Goal: Information Seeking & Learning: Find specific fact

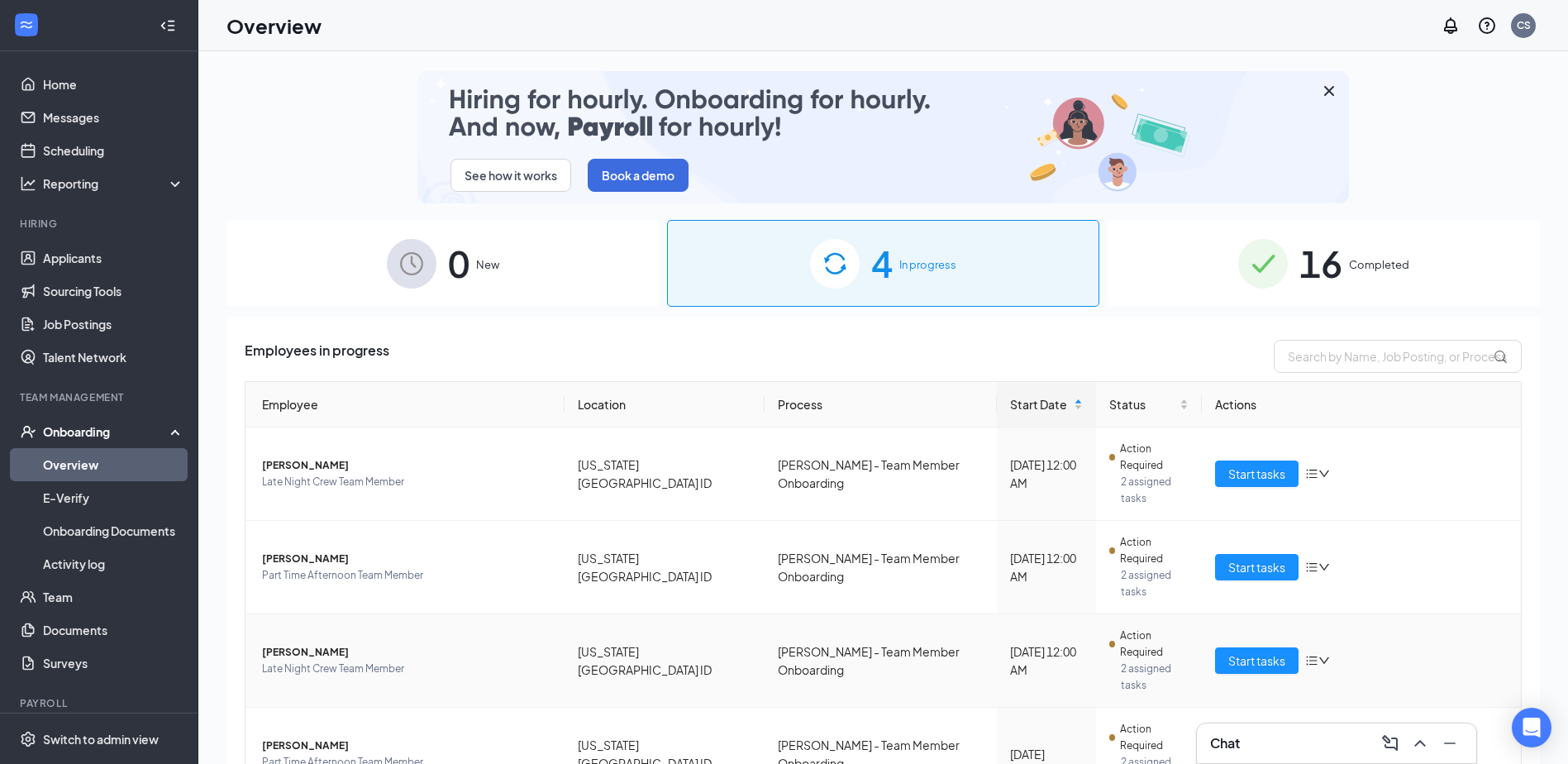
click at [324, 644] on span "[PERSON_NAME]" at bounding box center [406, 652] width 289 height 16
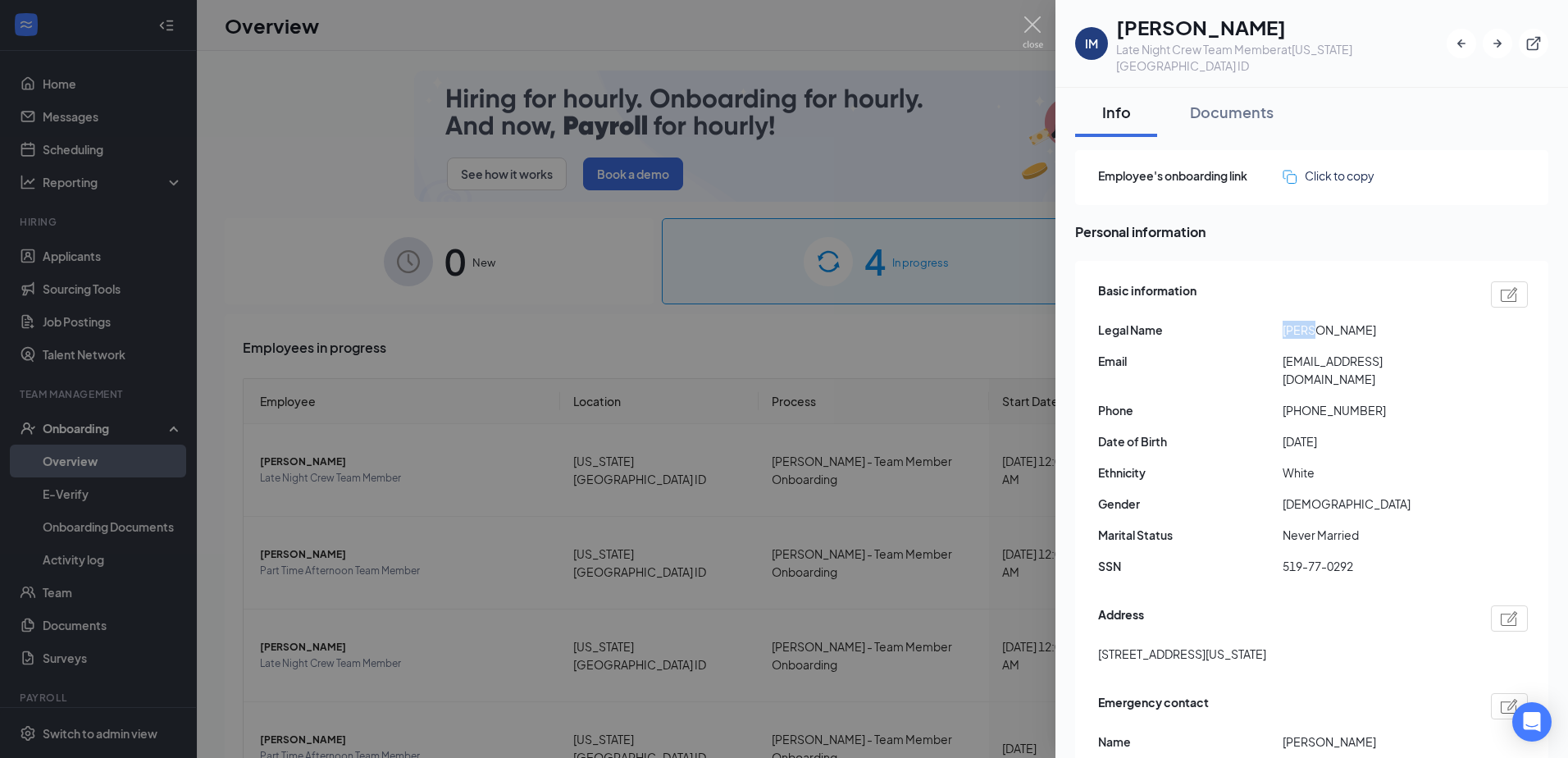
drag, startPoint x: 1283, startPoint y: 316, endPoint x: 1308, endPoint y: 327, distance: 27.3
click at [1308, 327] on div "Basic information Legal Name [PERSON_NAME] [EMAIL_ADDRESS][DOMAIN_NAME] Phone […" at bounding box center [1313, 432] width 430 height 311
drag, startPoint x: 1308, startPoint y: 327, endPoint x: 1299, endPoint y: 317, distance: 13.5
copy span "[PERSON_NAME]"
drag, startPoint x: 1326, startPoint y: 317, endPoint x: 1361, endPoint y: 321, distance: 35.2
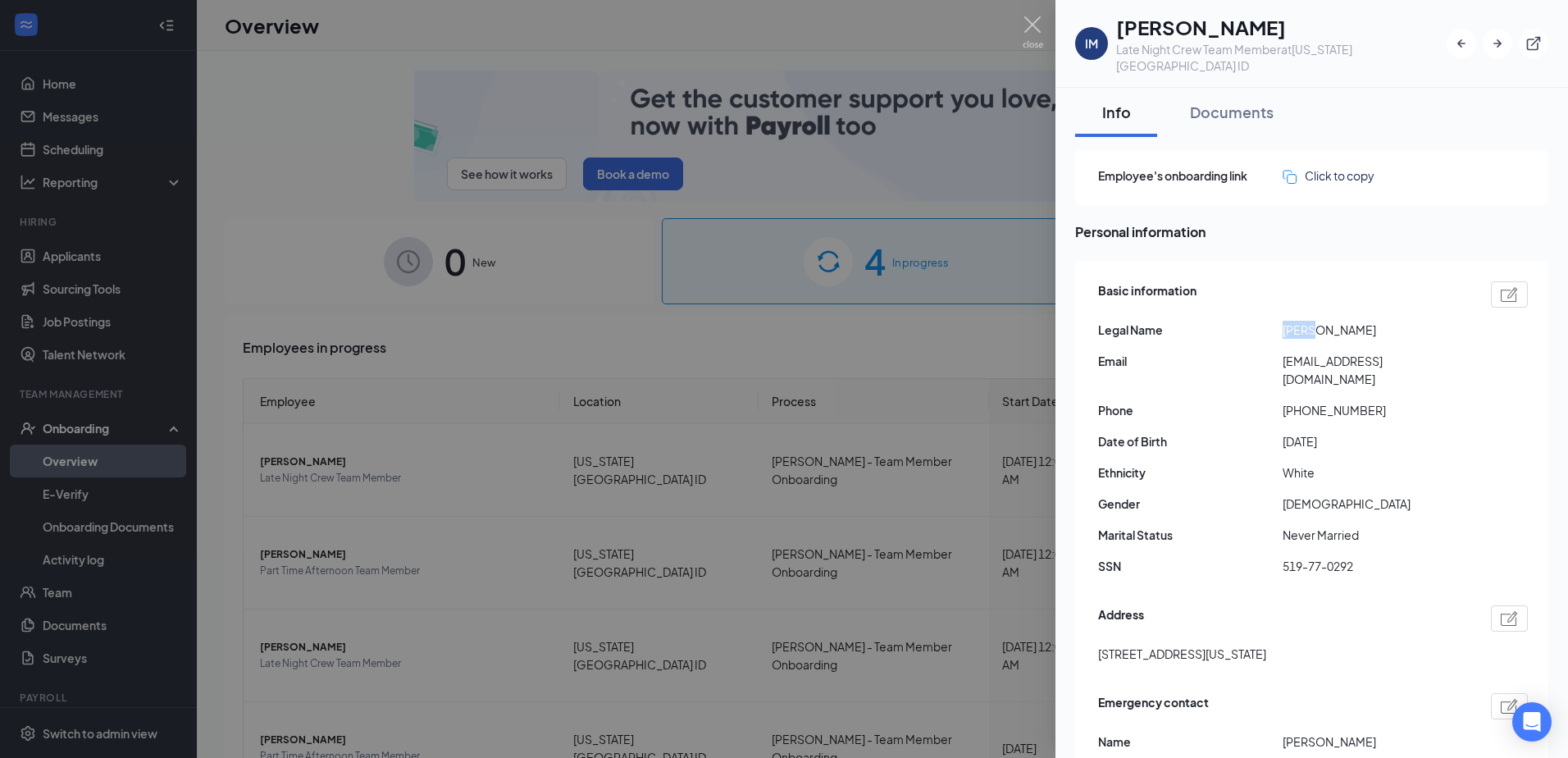
click at [1361, 321] on span "[PERSON_NAME]" at bounding box center [1375, 329] width 185 height 18
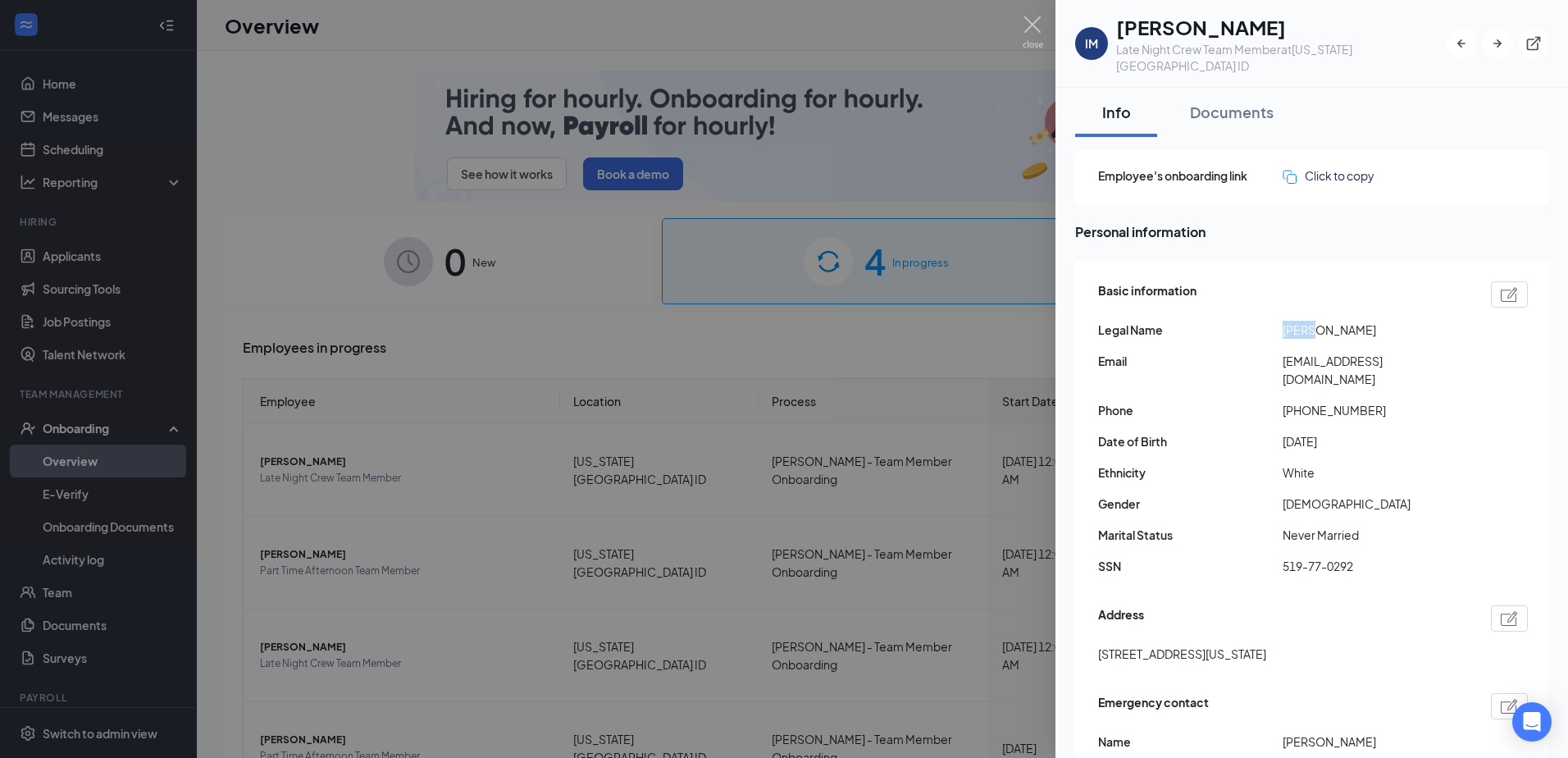
drag, startPoint x: 1361, startPoint y: 321, endPoint x: 1350, endPoint y: 319, distance: 11.2
copy span "[PERSON_NAME]"
drag, startPoint x: 1287, startPoint y: 376, endPoint x: 1368, endPoint y: 377, distance: 81.0
click at [1368, 401] on span "[PHONE_NUMBER]" at bounding box center [1375, 410] width 185 height 18
drag, startPoint x: 1368, startPoint y: 377, endPoint x: 1309, endPoint y: 376, distance: 59.0
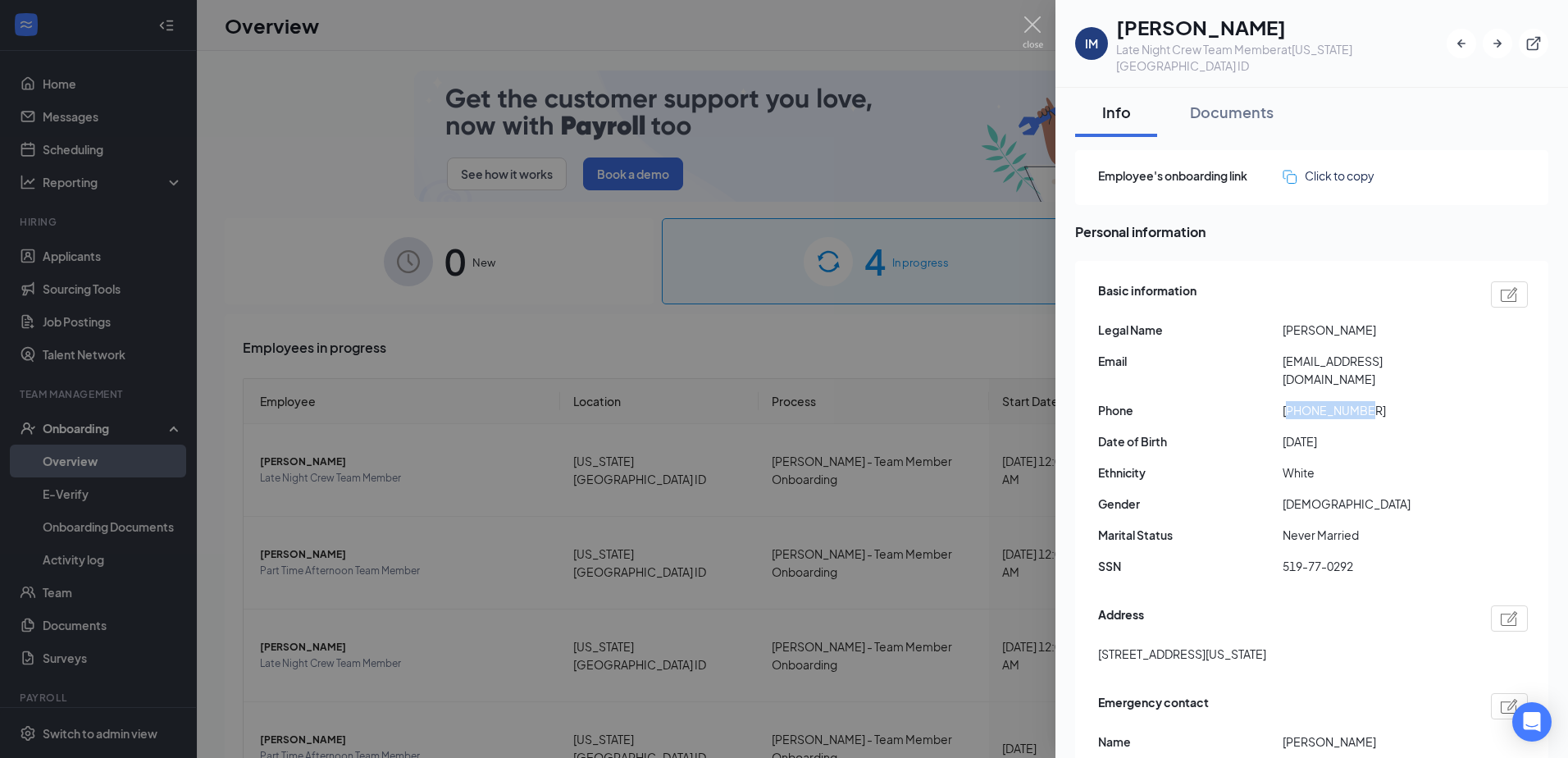
click at [1309, 401] on span "[PHONE_NUMBER]" at bounding box center [1375, 410] width 185 height 18
drag, startPoint x: 1280, startPoint y: 375, endPoint x: 1390, endPoint y: 382, distance: 110.2
click at [1390, 401] on div "Phone [PHONE_NUMBER]" at bounding box center [1313, 410] width 430 height 18
drag, startPoint x: 1390, startPoint y: 382, endPoint x: 1341, endPoint y: 379, distance: 49.1
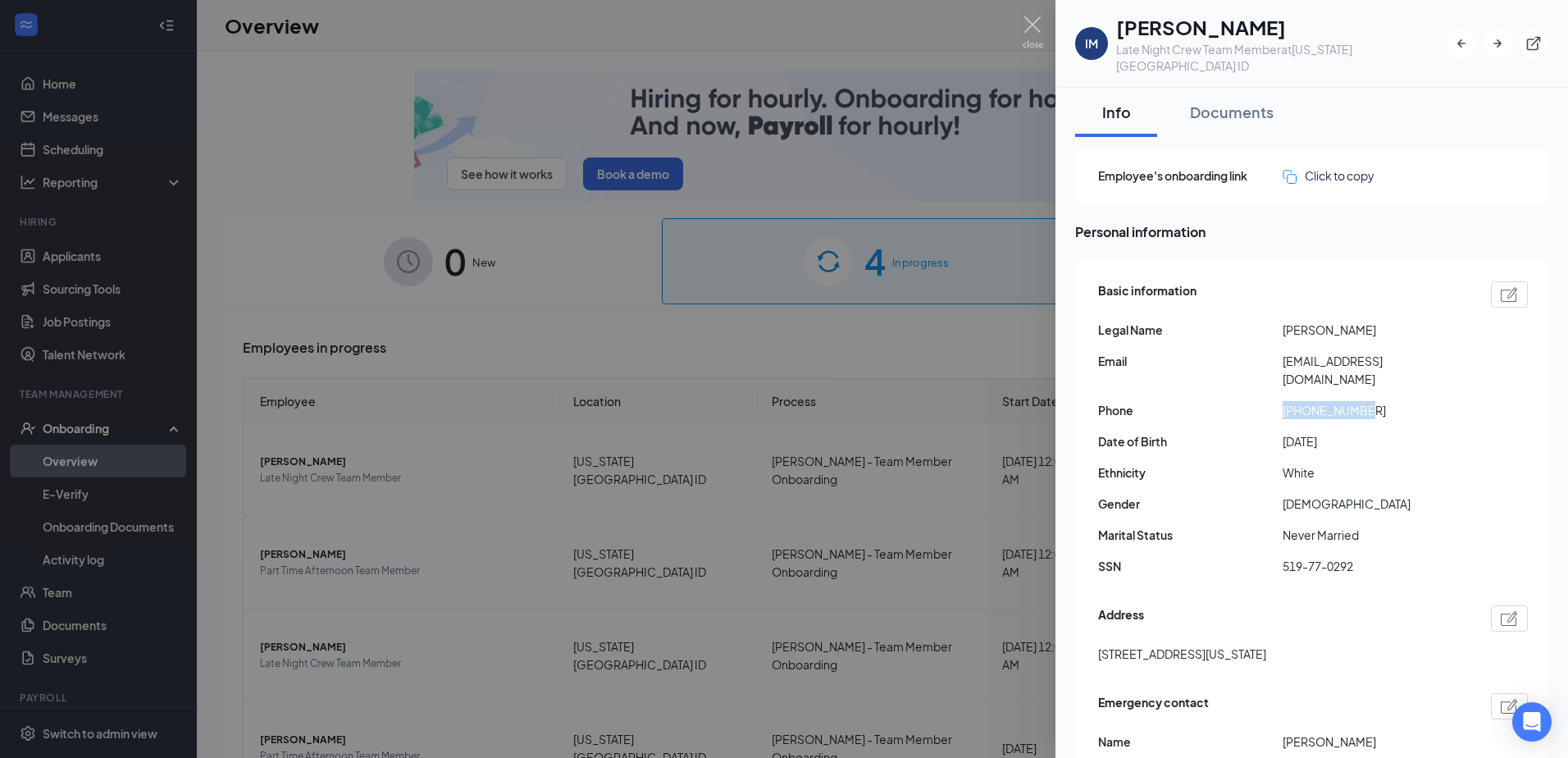
copy div "[PHONE_NUMBER]"
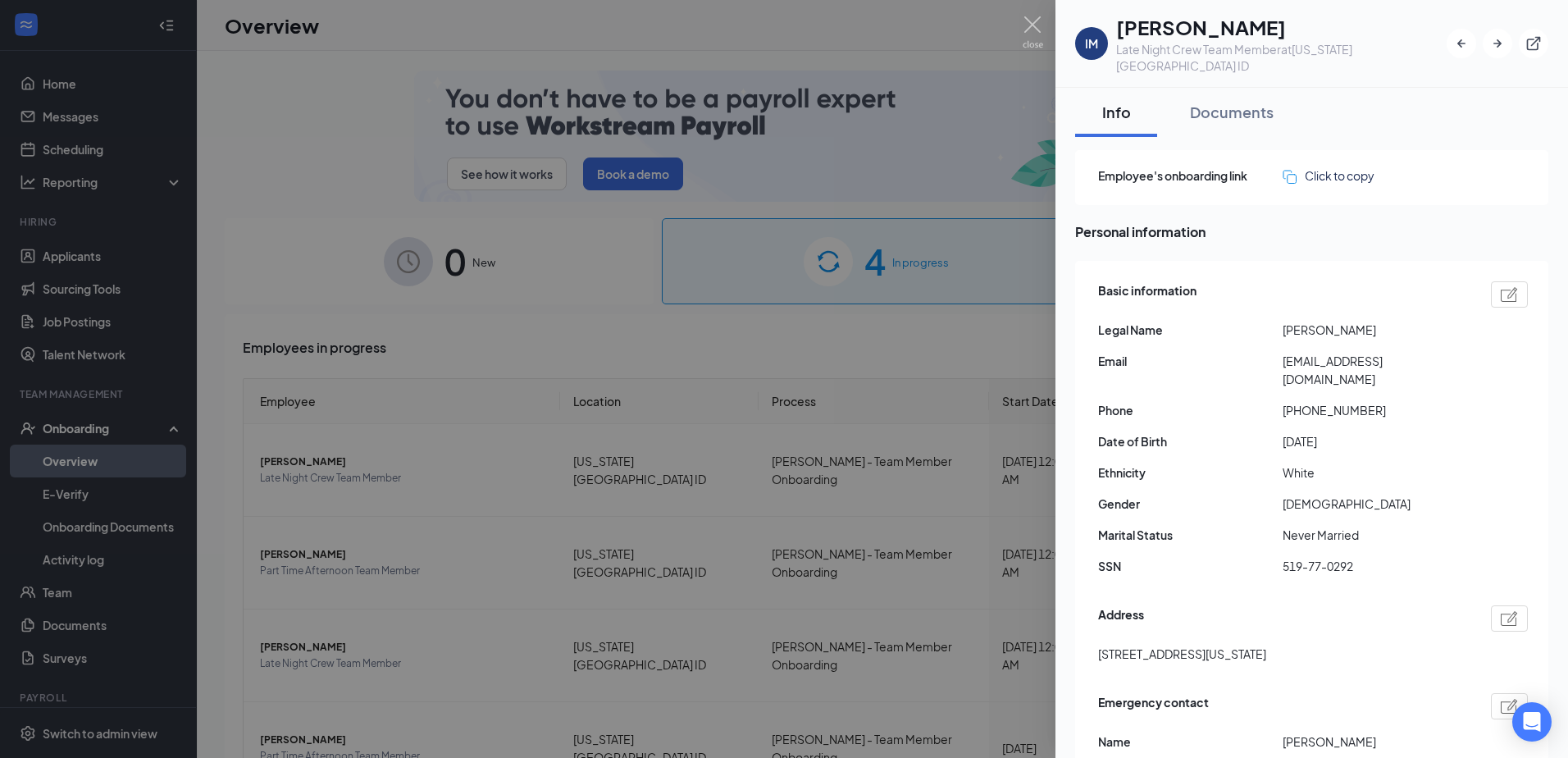
click at [1350, 549] on div "Basic information Legal Name [PERSON_NAME] [EMAIL_ADDRESS][DOMAIN_NAME] Phone […" at bounding box center [1313, 432] width 430 height 311
drag, startPoint x: 1095, startPoint y: 618, endPoint x: 1182, endPoint y: 630, distance: 87.8
click at [1182, 630] on div "Basic information Legal Name [PERSON_NAME] [EMAIL_ADDRESS][DOMAIN_NAME] Phone […" at bounding box center [1311, 586] width 473 height 652
drag, startPoint x: 1182, startPoint y: 630, endPoint x: 1173, endPoint y: 624, distance: 10.8
copy span "1145 Atlantic St"
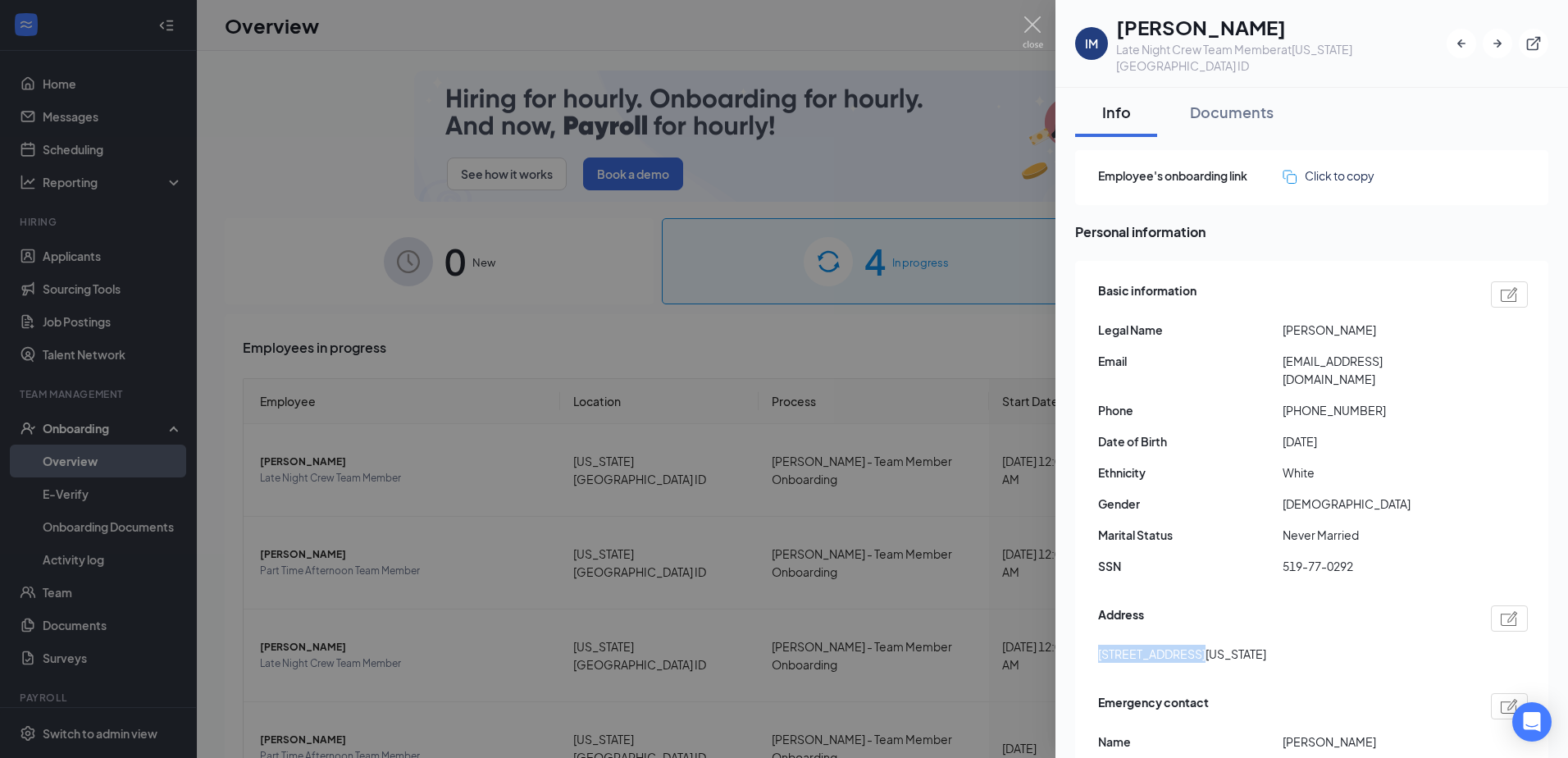
drag, startPoint x: 1278, startPoint y: 618, endPoint x: 1298, endPoint y: 620, distance: 20.1
click at [1266, 644] on span "[STREET_ADDRESS][US_STATE]" at bounding box center [1183, 653] width 168 height 18
drag, startPoint x: 1298, startPoint y: 620, endPoint x: 1283, endPoint y: 622, distance: 15.1
click at [1266, 644] on span "[STREET_ADDRESS][US_STATE]" at bounding box center [1183, 653] width 168 height 18
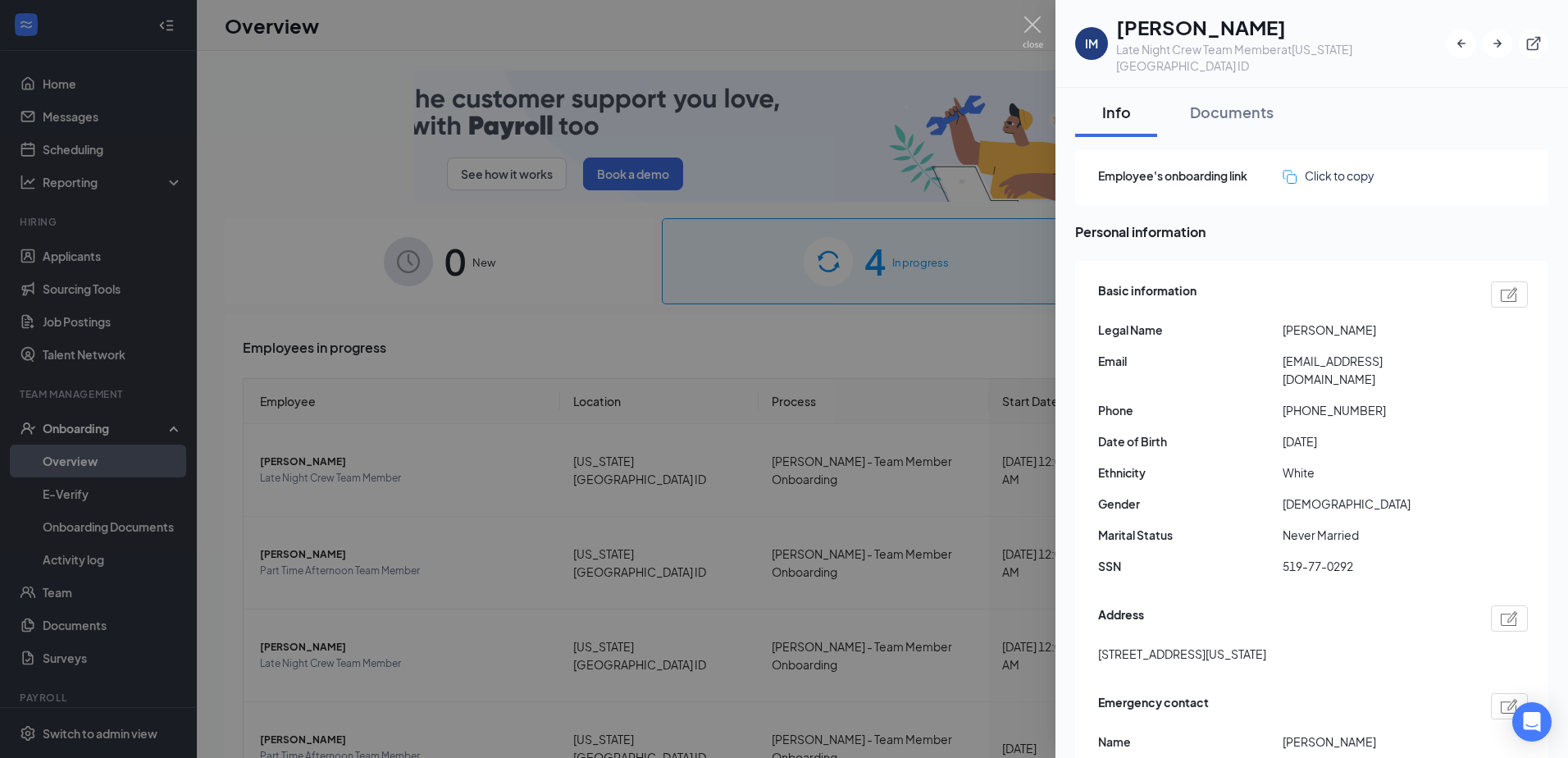
drag, startPoint x: 1275, startPoint y: 624, endPoint x: 1315, endPoint y: 628, distance: 40.2
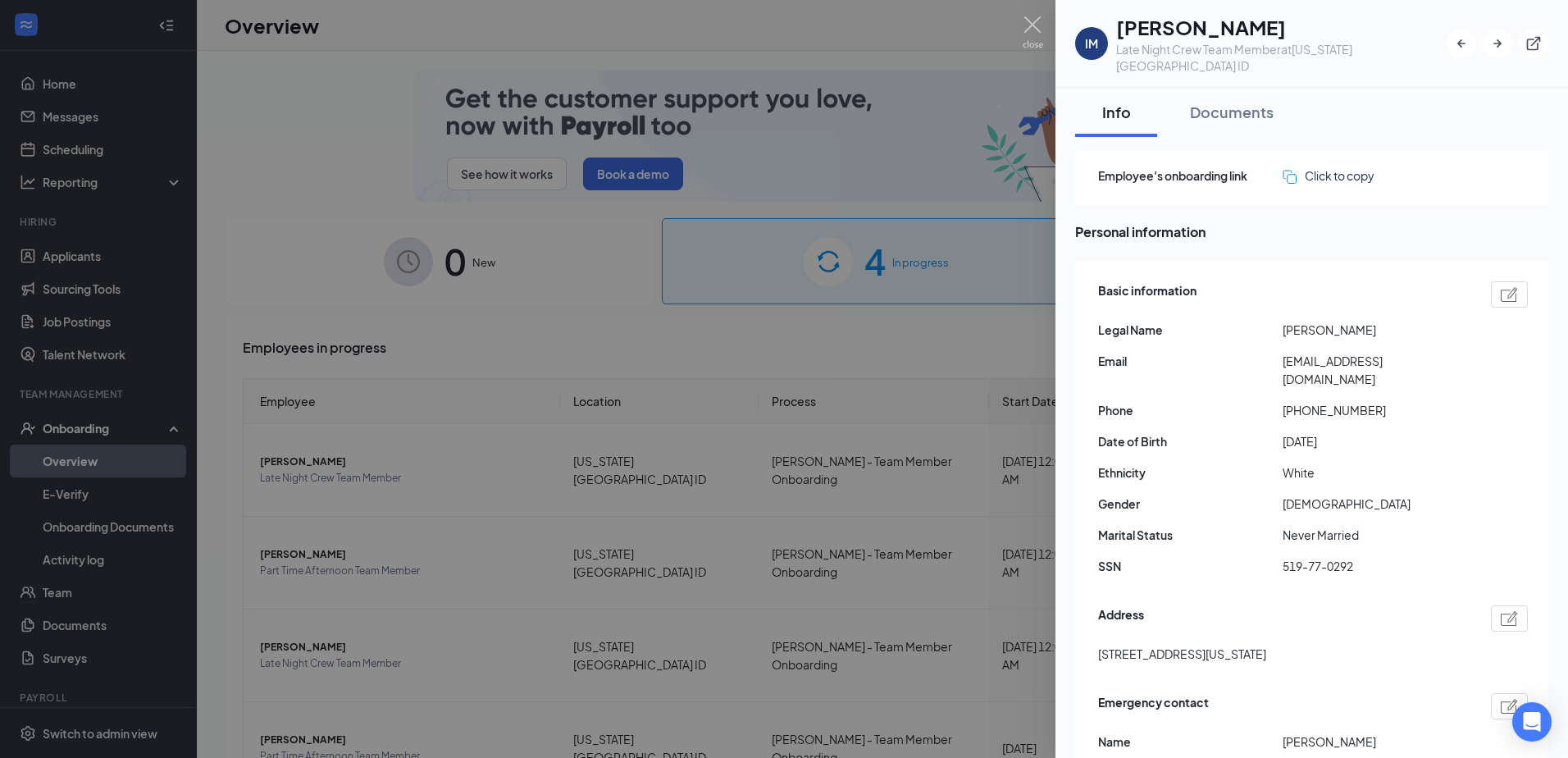
click at [1315, 644] on div "[STREET_ADDRESS][US_STATE]" at bounding box center [1313, 653] width 430 height 18
drag, startPoint x: 1315, startPoint y: 628, endPoint x: 1300, endPoint y: 622, distance: 16.2
copy span "83404"
drag, startPoint x: 1183, startPoint y: 622, endPoint x: 1240, endPoint y: 629, distance: 57.4
click at [1240, 629] on div "Address [STREET_ADDRESS][US_STATE]" at bounding box center [1313, 638] width 430 height 74
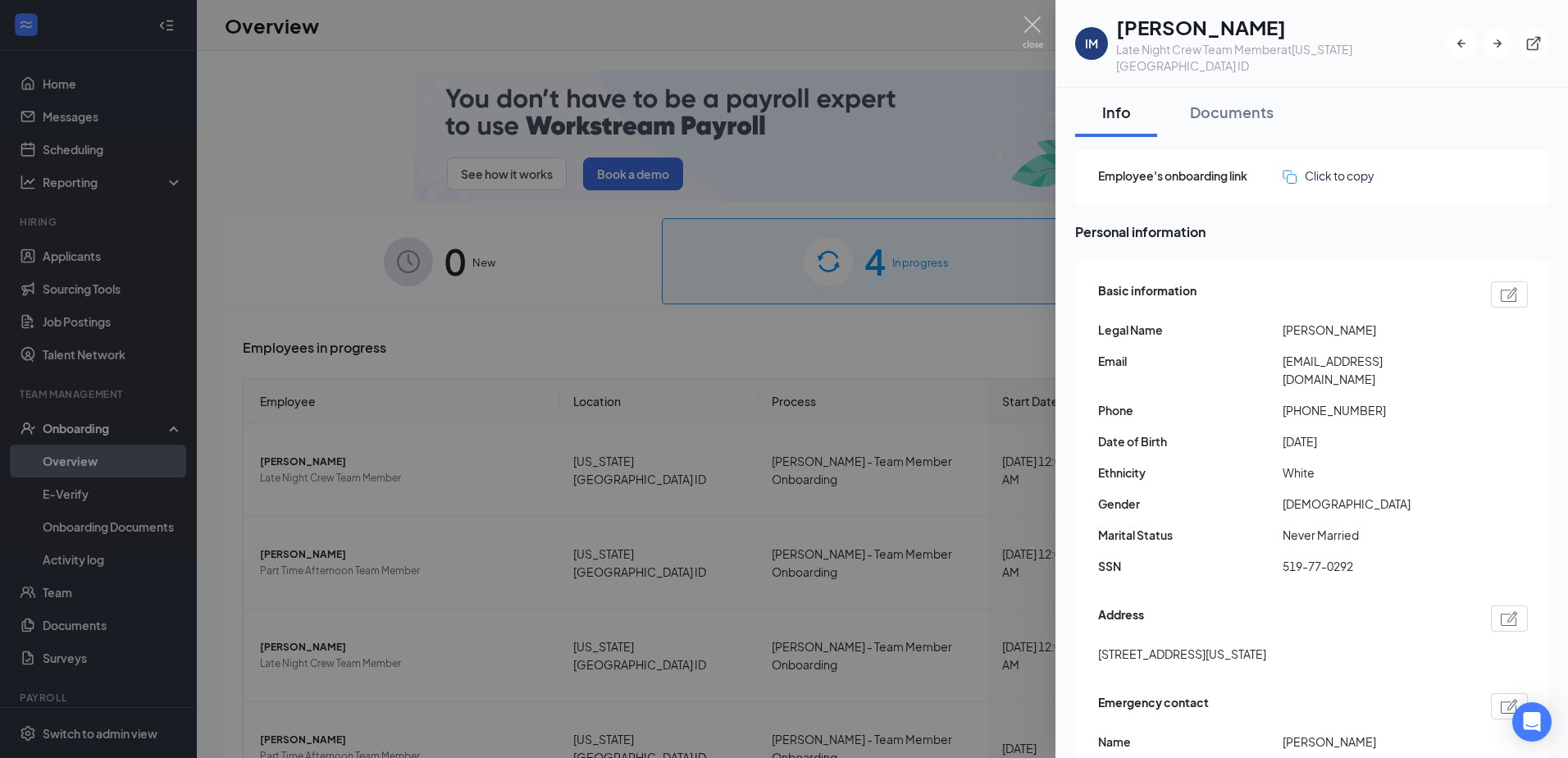
drag, startPoint x: 1240, startPoint y: 629, endPoint x: 1230, endPoint y: 621, distance: 12.8
copy span "[US_STATE][GEOGRAPHIC_DATA]"
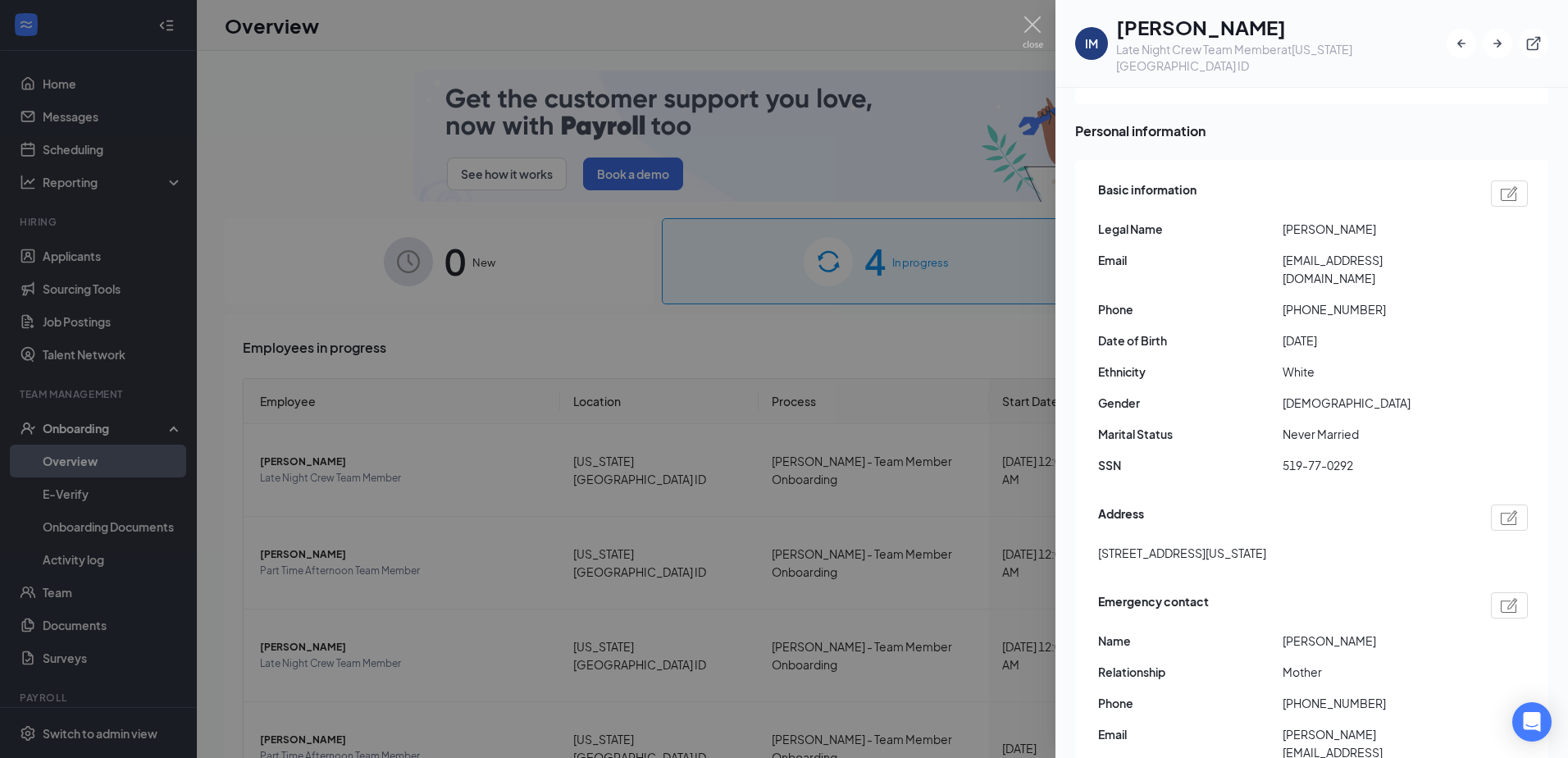
scroll to position [246, 0]
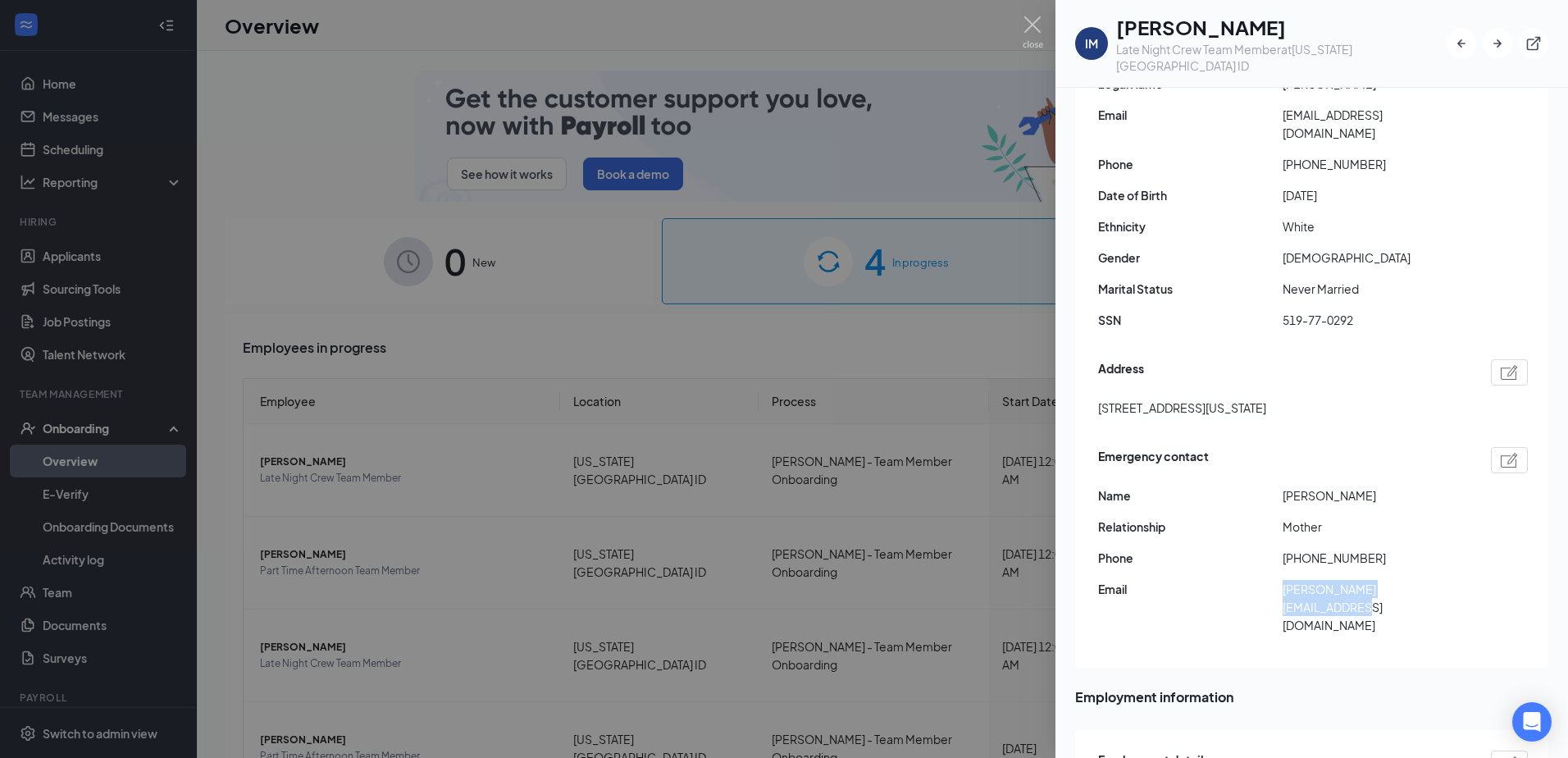
drag, startPoint x: 1279, startPoint y: 554, endPoint x: 1460, endPoint y: 566, distance: 181.4
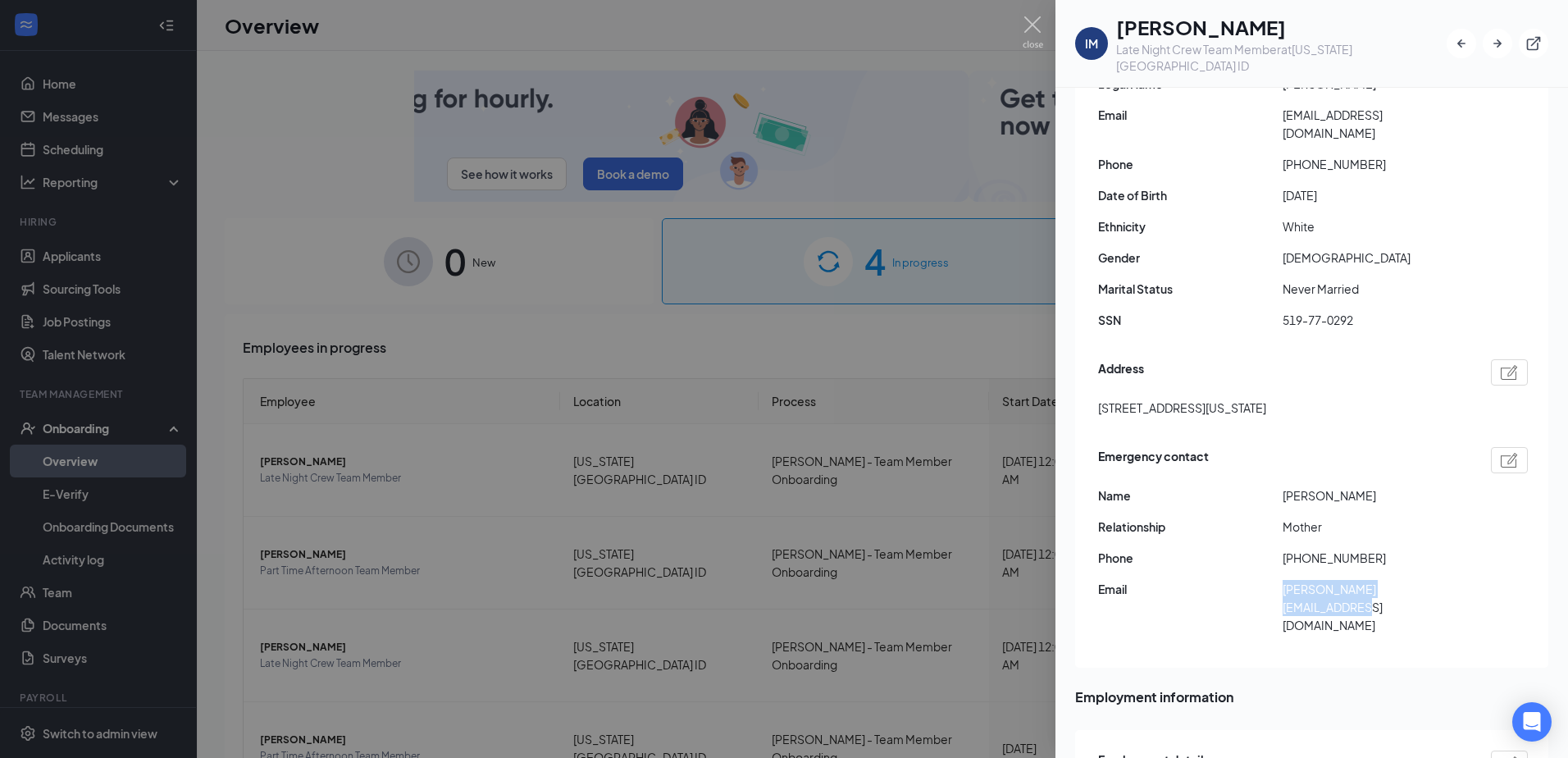
click at [1460, 566] on div "Emergency contact Name [PERSON_NAME] Relationship Mother Phone [PHONE_NUMBER] E…" at bounding box center [1313, 545] width 430 height 204
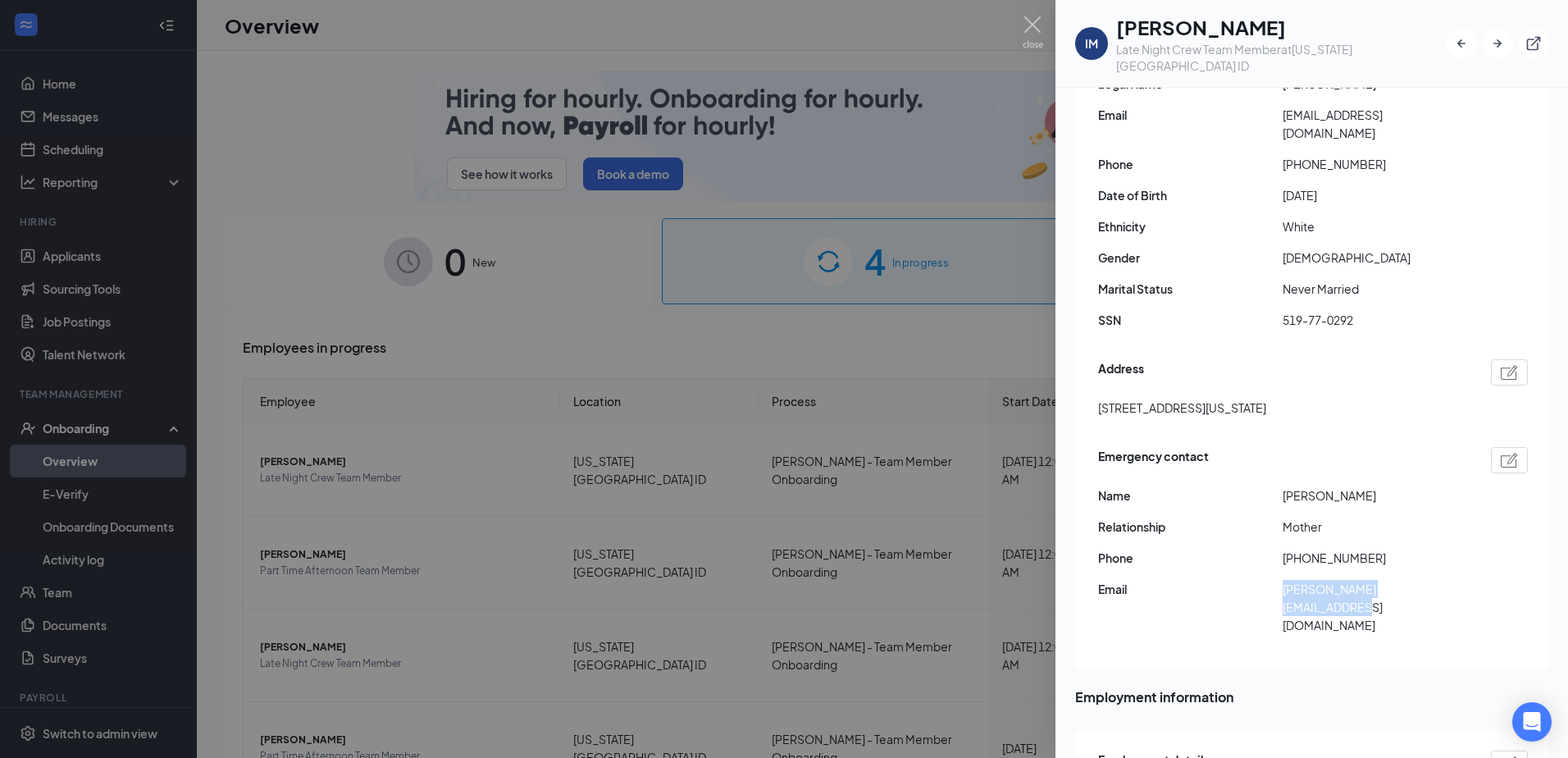
drag, startPoint x: 1460, startPoint y: 566, endPoint x: 1392, endPoint y: 557, distance: 68.6
copy div "[PERSON_NAME][EMAIL_ADDRESS][DOMAIN_NAME]"
click at [1206, 486] on span "Name" at bounding box center [1191, 495] width 185 height 18
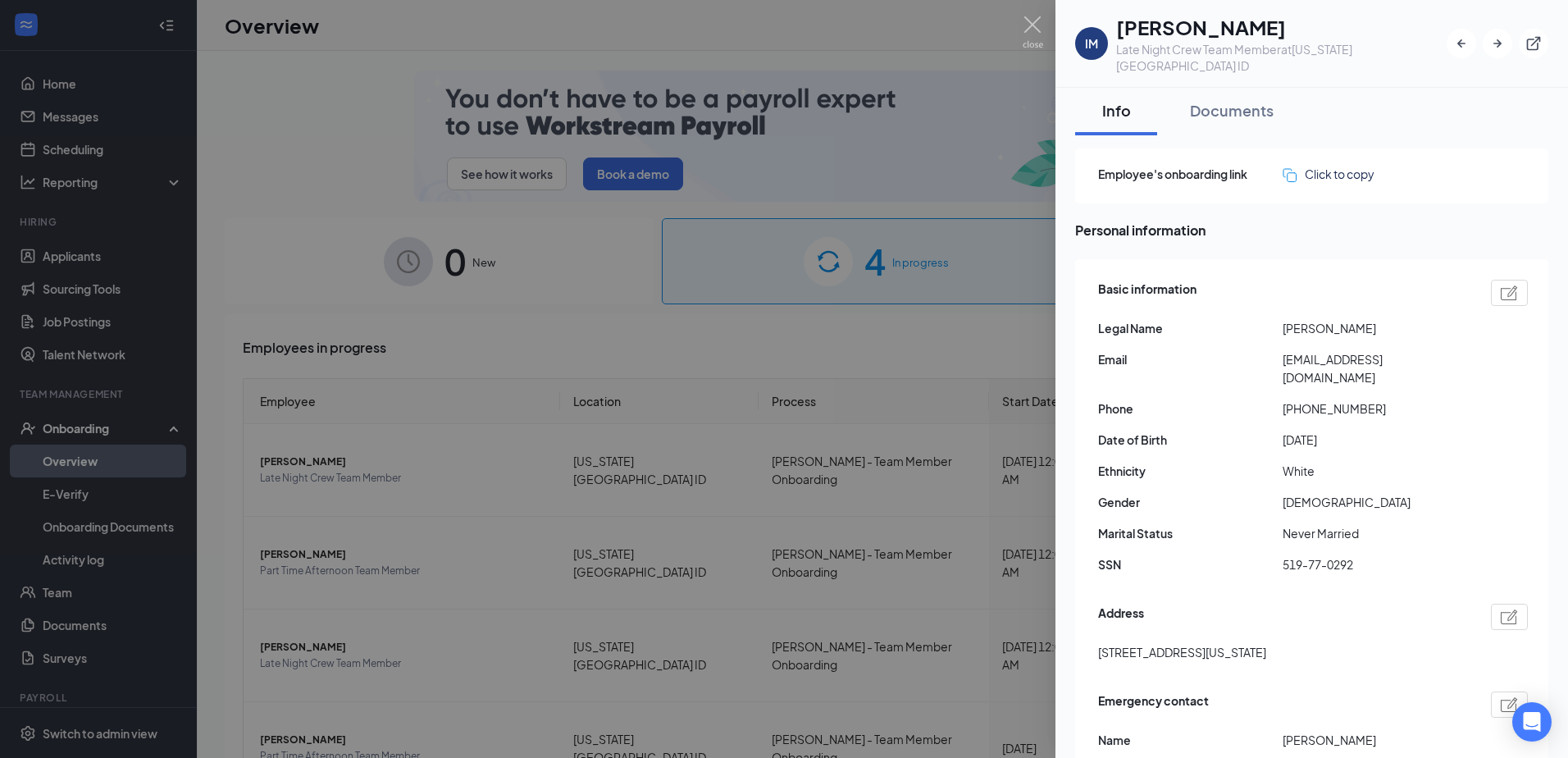
scroll to position [0, 0]
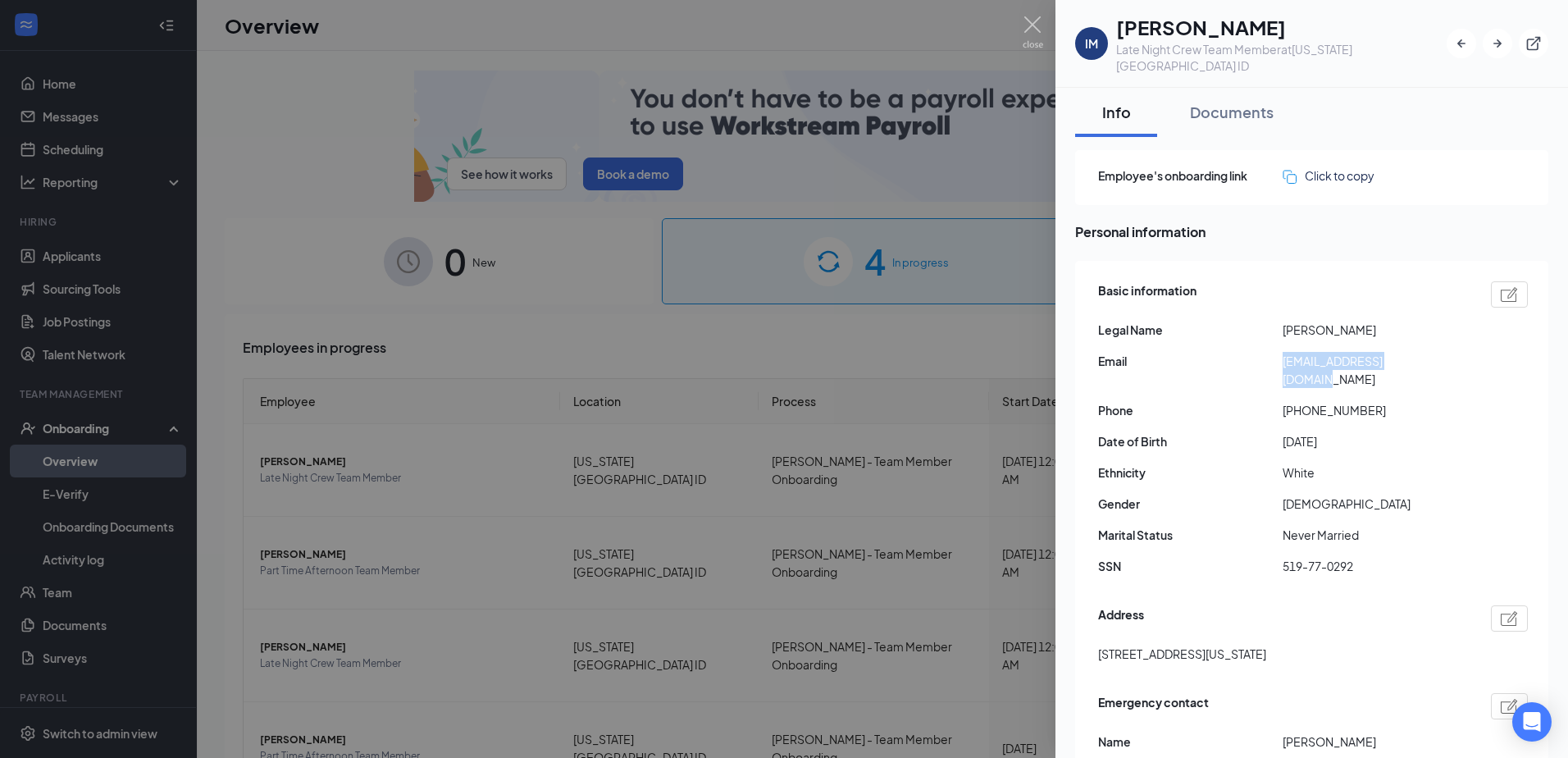
drag, startPoint x: 1275, startPoint y: 346, endPoint x: 1425, endPoint y: 352, distance: 150.1
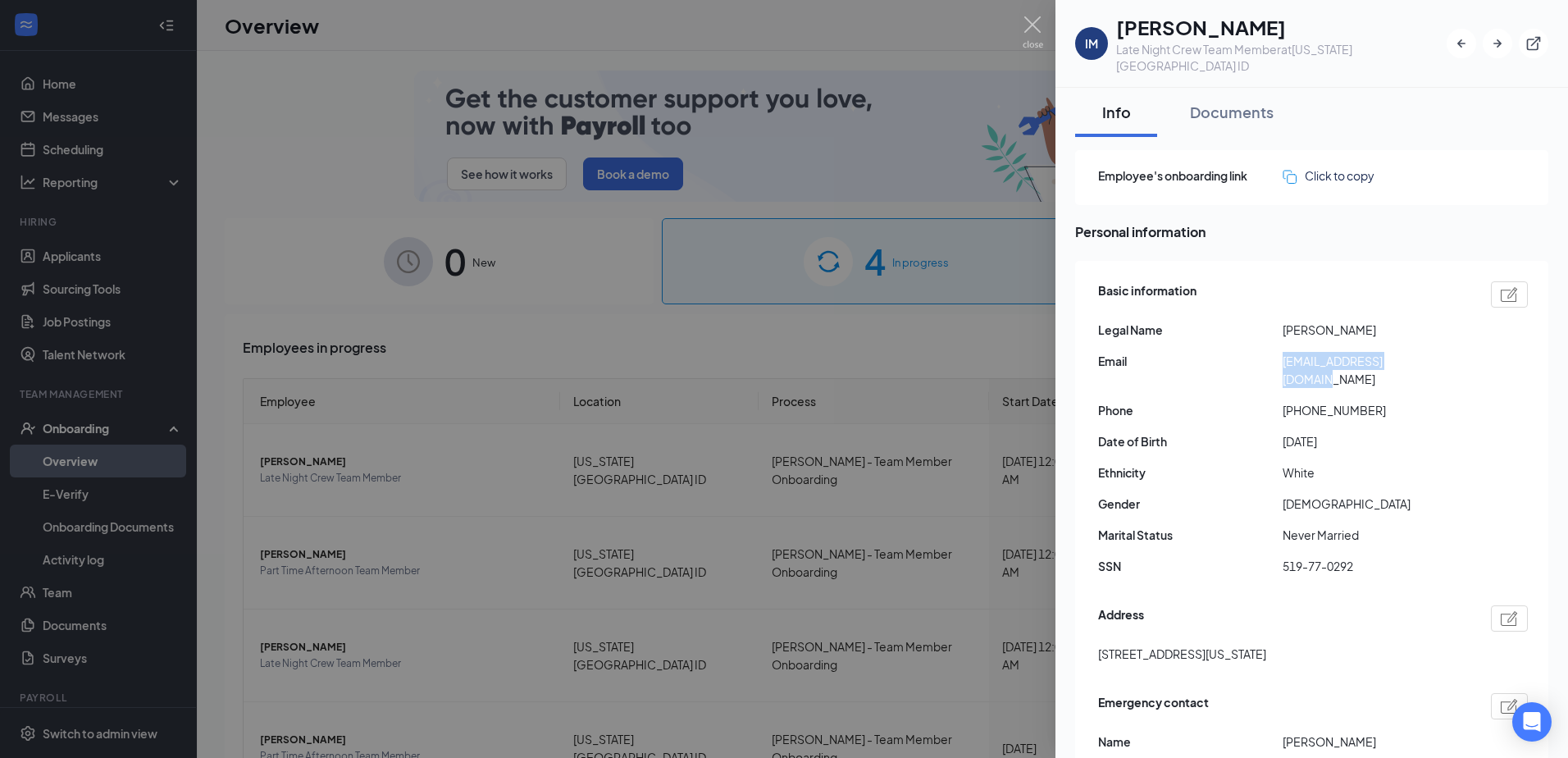
click at [1425, 352] on div "Email [EMAIL_ADDRESS][DOMAIN_NAME]" at bounding box center [1313, 370] width 430 height 36
drag, startPoint x: 1425, startPoint y: 352, endPoint x: 1398, endPoint y: 347, distance: 27.5
copy div "[EMAIL_ADDRESS][DOMAIN_NAME]"
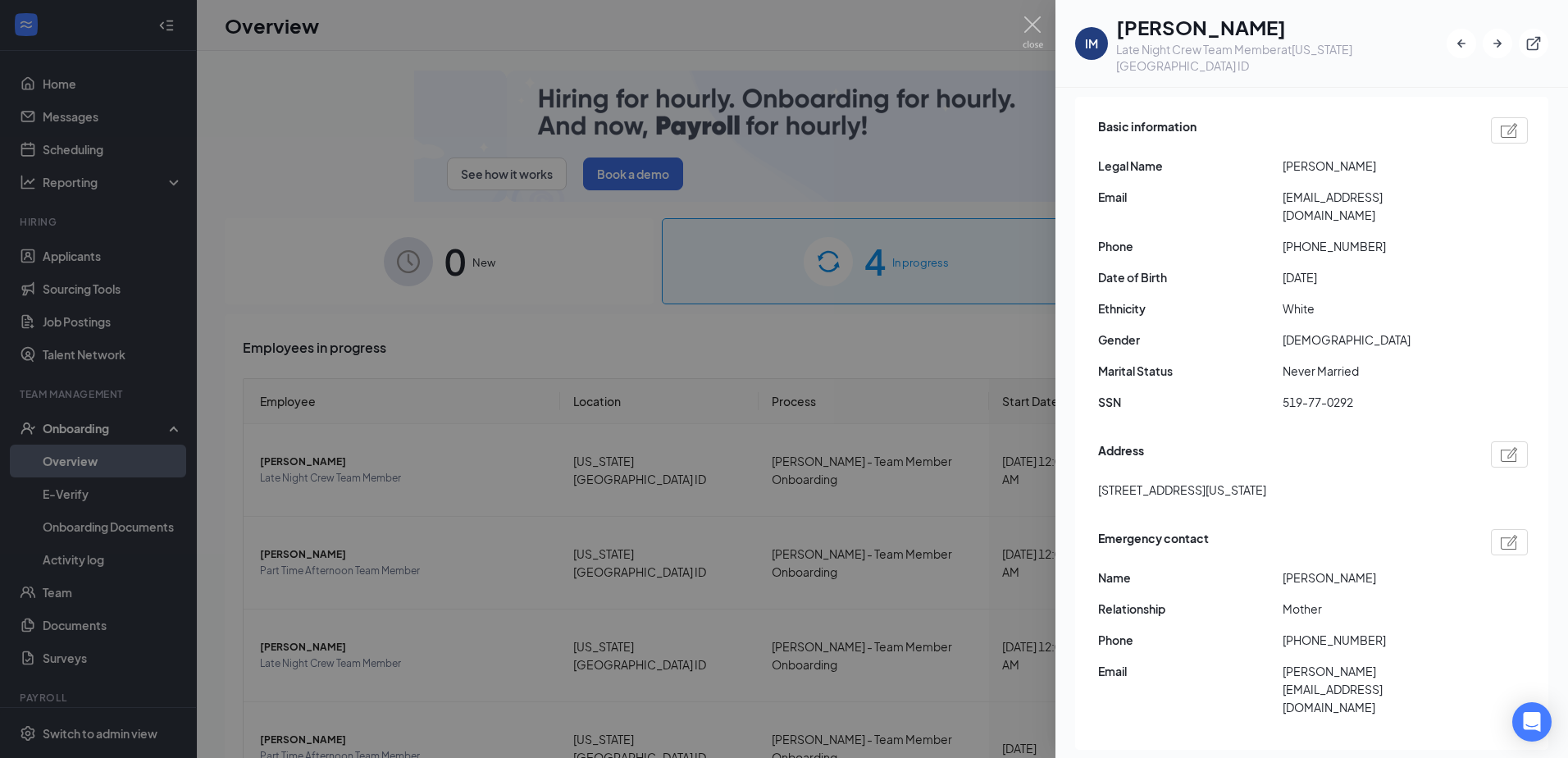
click at [1358, 568] on span "[PERSON_NAME]" at bounding box center [1375, 577] width 185 height 18
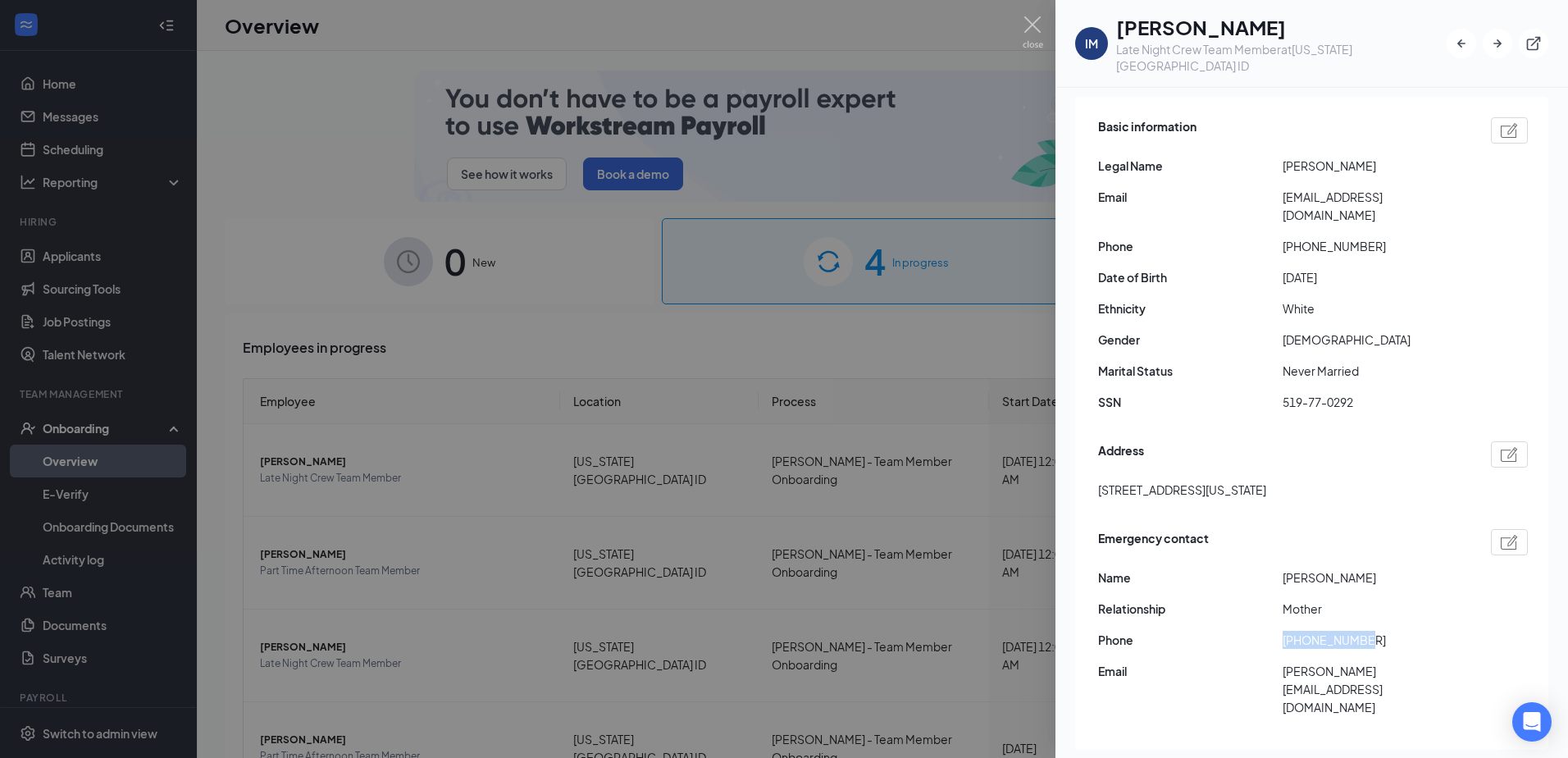
drag, startPoint x: 1283, startPoint y: 608, endPoint x: 1427, endPoint y: 601, distance: 144.2
click at [1427, 630] on span "[PHONE_NUMBER]" at bounding box center [1375, 640] width 185 height 18
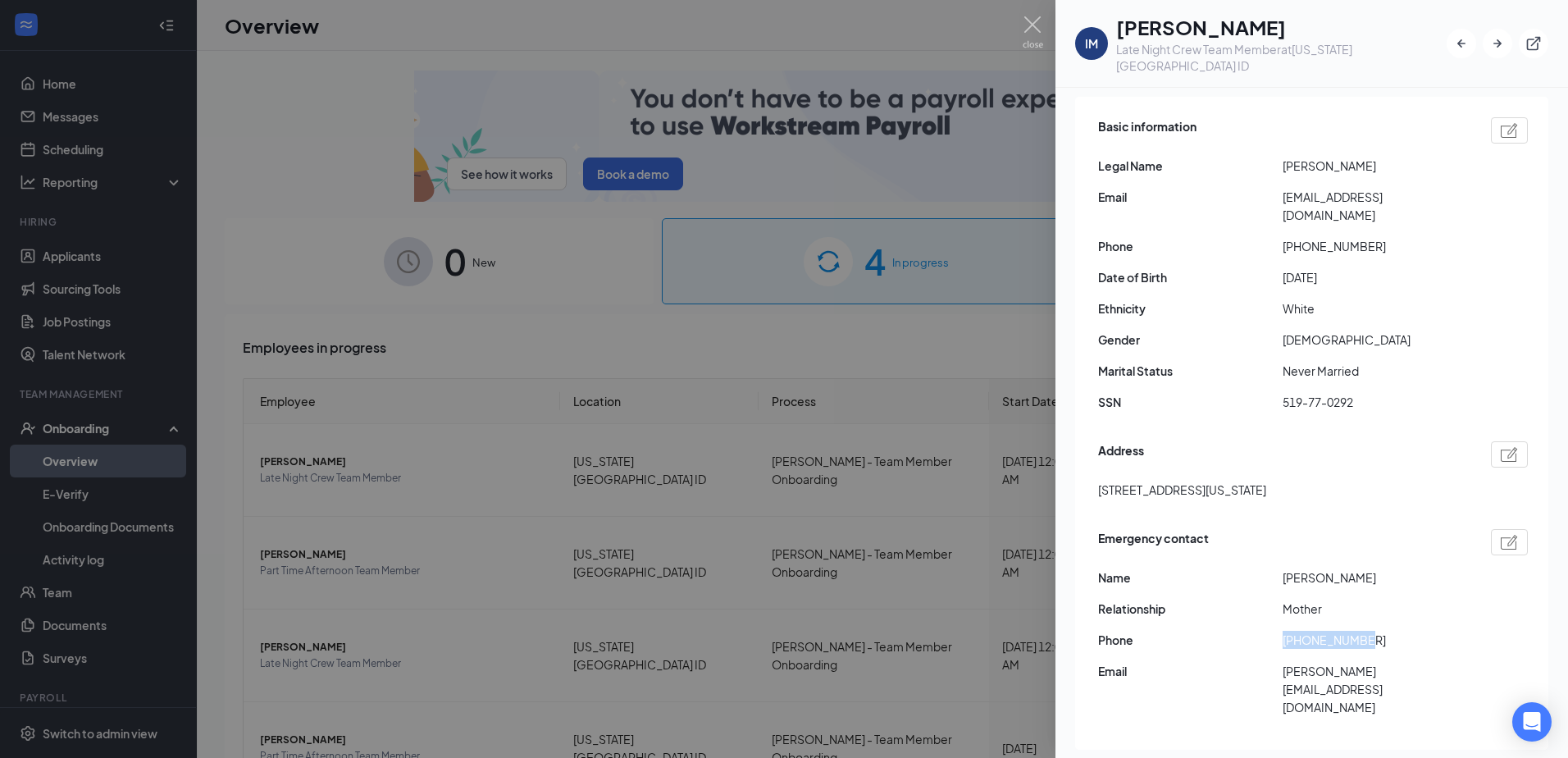
drag, startPoint x: 1427, startPoint y: 601, endPoint x: 1362, endPoint y: 600, distance: 65.0
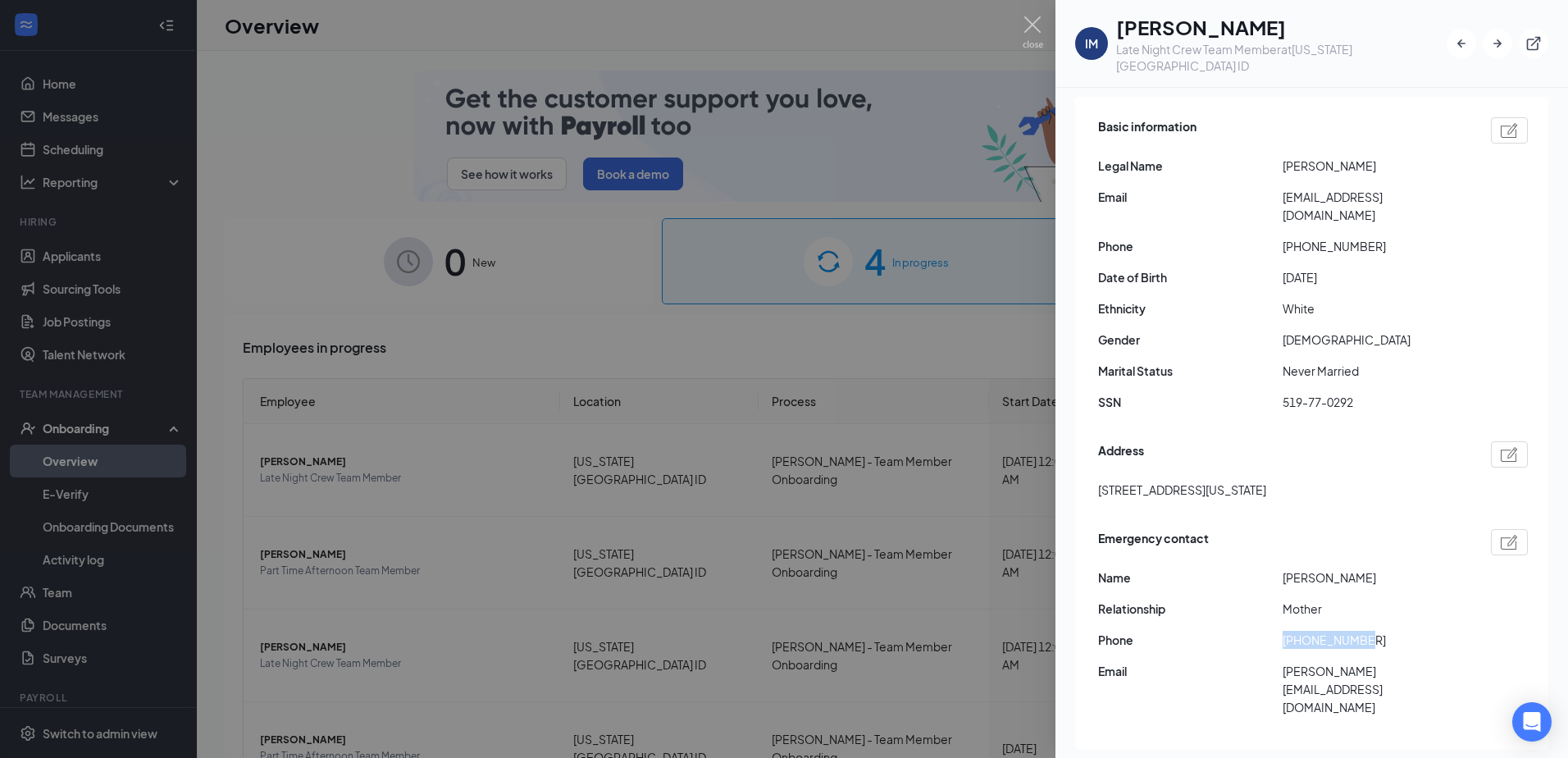
copy span "[PHONE_NUMBER]"
drag, startPoint x: 1288, startPoint y: 538, endPoint x: 1357, endPoint y: 547, distance: 69.6
click at [1357, 568] on div "Name [PERSON_NAME]" at bounding box center [1313, 577] width 430 height 18
drag, startPoint x: 1357, startPoint y: 547, endPoint x: 1328, endPoint y: 544, distance: 29.2
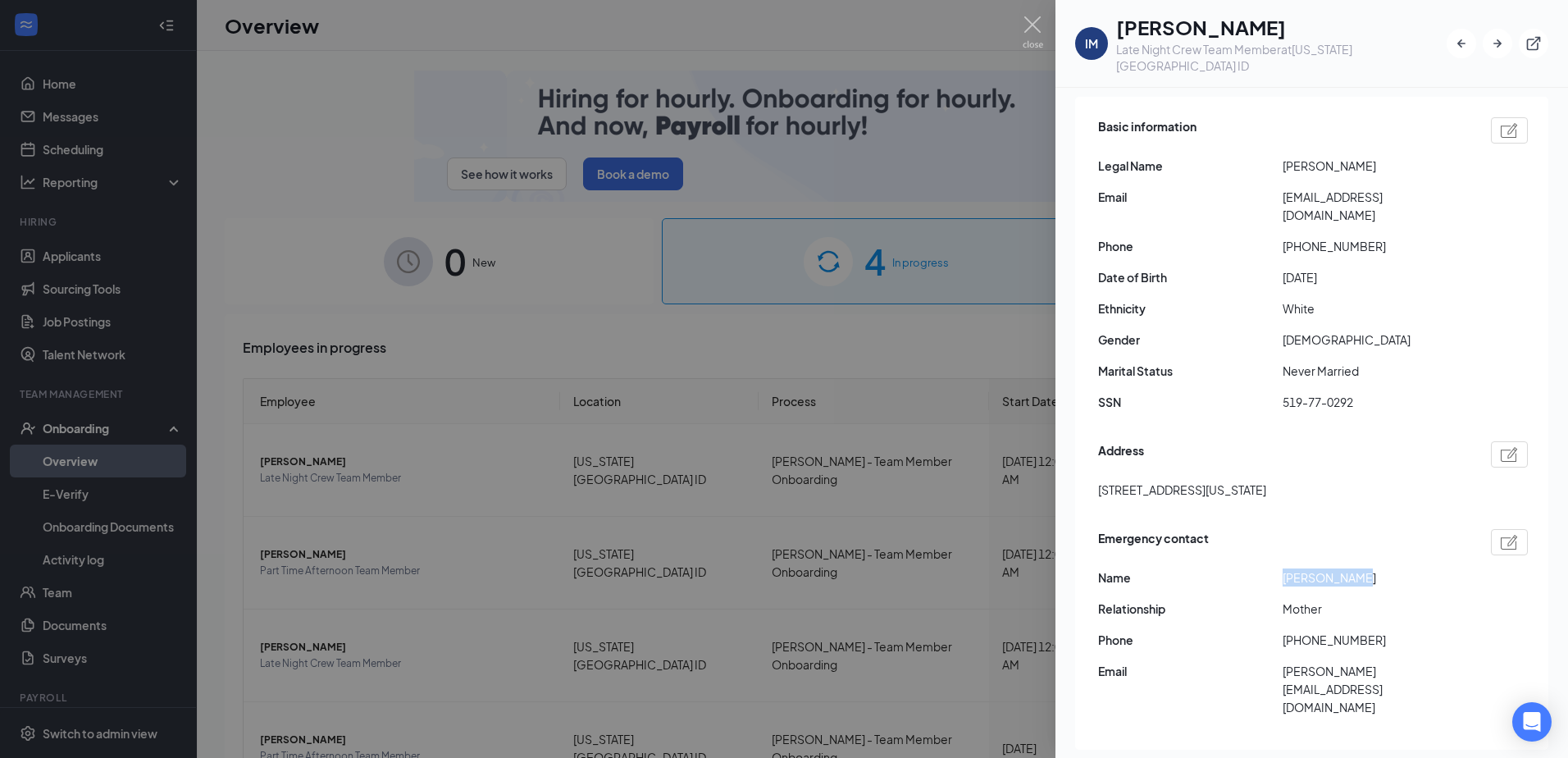
copy div "[PERSON_NAME]"
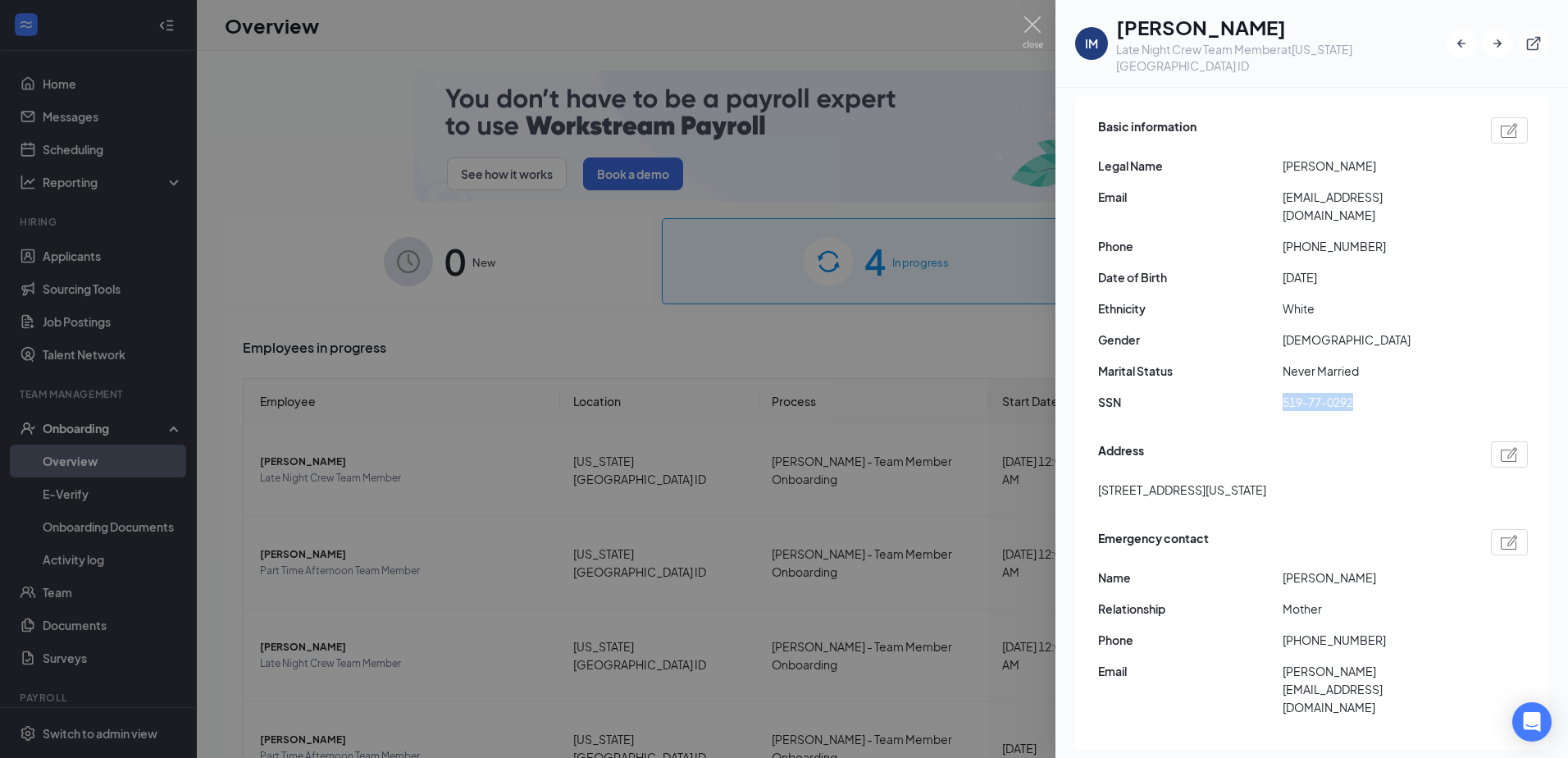
drag, startPoint x: 1283, startPoint y: 366, endPoint x: 1373, endPoint y: 364, distance: 90.0
click at [1373, 393] on span "519-77-0292" at bounding box center [1375, 402] width 185 height 18
drag, startPoint x: 1373, startPoint y: 364, endPoint x: 1335, endPoint y: 366, distance: 38.1
click at [1432, 261] on div "Basic information Legal Name [PERSON_NAME] [EMAIL_ADDRESS][DOMAIN_NAME] Phone […" at bounding box center [1313, 269] width 430 height 311
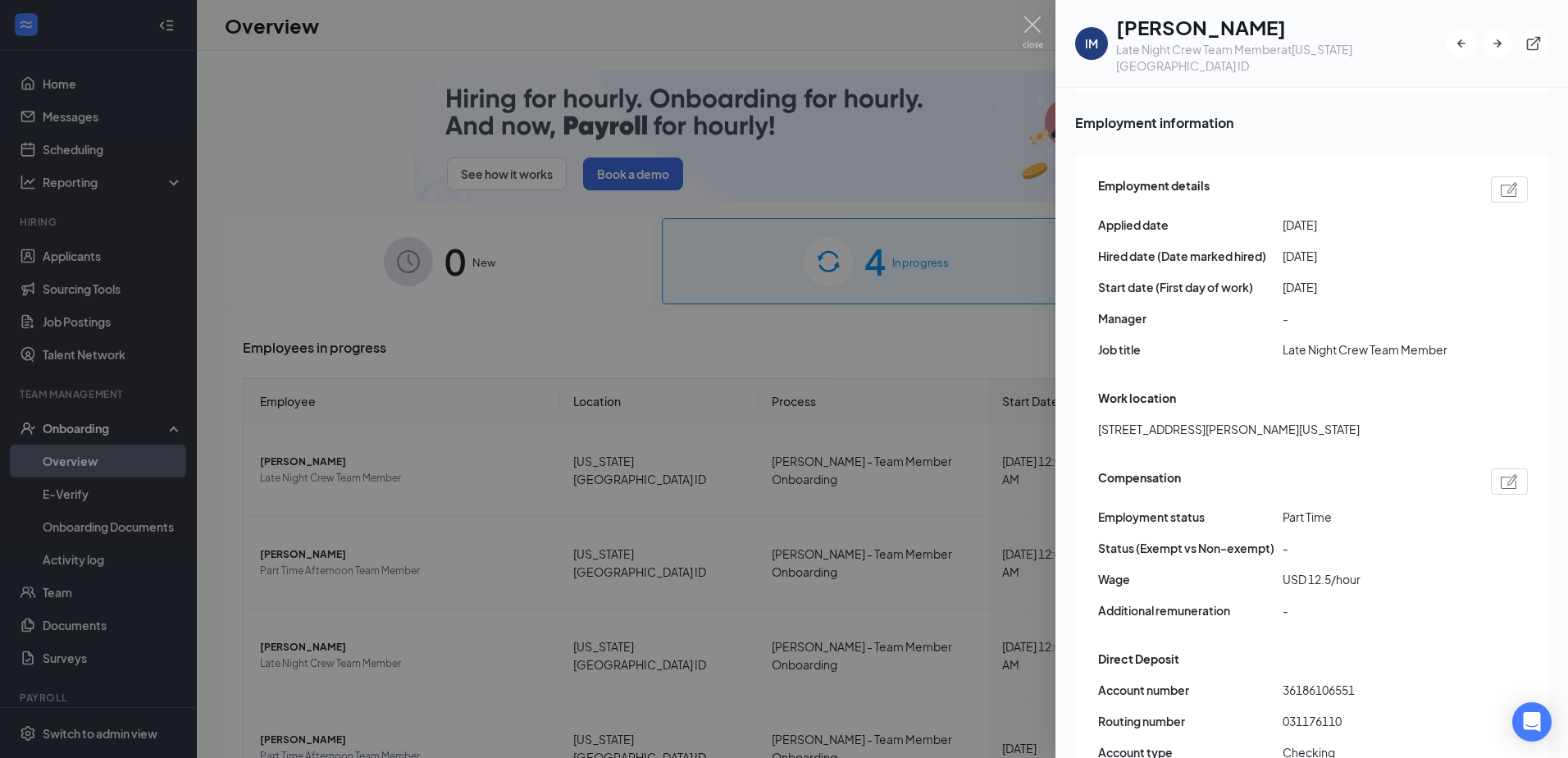
scroll to position [902, 0]
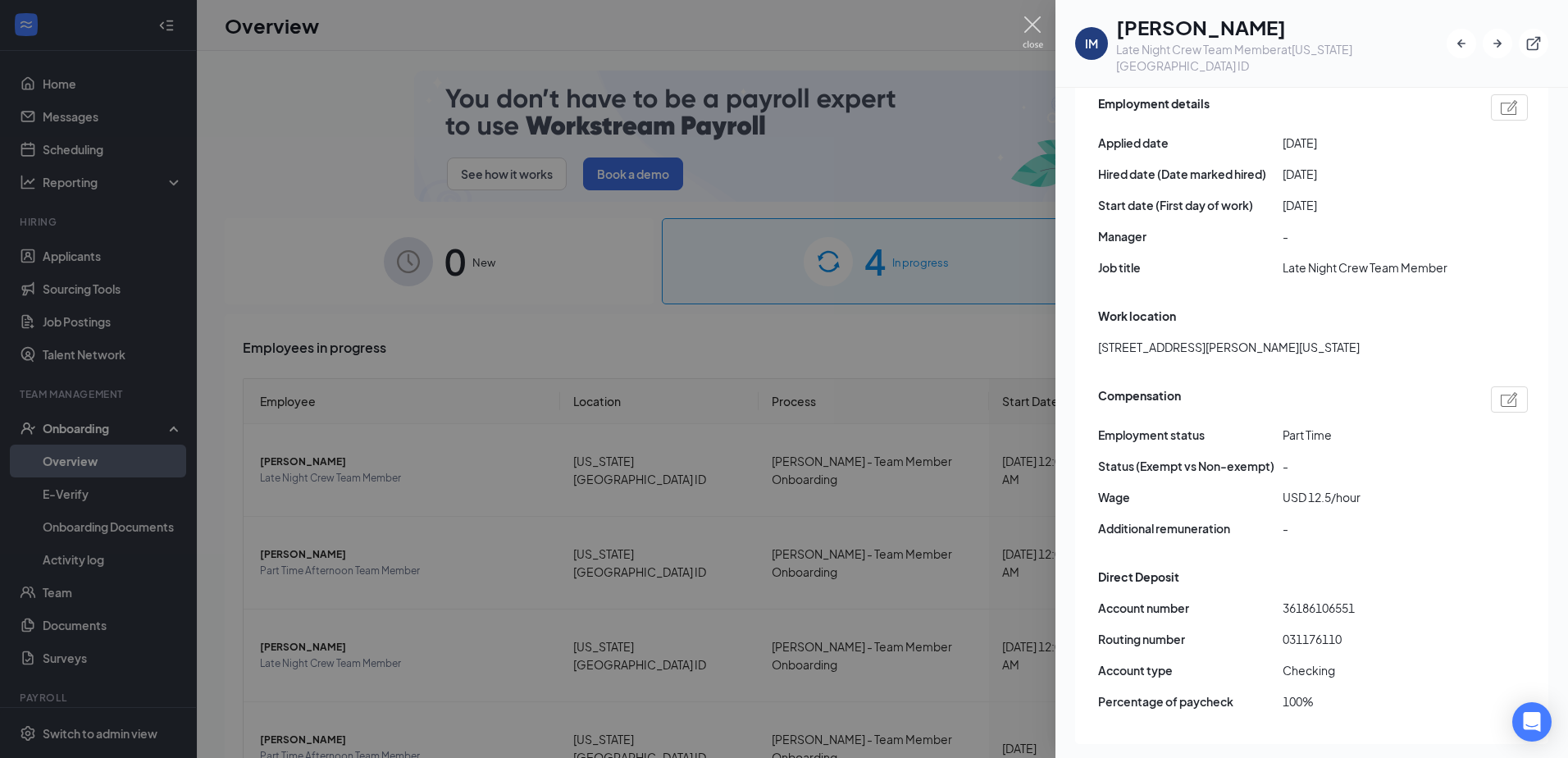
click at [1034, 24] on img at bounding box center [1032, 32] width 21 height 32
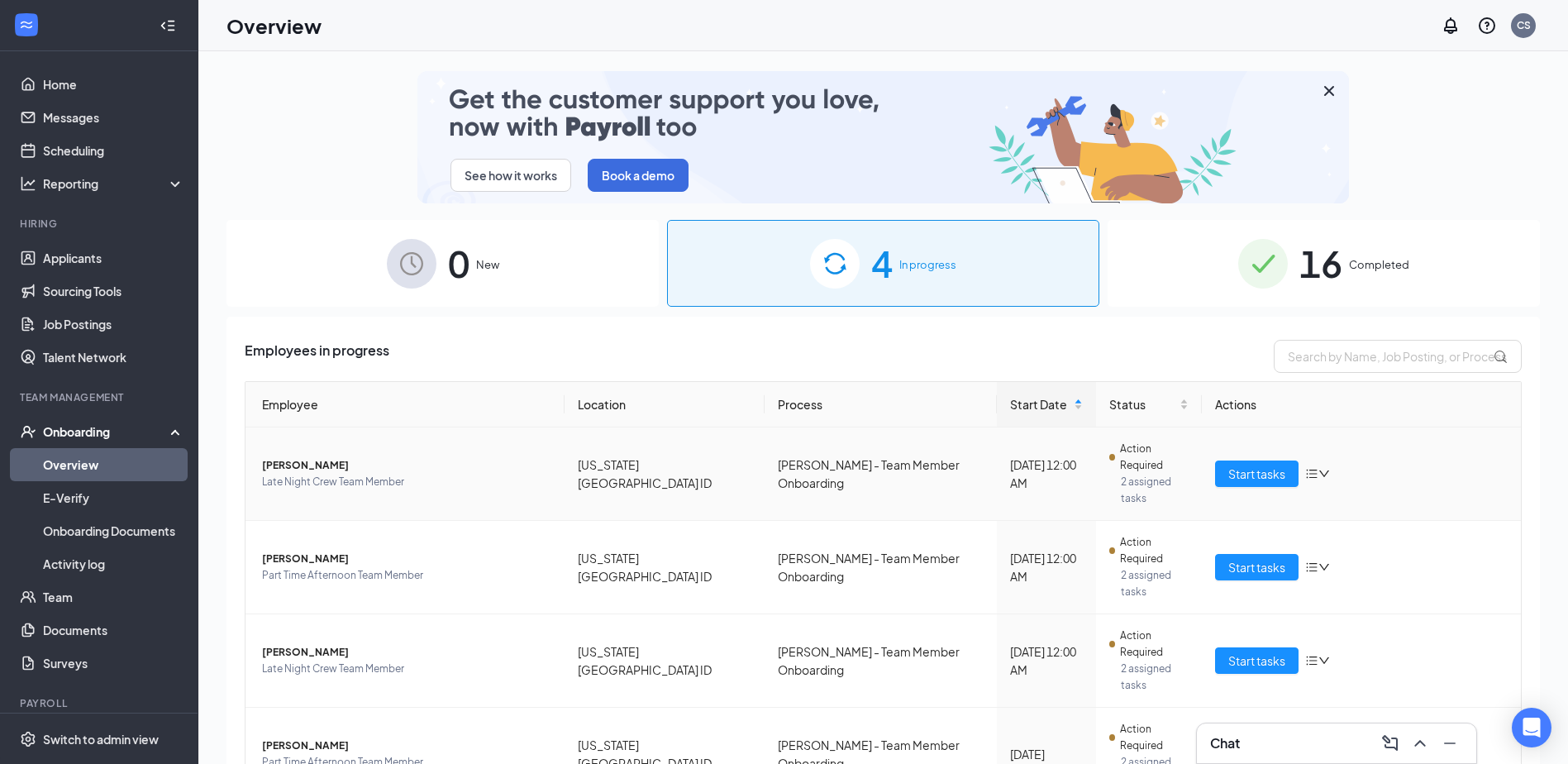
click at [276, 457] on span "[PERSON_NAME]" at bounding box center [406, 465] width 289 height 16
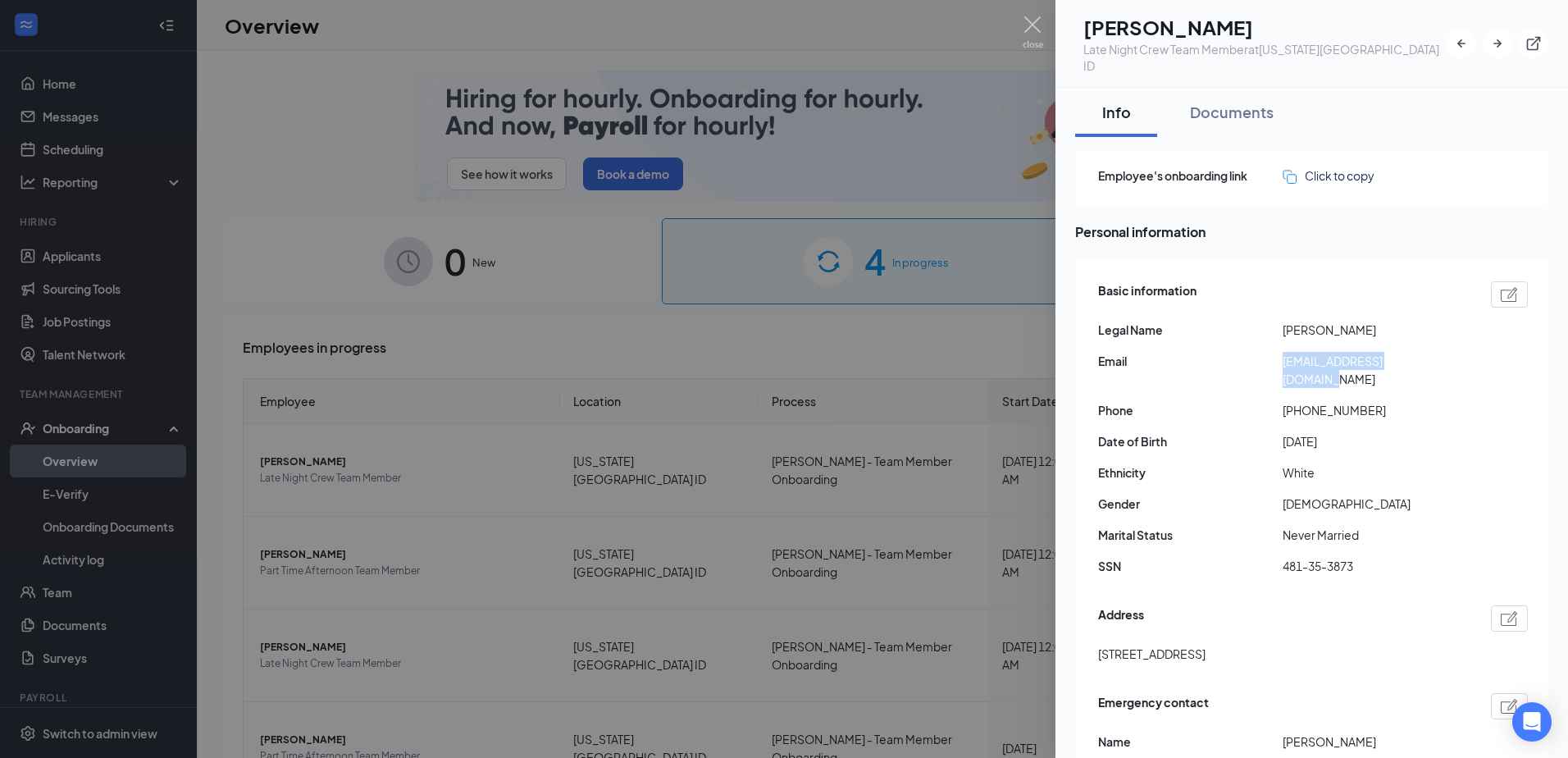
drag, startPoint x: 1282, startPoint y: 350, endPoint x: 1450, endPoint y: 352, distance: 168.0
click at [1450, 352] on div "Email [EMAIL_ADDRESS][DOMAIN_NAME]" at bounding box center [1313, 370] width 430 height 36
drag, startPoint x: 1450, startPoint y: 352, endPoint x: 1382, endPoint y: 349, distance: 68.1
drag, startPoint x: 1098, startPoint y: 619, endPoint x: 1263, endPoint y: 630, distance: 165.4
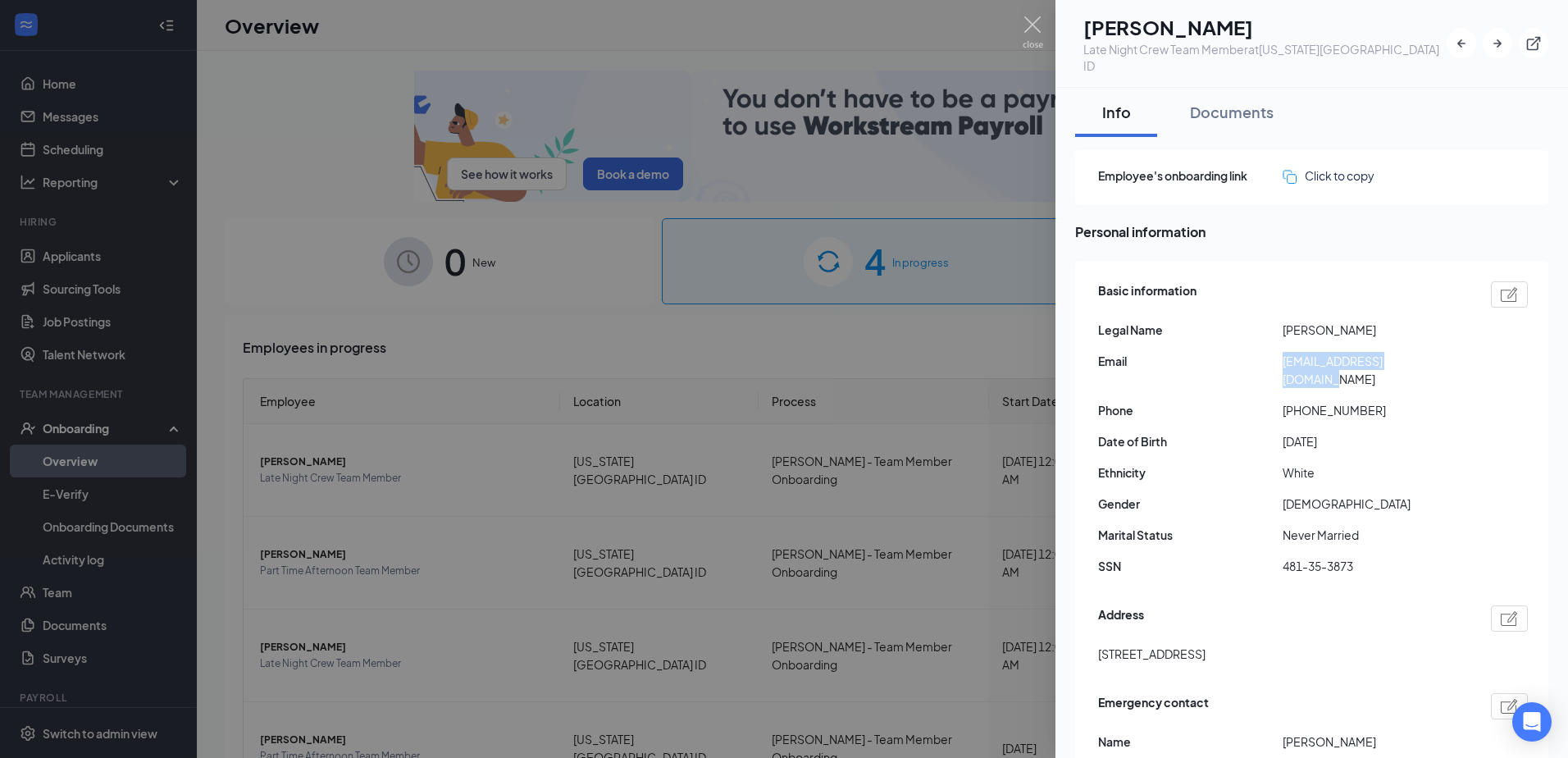
click at [1263, 630] on div "Basic information Legal Name [PERSON_NAME] Email [EMAIL_ADDRESS][DOMAIN_NAME] P…" at bounding box center [1311, 578] width 473 height 635
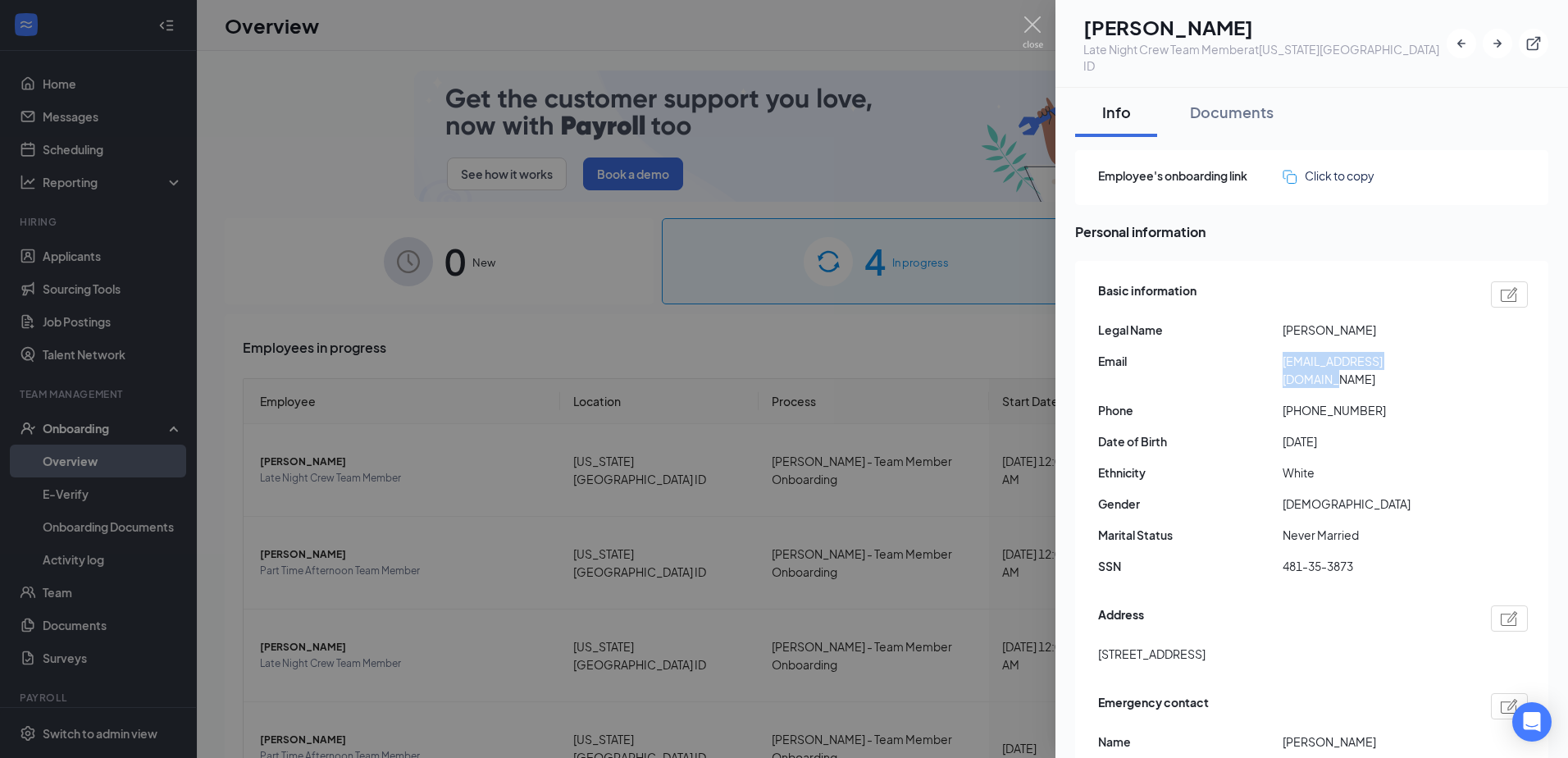
drag, startPoint x: 1263, startPoint y: 630, endPoint x: 1219, endPoint y: 621, distance: 44.9
click at [1205, 644] on span "[STREET_ADDRESS]" at bounding box center [1152, 653] width 108 height 18
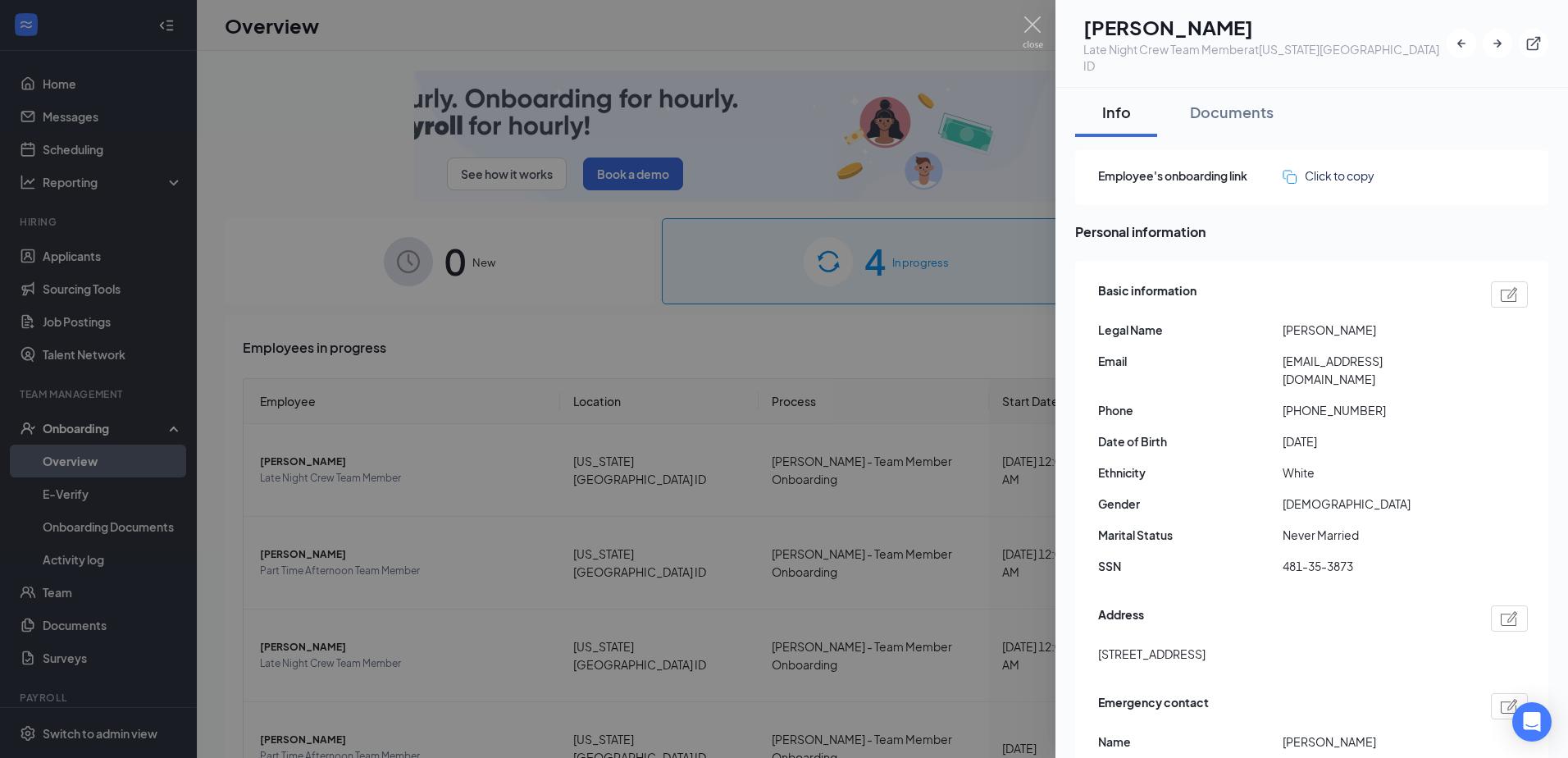
drag, startPoint x: 1095, startPoint y: 619, endPoint x: 1194, endPoint y: 634, distance: 100.1
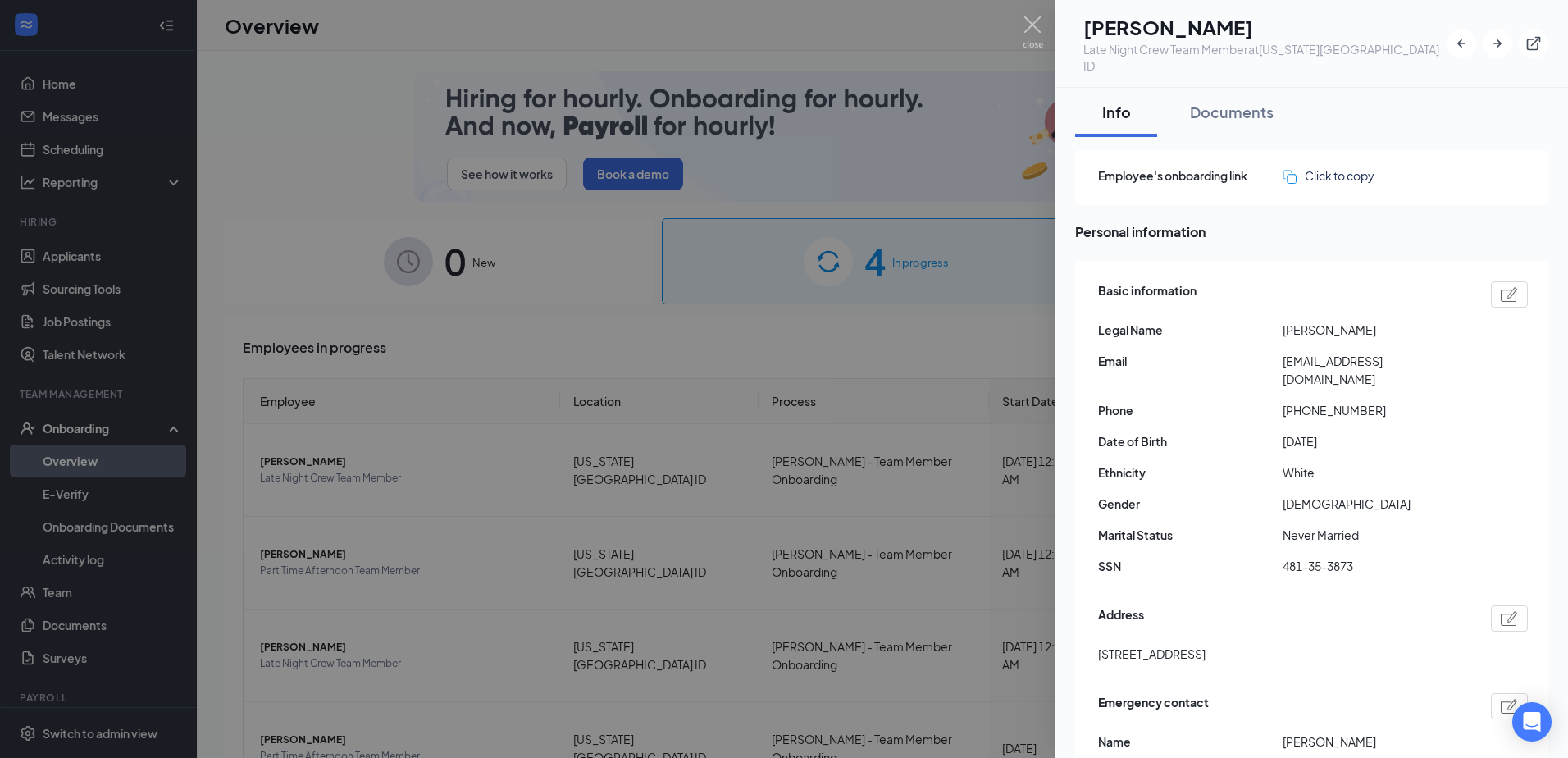
click at [1194, 634] on div "Basic information Legal Name [PERSON_NAME] Email [EMAIL_ADDRESS][DOMAIN_NAME] P…" at bounding box center [1311, 578] width 473 height 635
drag, startPoint x: 1194, startPoint y: 634, endPoint x: 1139, endPoint y: 610, distance: 60.0
click at [1167, 607] on div "Address [STREET_ADDRESS]" at bounding box center [1313, 638] width 430 height 74
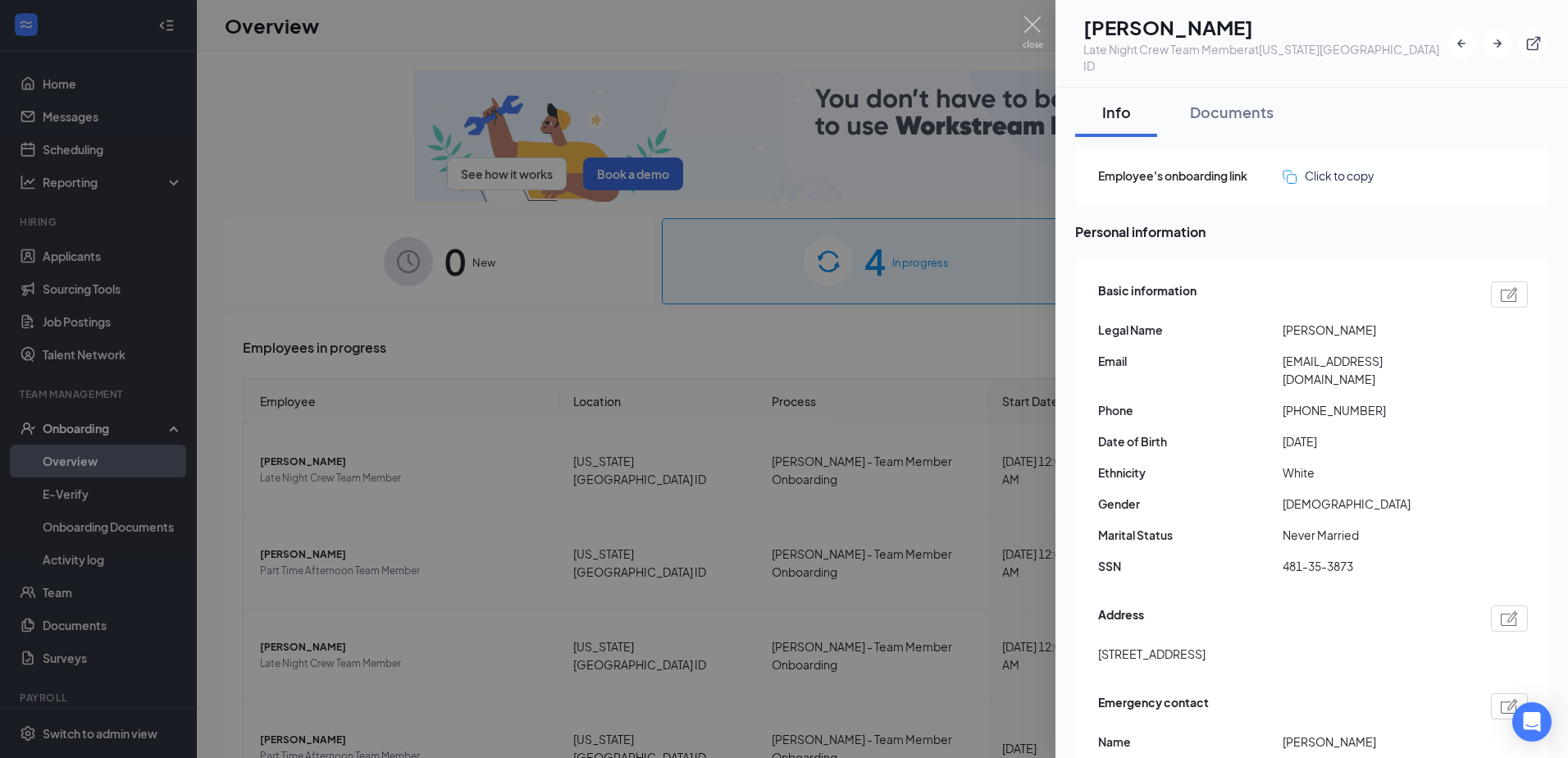
drag, startPoint x: 1099, startPoint y: 620, endPoint x: 1215, endPoint y: 625, distance: 116.1
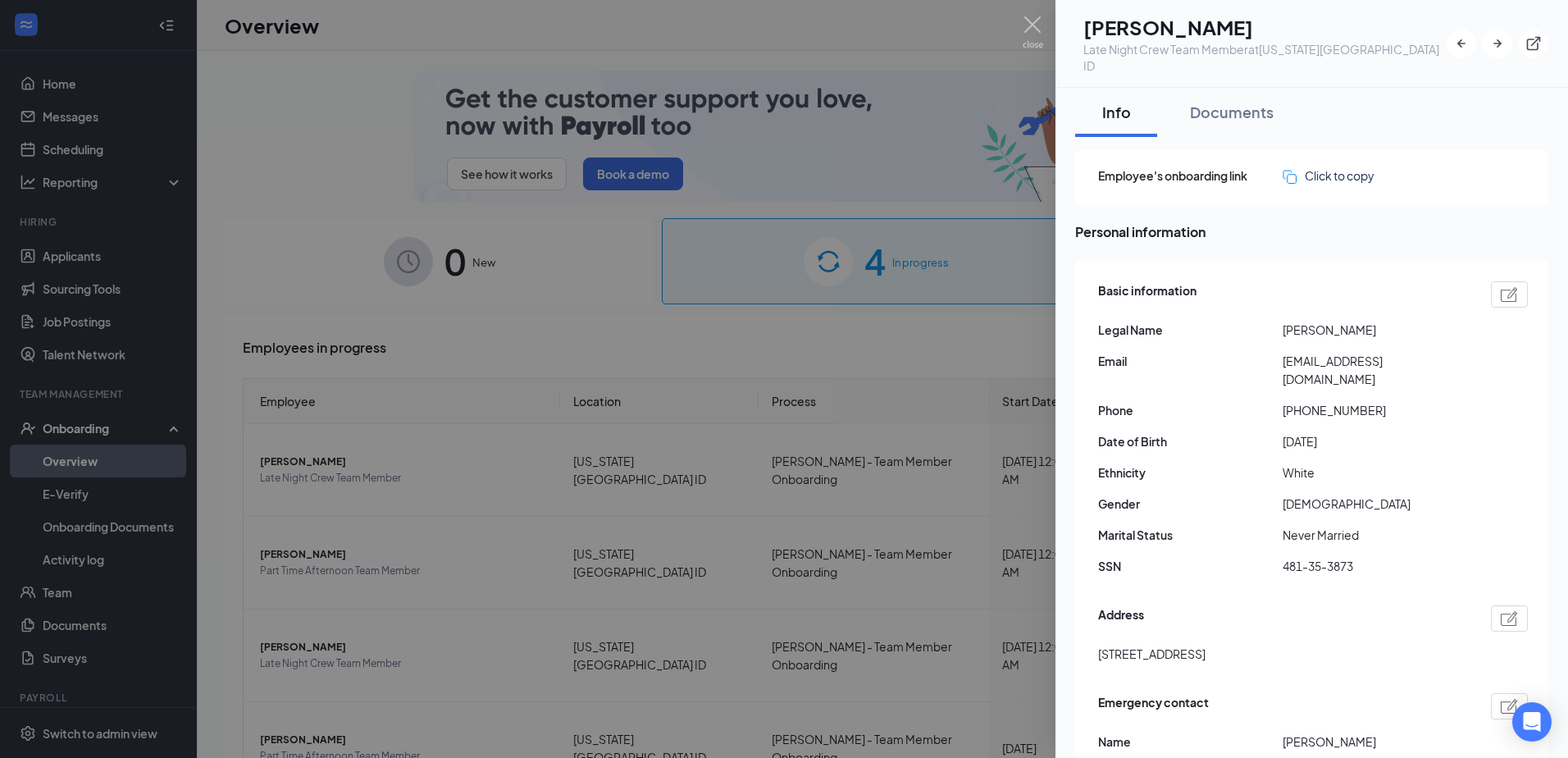
click at [1205, 644] on span "[STREET_ADDRESS]" at bounding box center [1152, 653] width 108 height 18
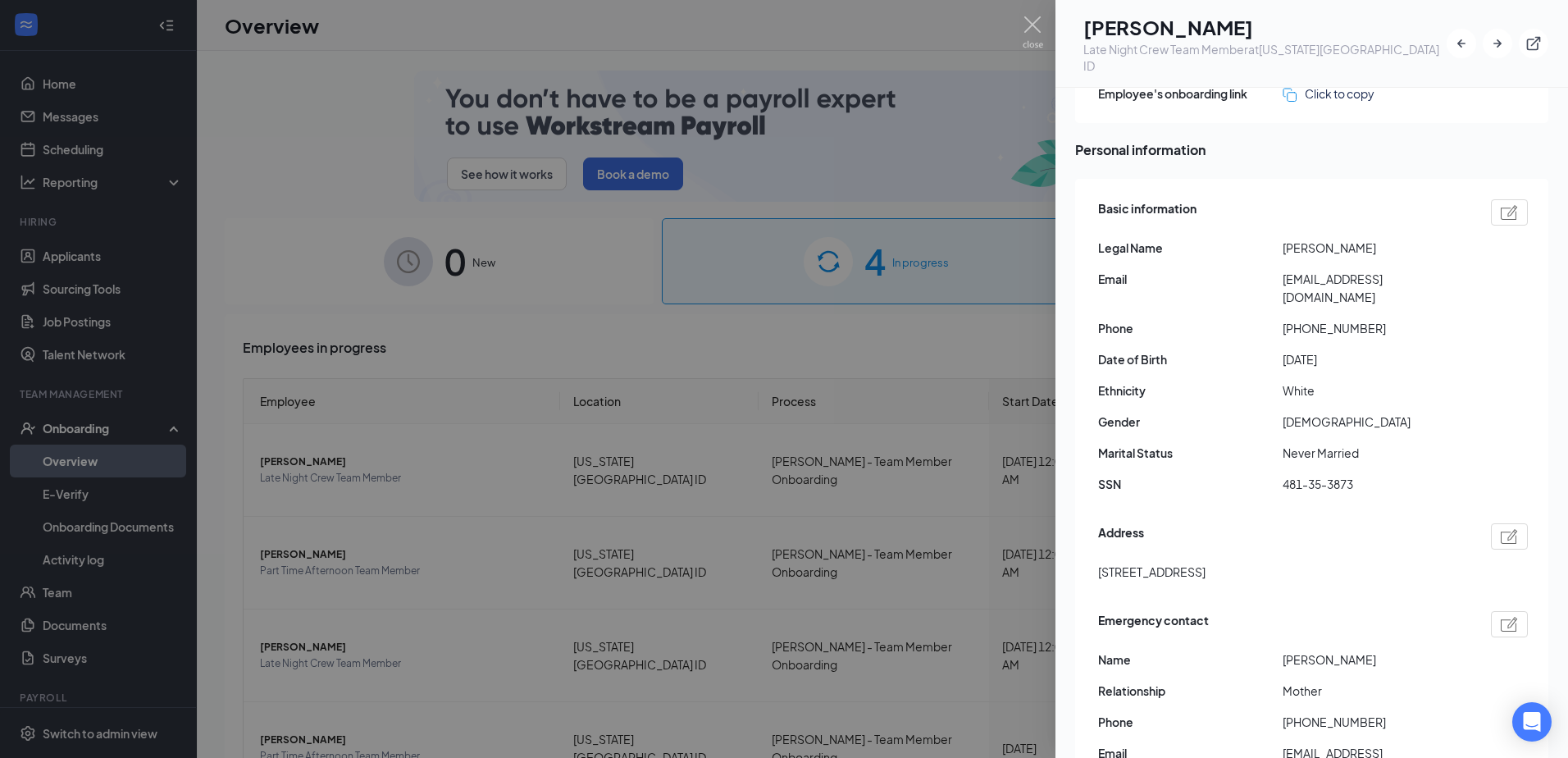
drag, startPoint x: 1293, startPoint y: 535, endPoint x: 1342, endPoint y: 538, distance: 49.1
click at [1342, 563] on div "[STREET_ADDRESS]" at bounding box center [1313, 572] width 430 height 18
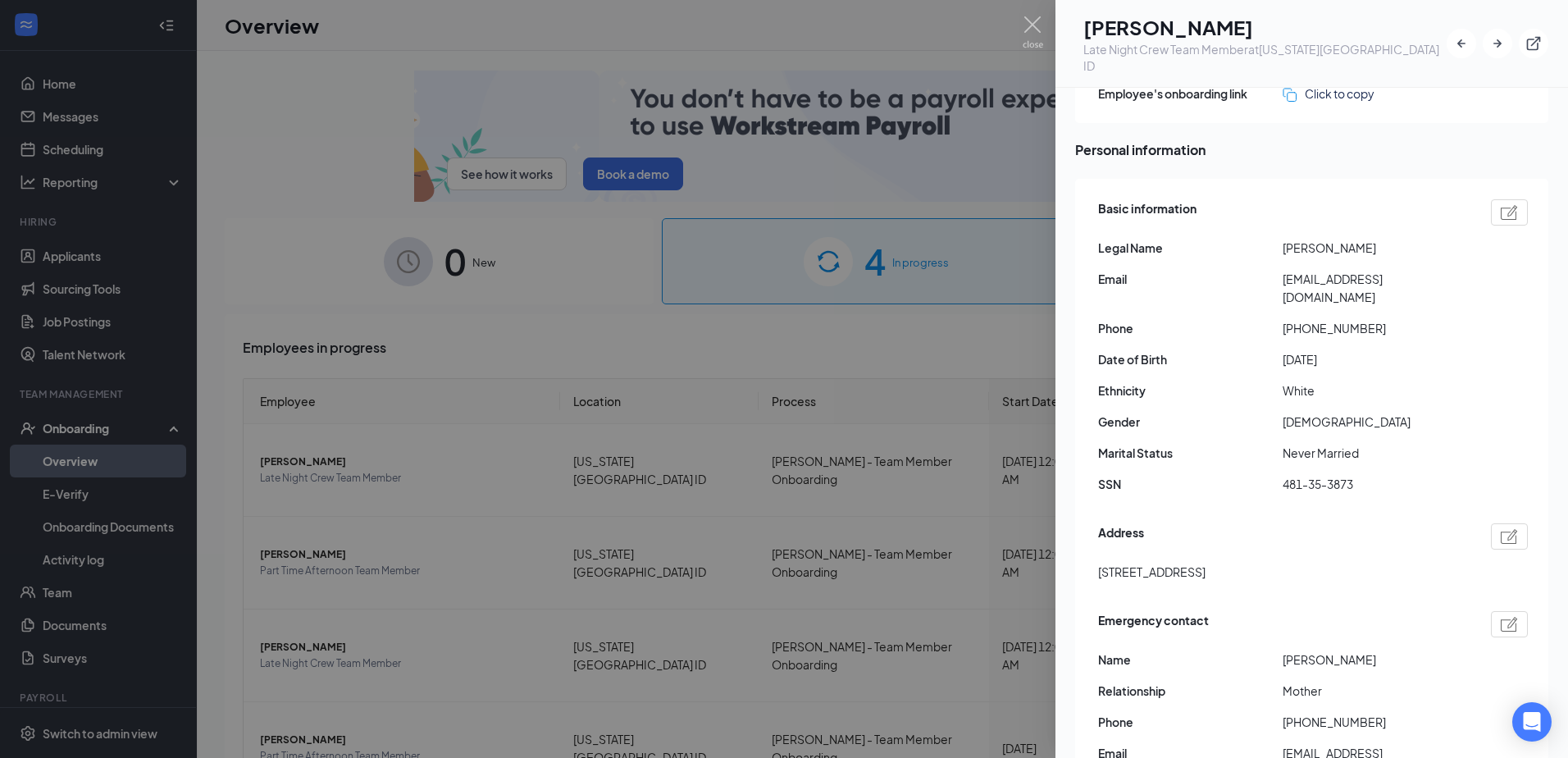
drag, startPoint x: 1342, startPoint y: 538, endPoint x: 1324, endPoint y: 535, distance: 18.2
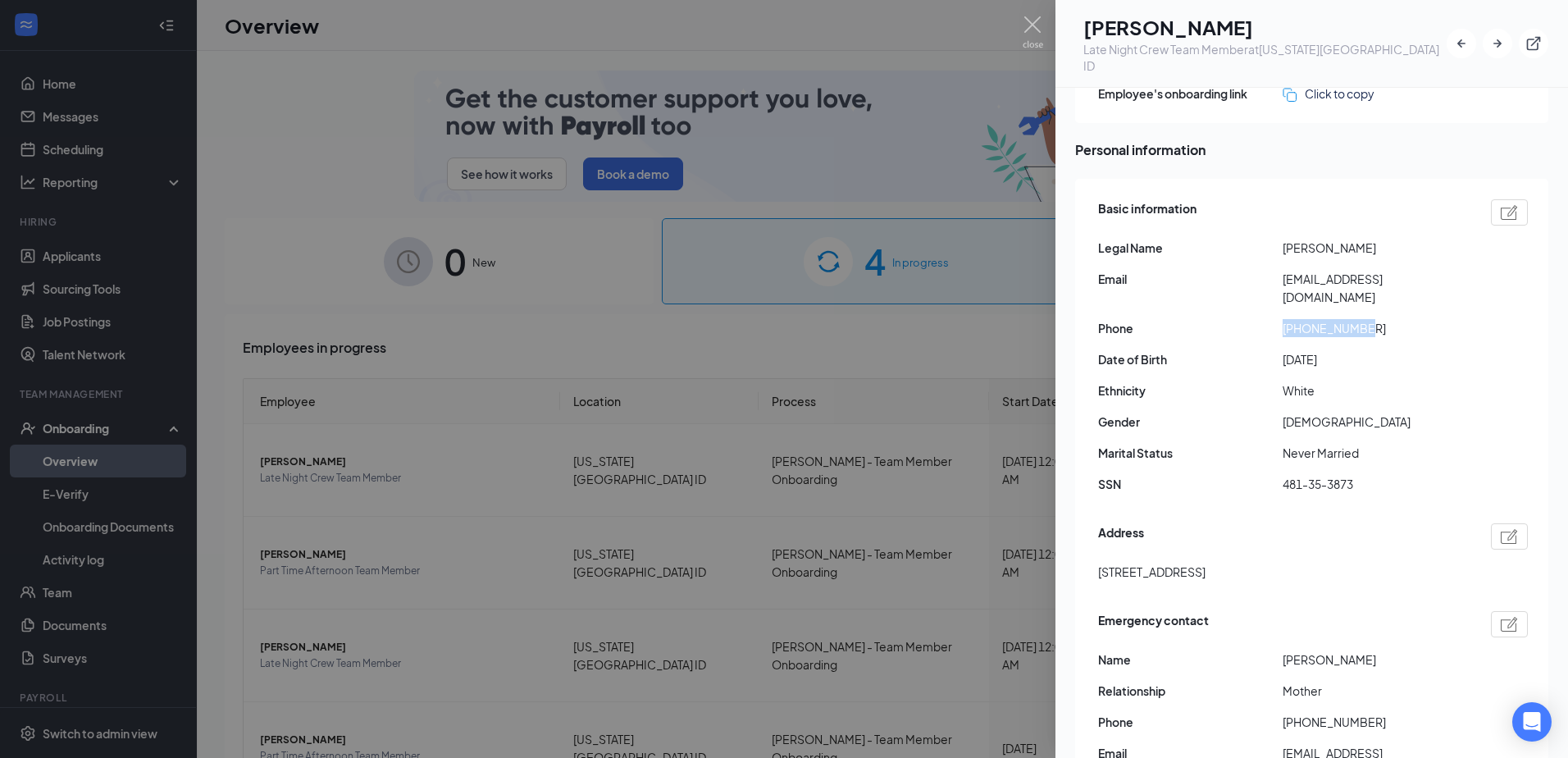
drag, startPoint x: 1280, startPoint y: 294, endPoint x: 1378, endPoint y: 293, distance: 98.0
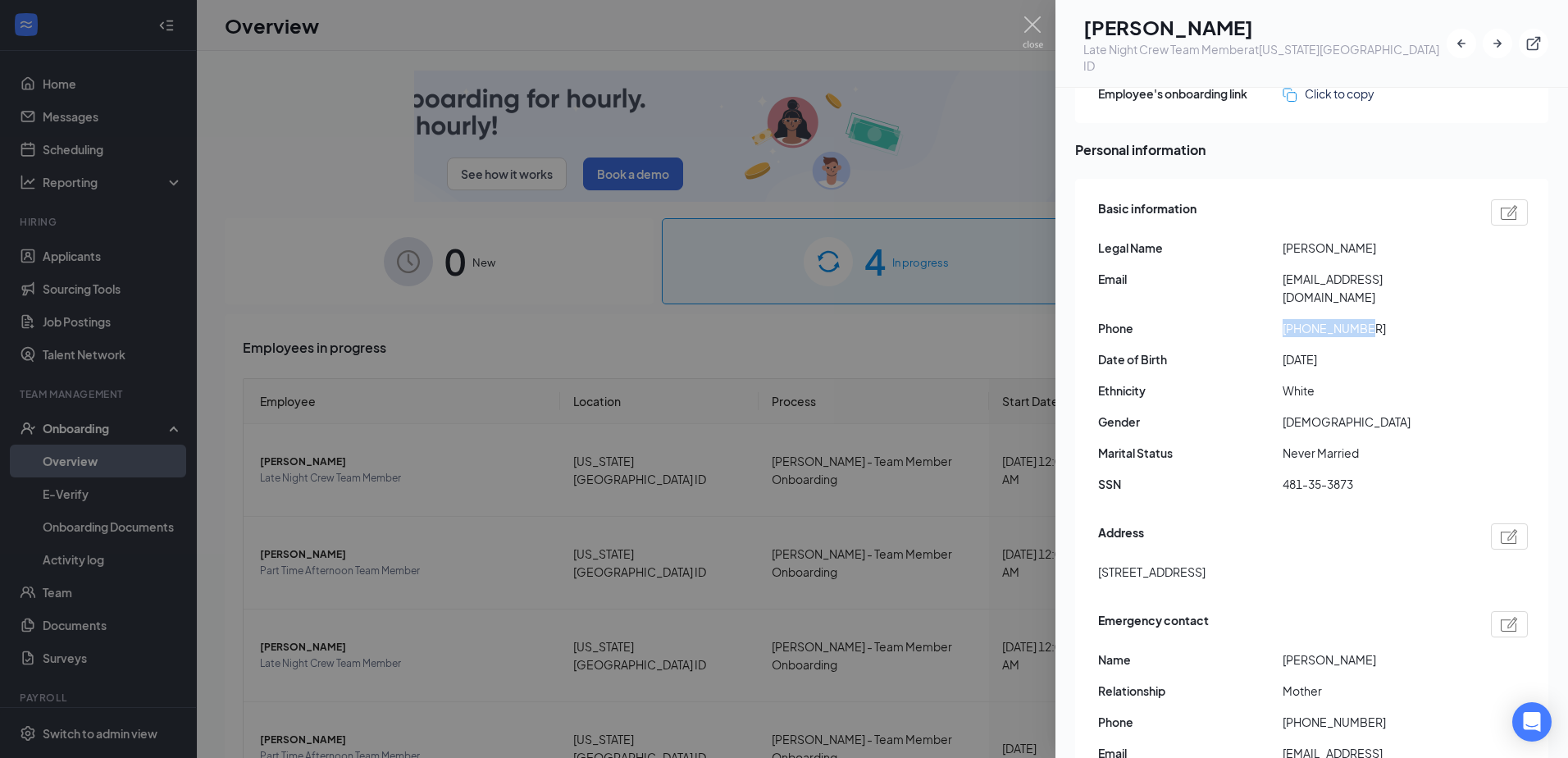
click at [1378, 319] on div "Phone [PHONE_NUMBER]" at bounding box center [1313, 328] width 430 height 18
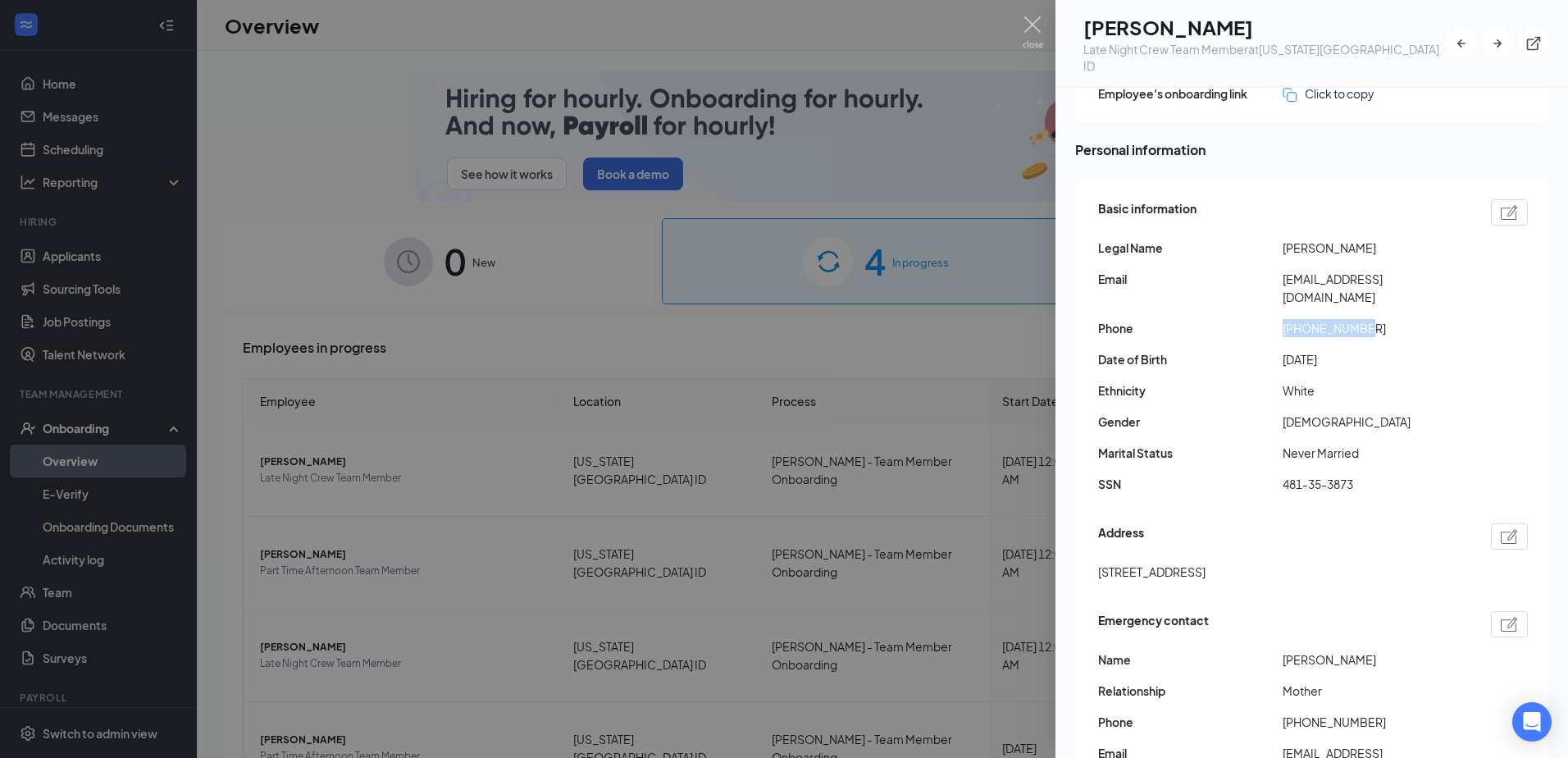
drag, startPoint x: 1378, startPoint y: 293, endPoint x: 1335, endPoint y: 291, distance: 43.0
drag, startPoint x: 1285, startPoint y: 452, endPoint x: 1374, endPoint y: 446, distance: 89.2
click at [1374, 475] on span "481-35-3873" at bounding box center [1375, 484] width 185 height 18
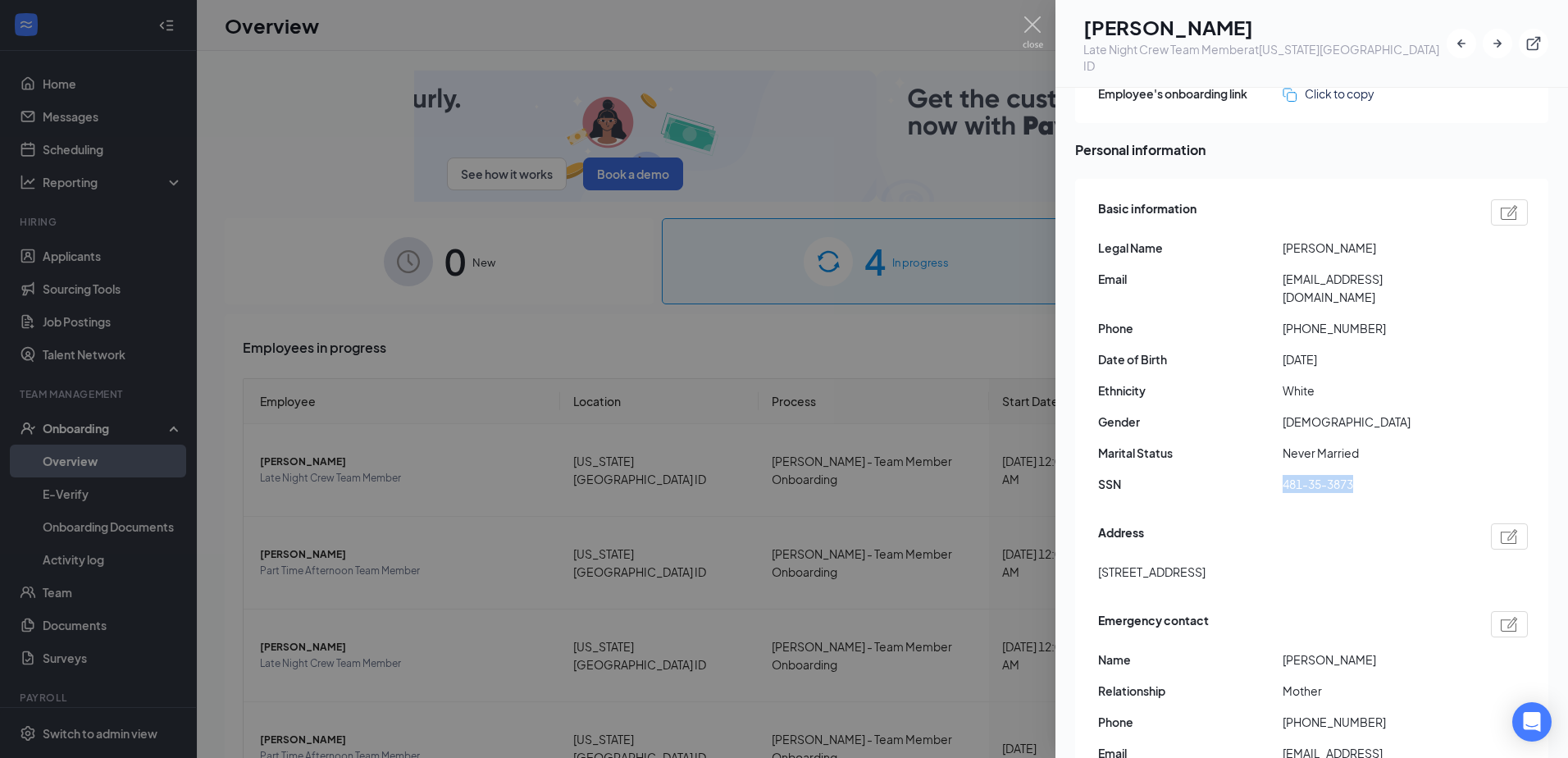
drag, startPoint x: 1374, startPoint y: 446, endPoint x: 1346, endPoint y: 448, distance: 28.1
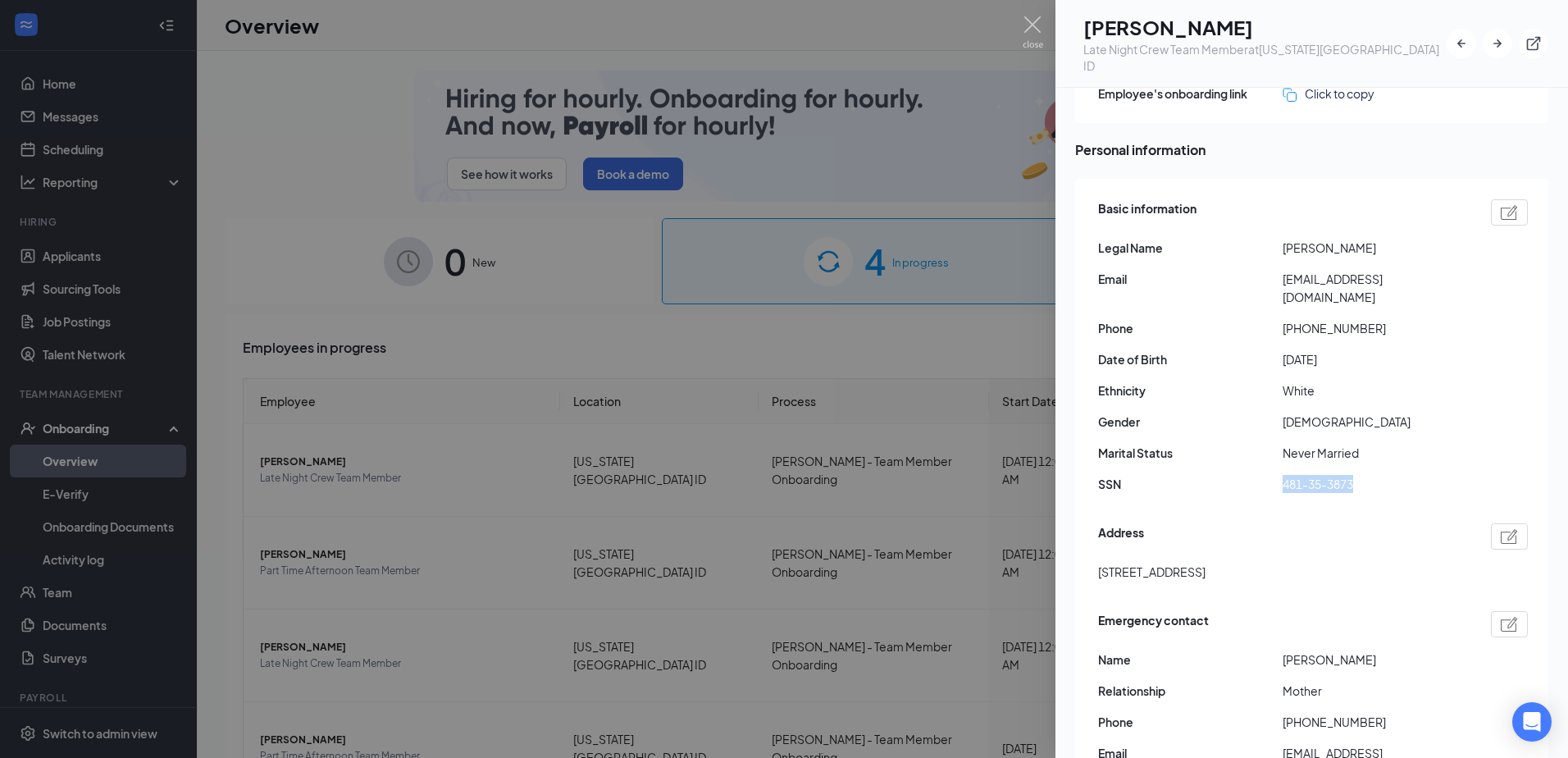
scroll to position [164, 0]
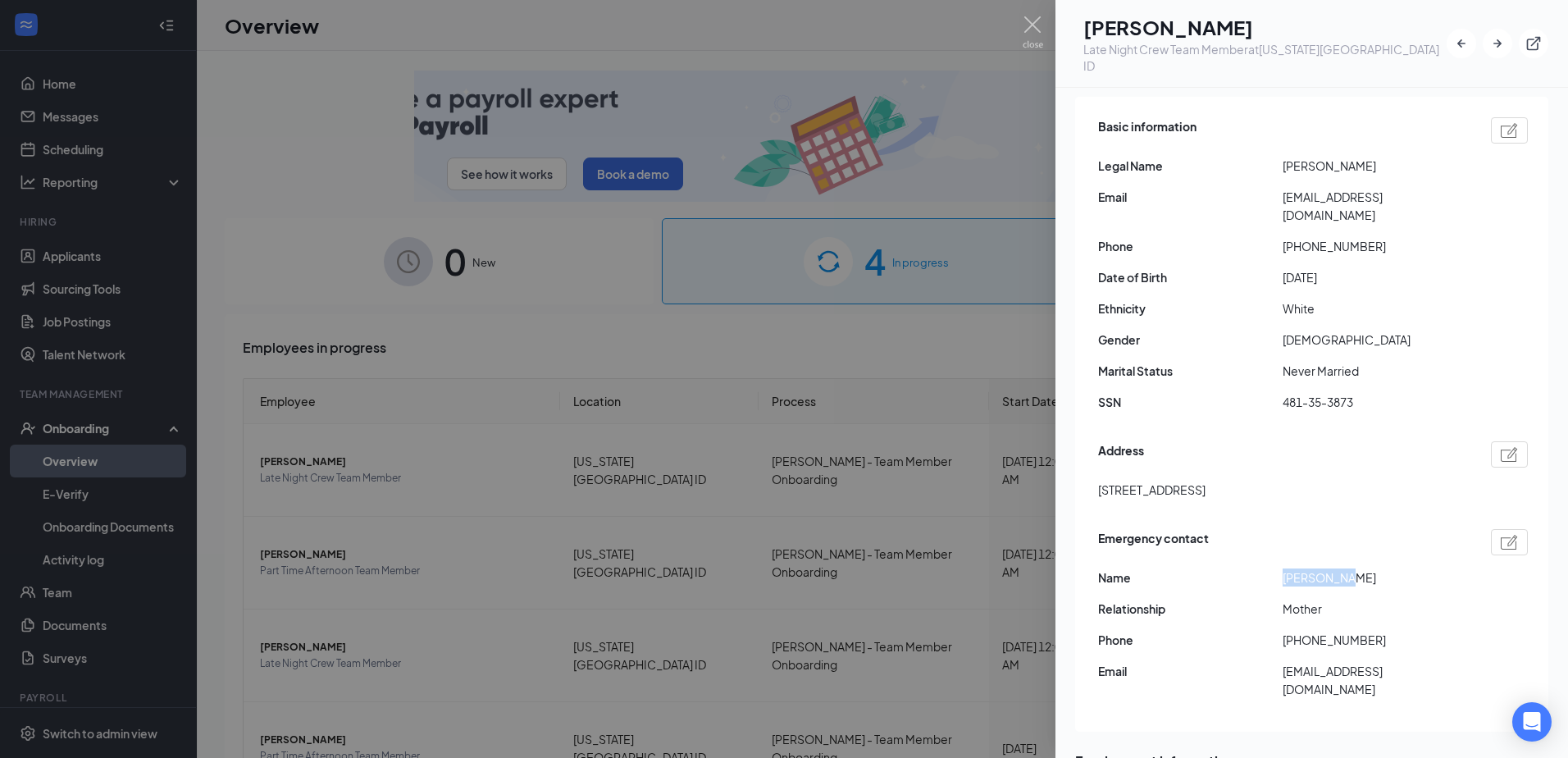
drag, startPoint x: 1283, startPoint y: 544, endPoint x: 1345, endPoint y: 545, distance: 62.0
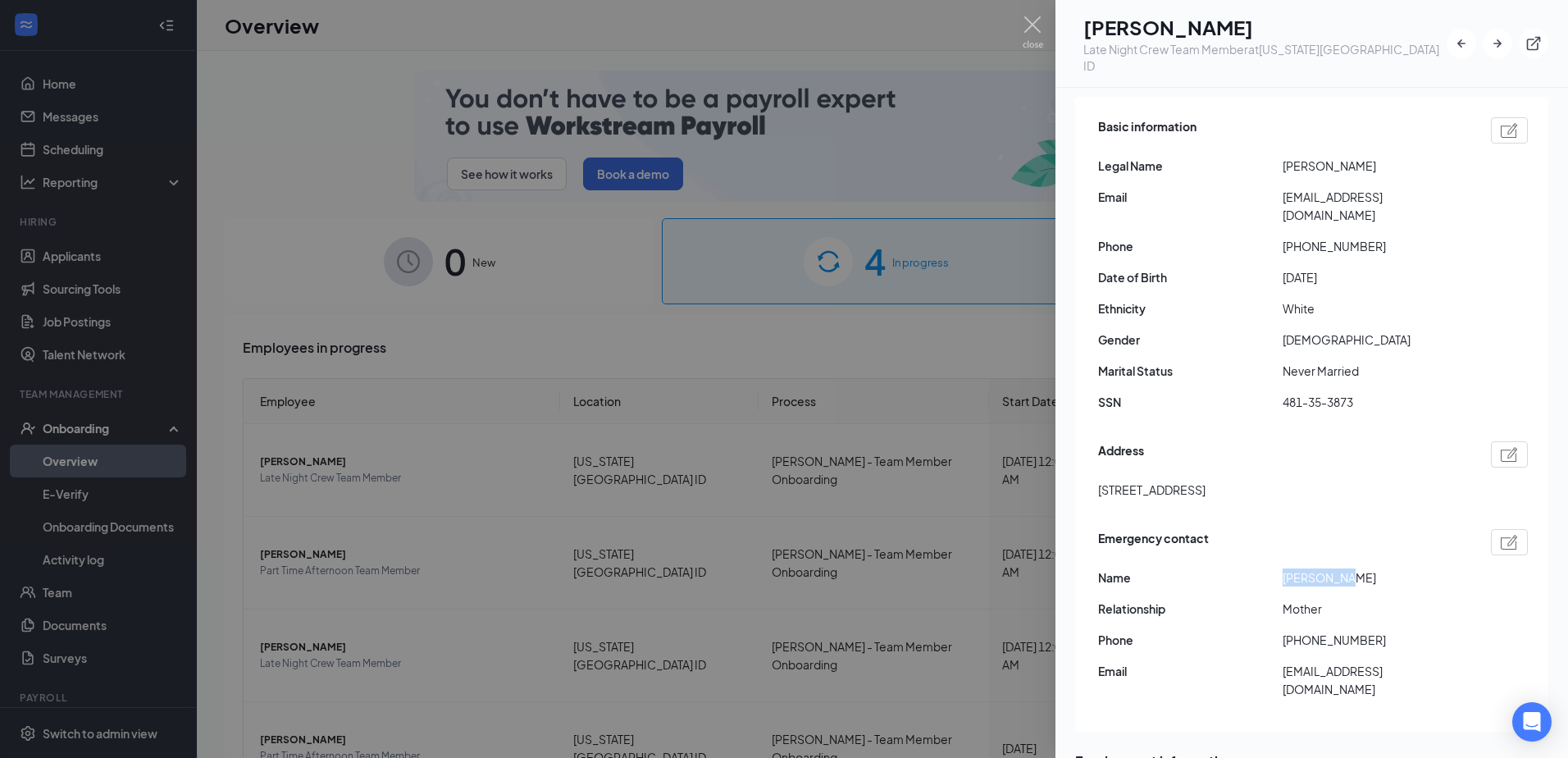
click at [1345, 568] on span "[PERSON_NAME]" at bounding box center [1375, 577] width 185 height 18
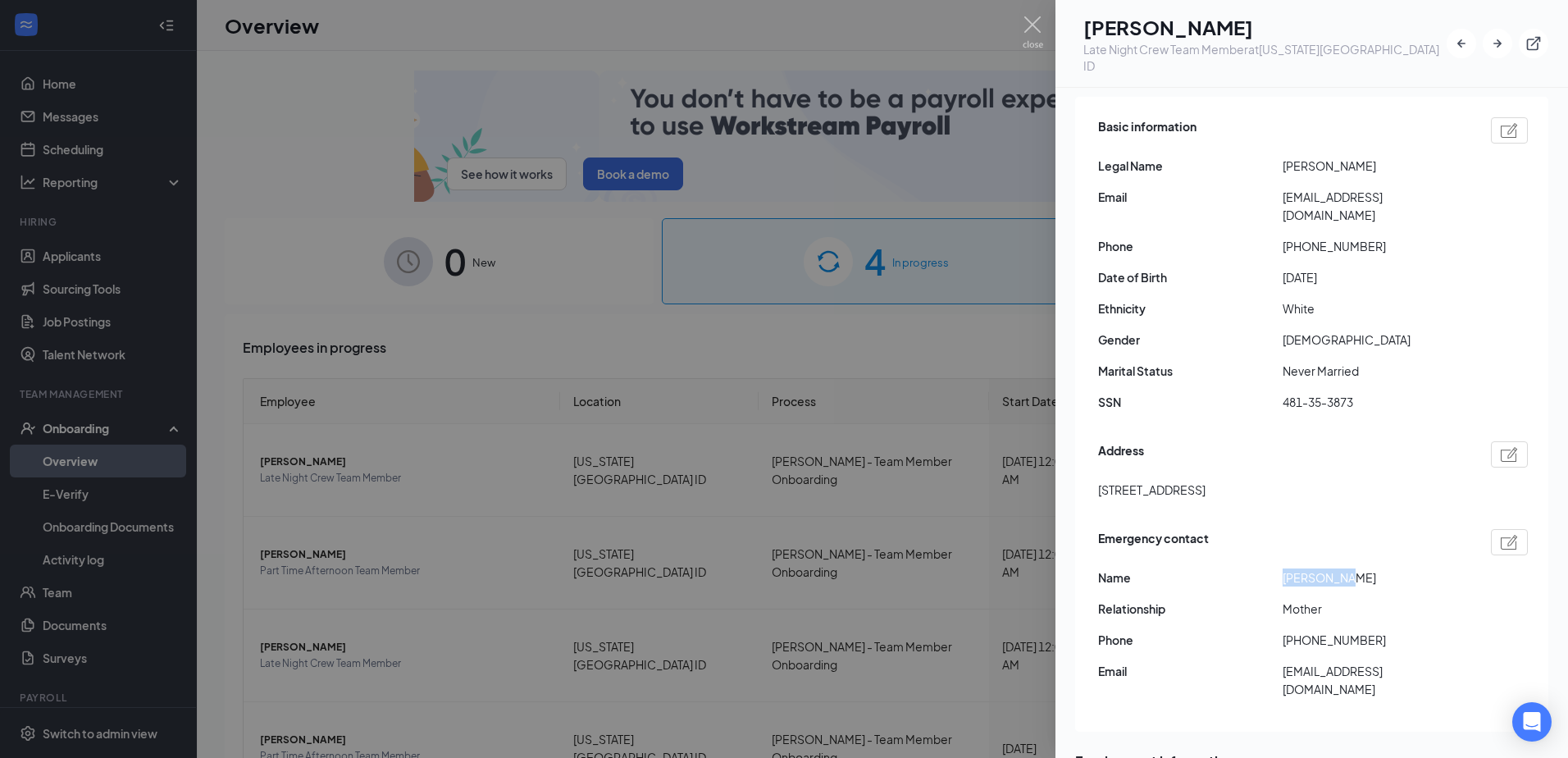
drag, startPoint x: 1345, startPoint y: 545, endPoint x: 1320, endPoint y: 544, distance: 25.0
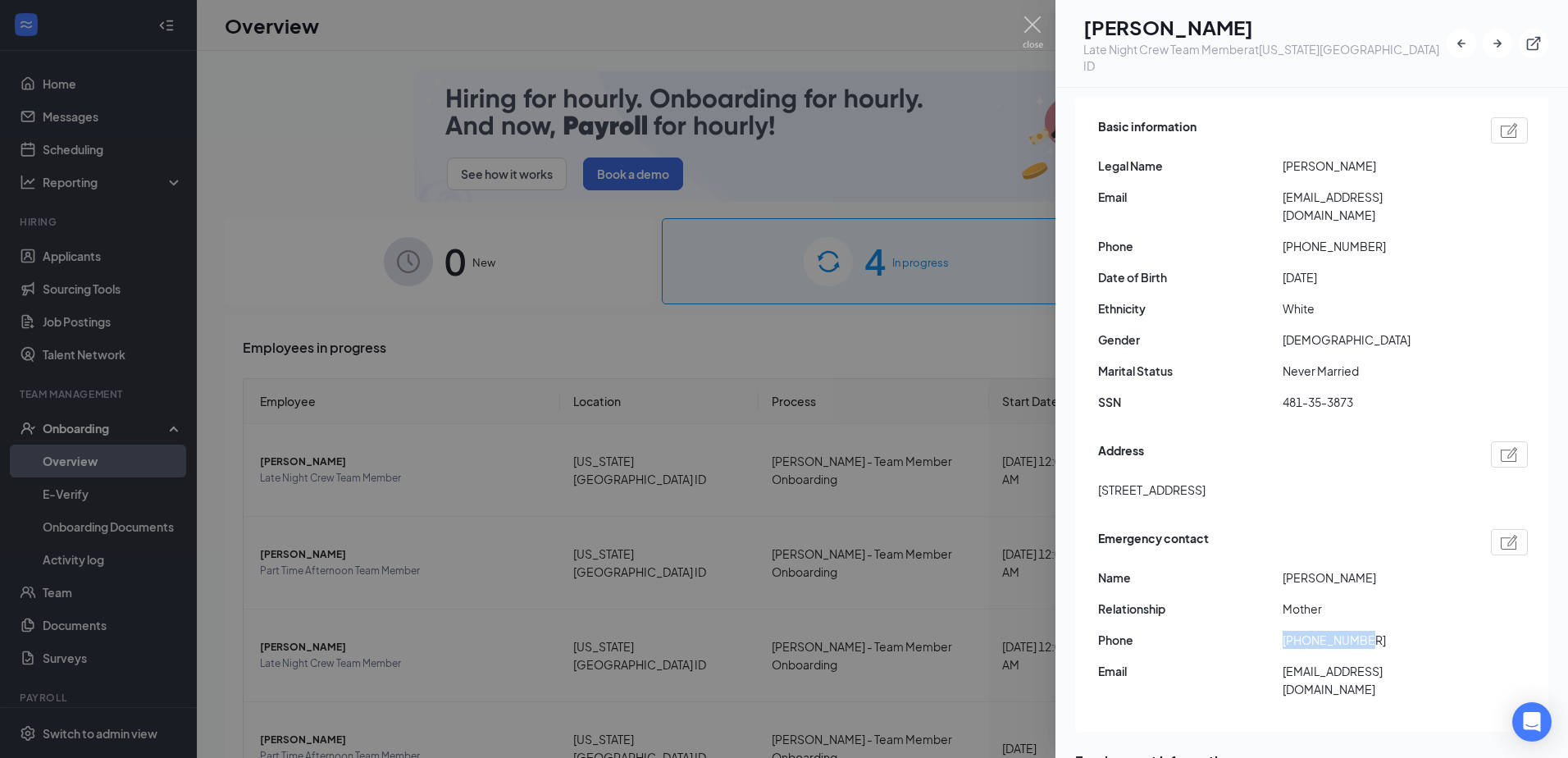
drag, startPoint x: 1283, startPoint y: 609, endPoint x: 1371, endPoint y: 610, distance: 88.0
click at [1371, 630] on span "[PHONE_NUMBER]" at bounding box center [1375, 640] width 185 height 18
drag, startPoint x: 1371, startPoint y: 610, endPoint x: 1354, endPoint y: 609, distance: 17.0
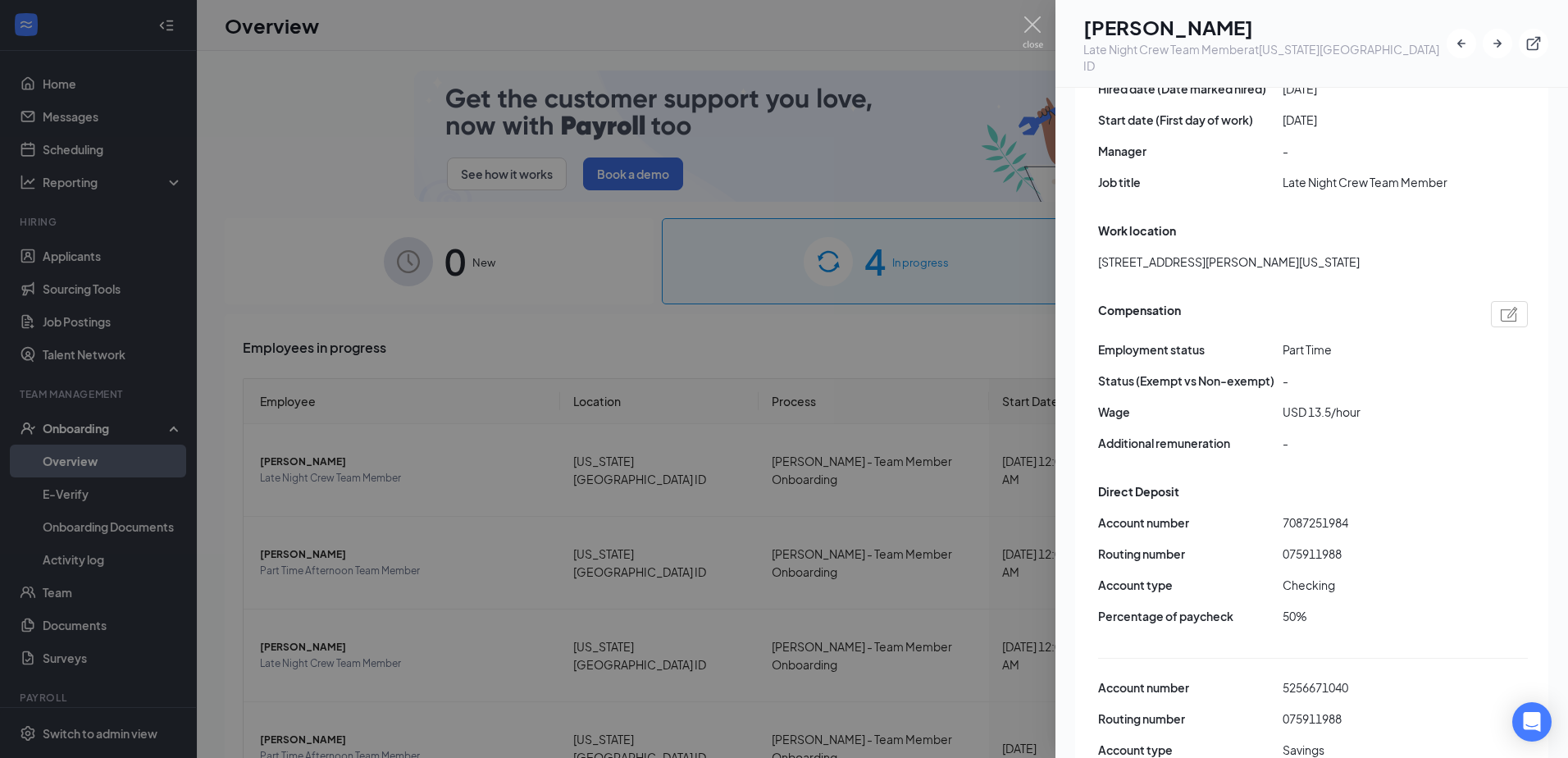
scroll to position [962, 0]
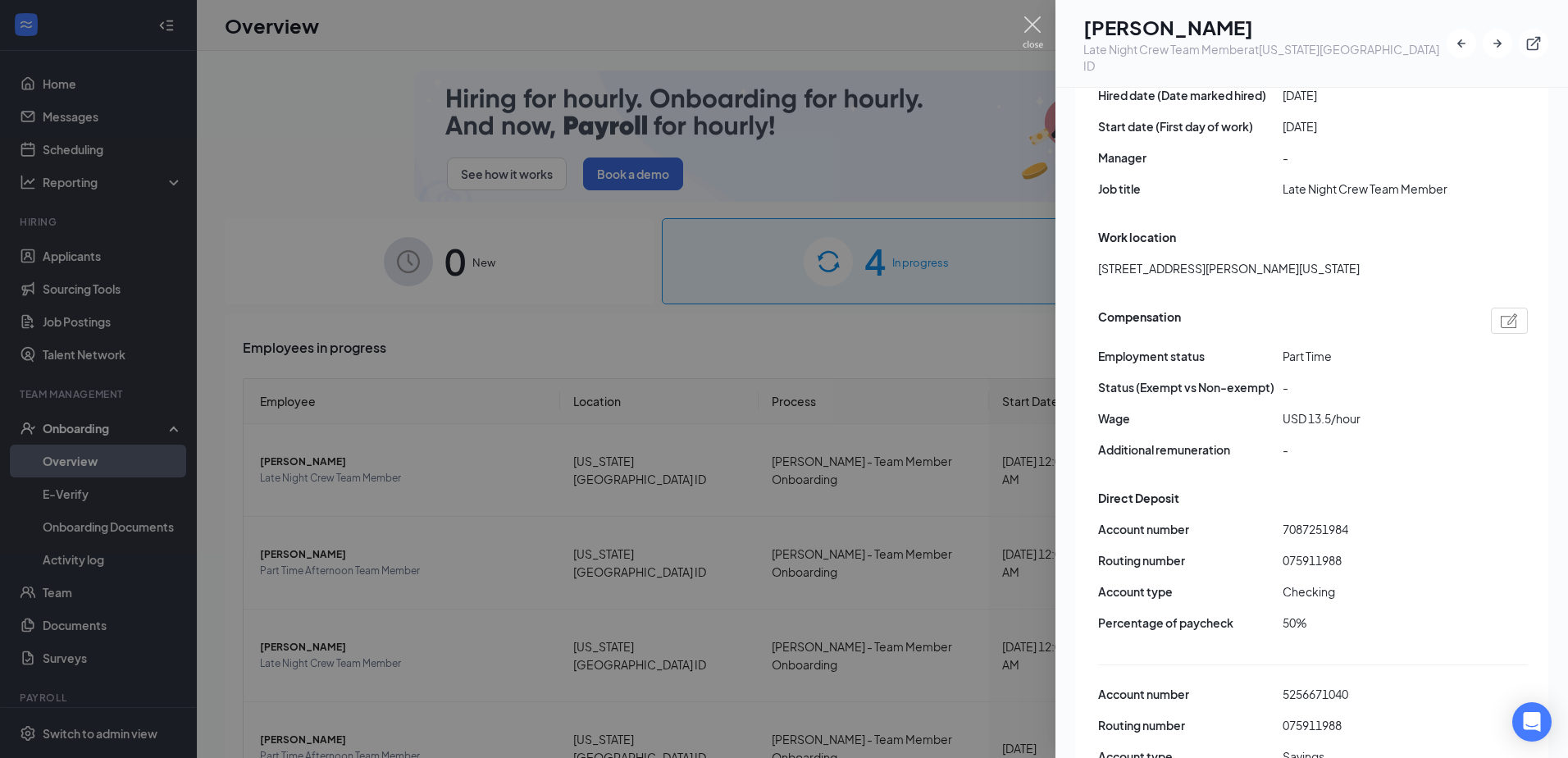
click at [1034, 33] on img at bounding box center [1032, 32] width 21 height 32
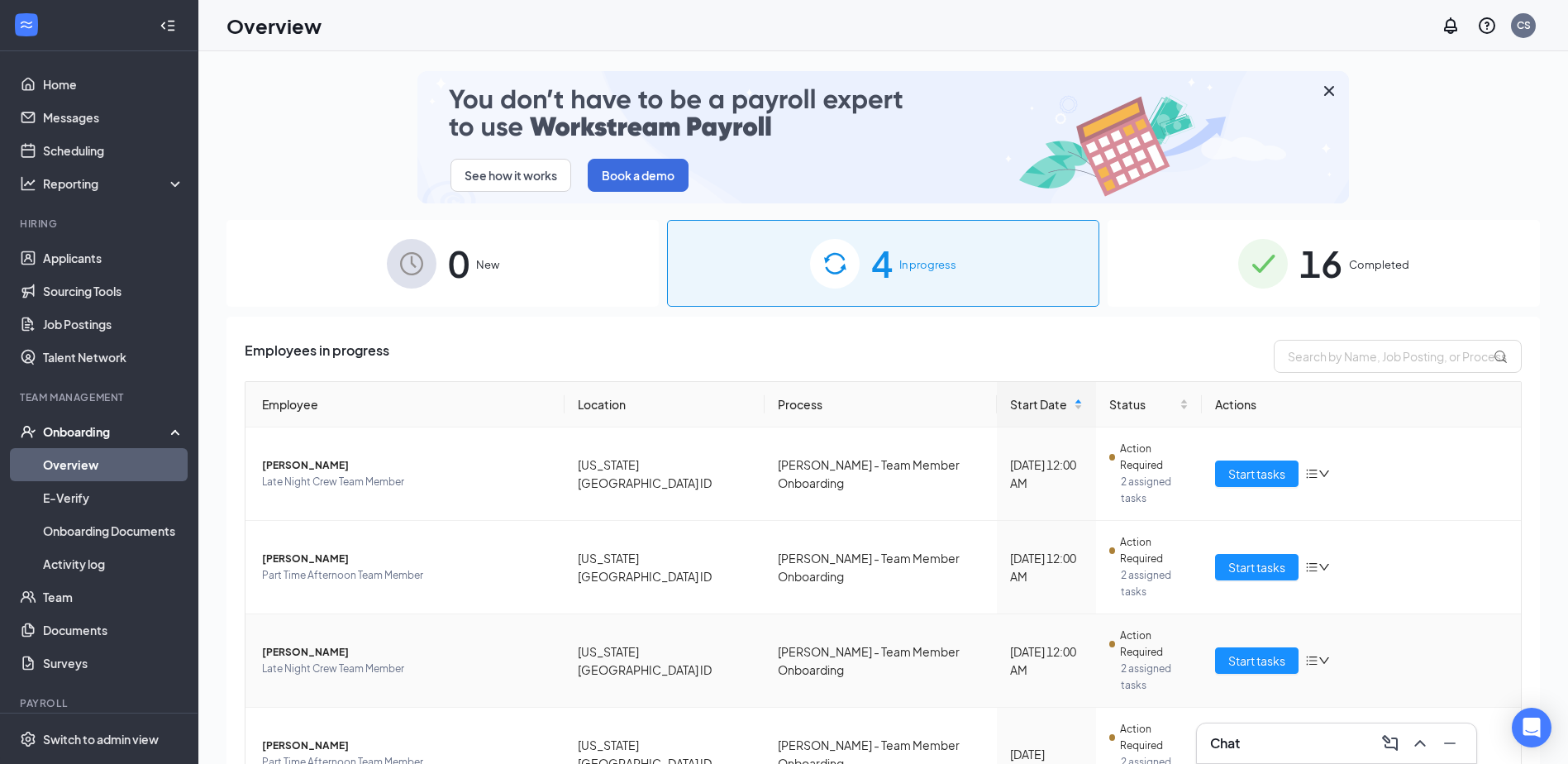
click at [322, 644] on span "[PERSON_NAME]" at bounding box center [406, 652] width 289 height 16
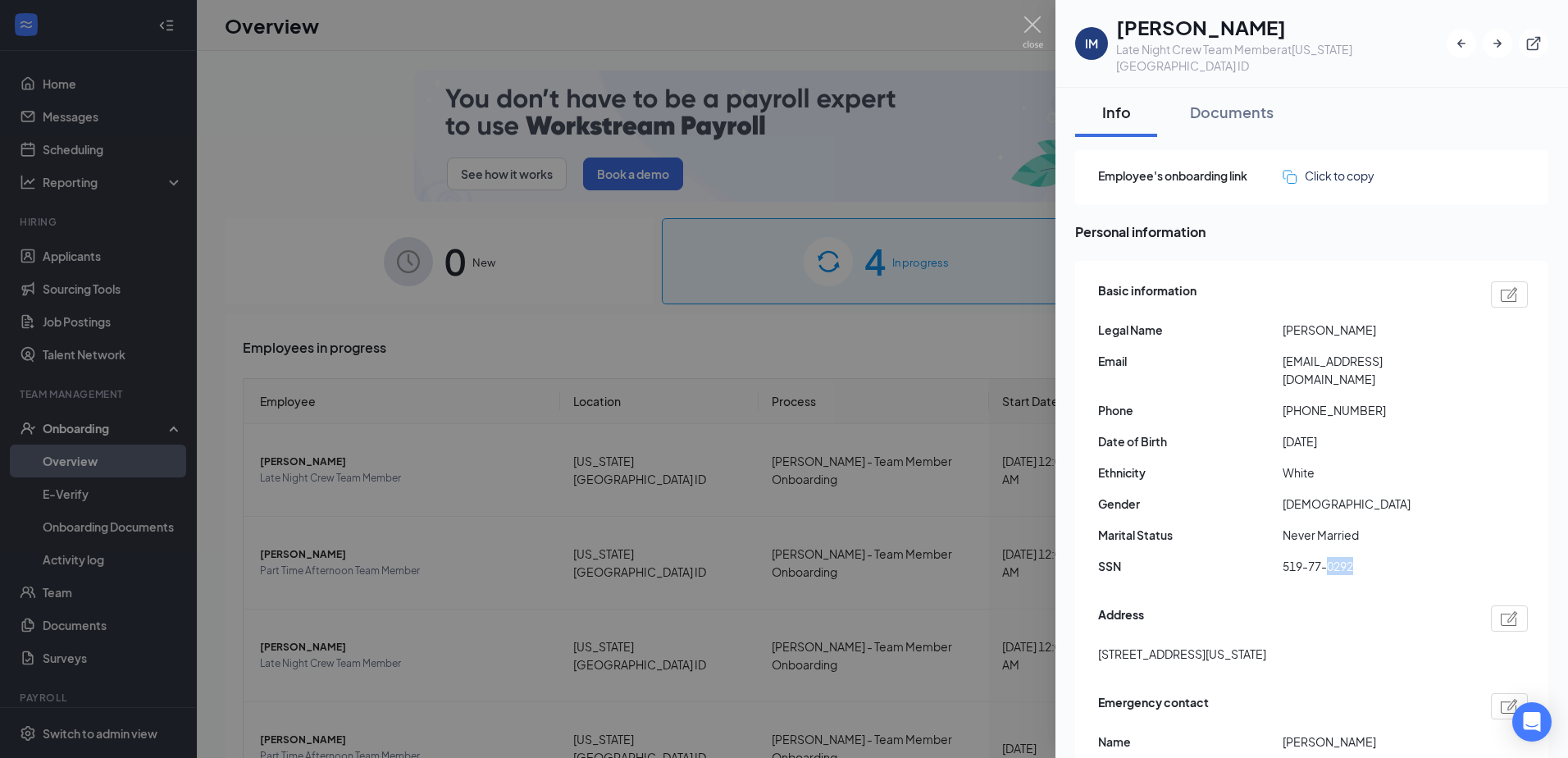
drag, startPoint x: 1329, startPoint y: 532, endPoint x: 1372, endPoint y: 530, distance: 43.0
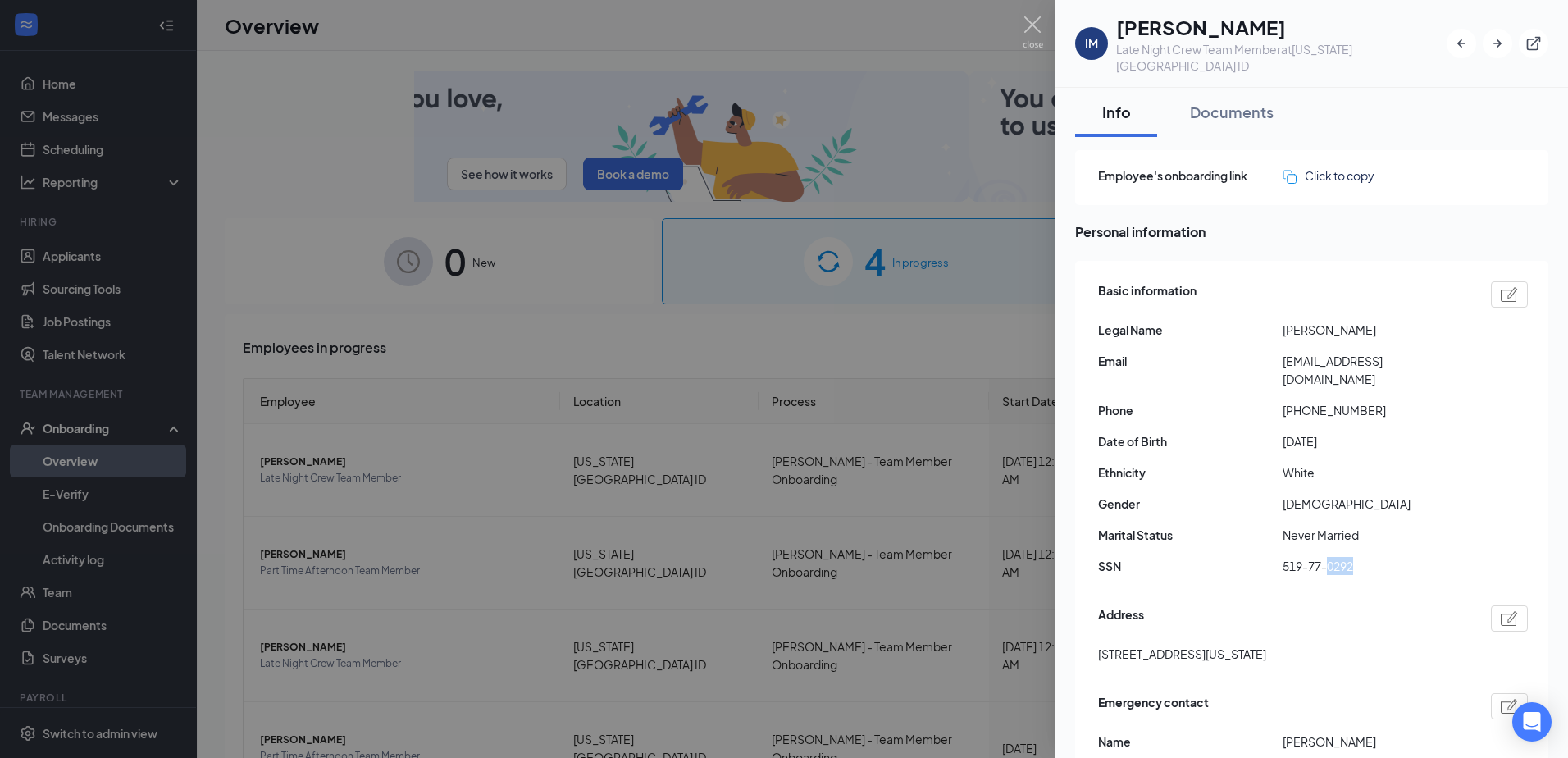
click at [1372, 556] on span "519-77-0292" at bounding box center [1375, 565] width 185 height 18
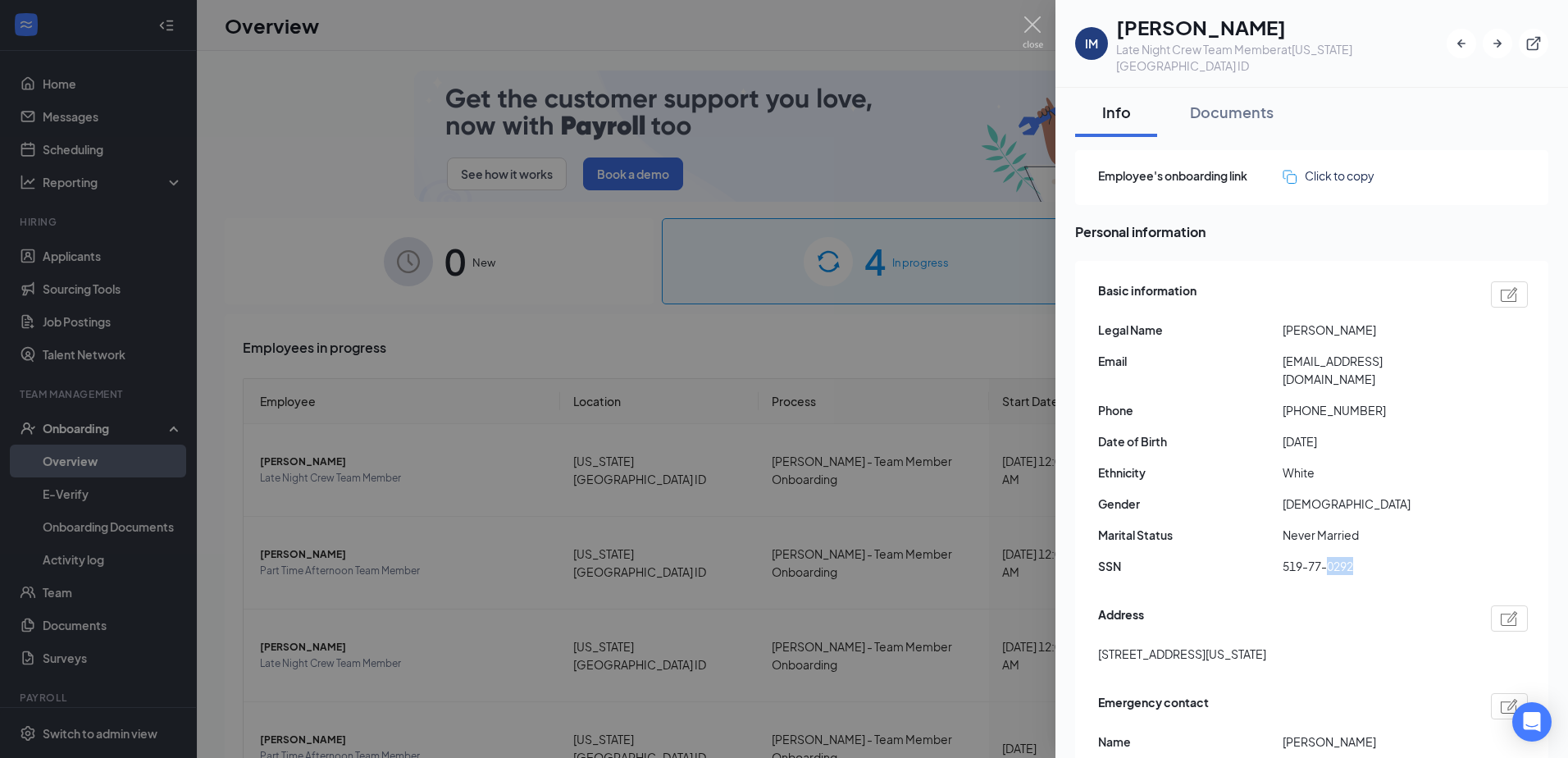
drag, startPoint x: 1372, startPoint y: 530, endPoint x: 1353, endPoint y: 530, distance: 19.0
click at [1034, 22] on img at bounding box center [1032, 32] width 21 height 32
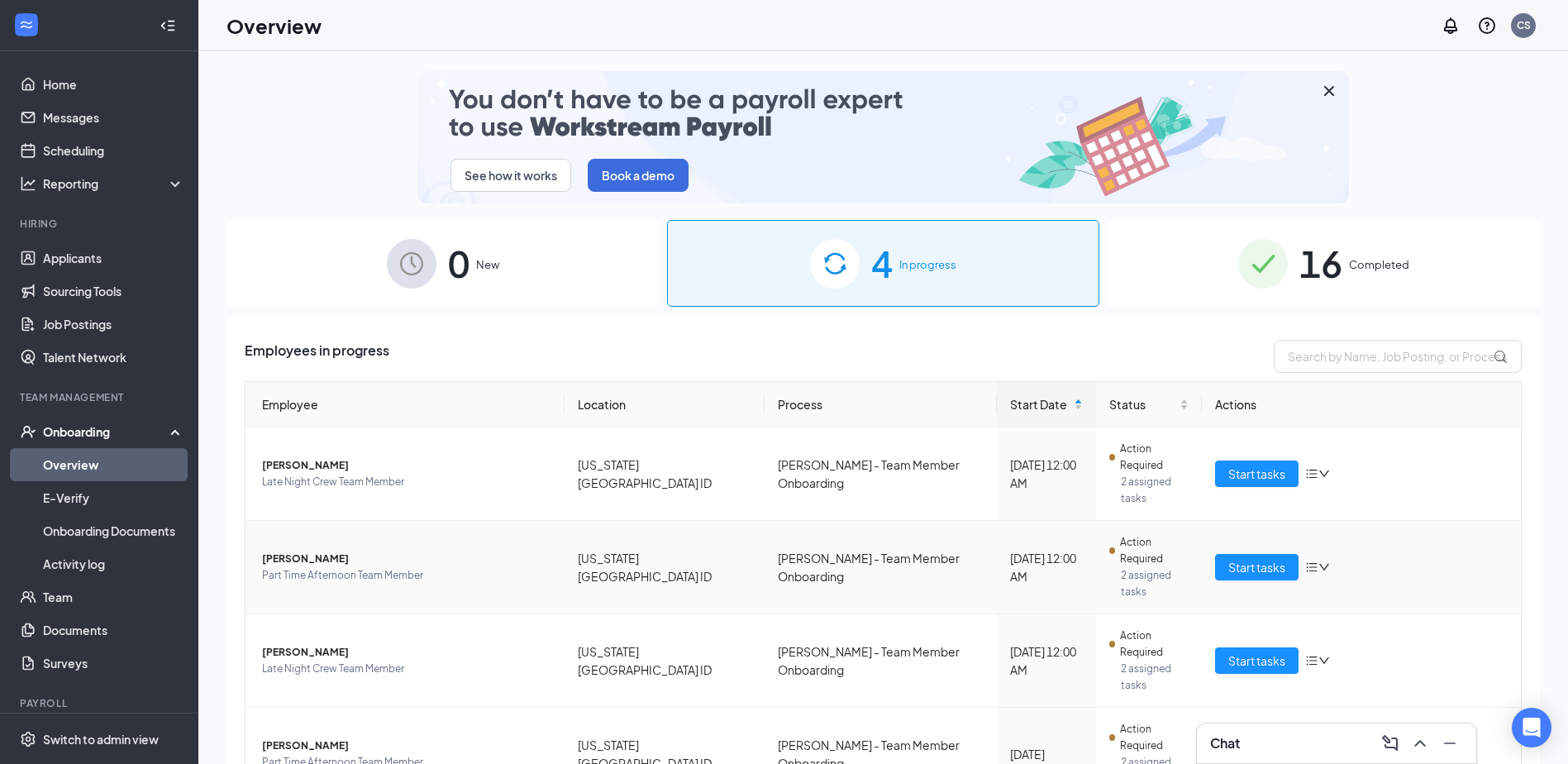
click at [307, 567] on span "Part Time Afternoon Team Member" at bounding box center [406, 575] width 289 height 16
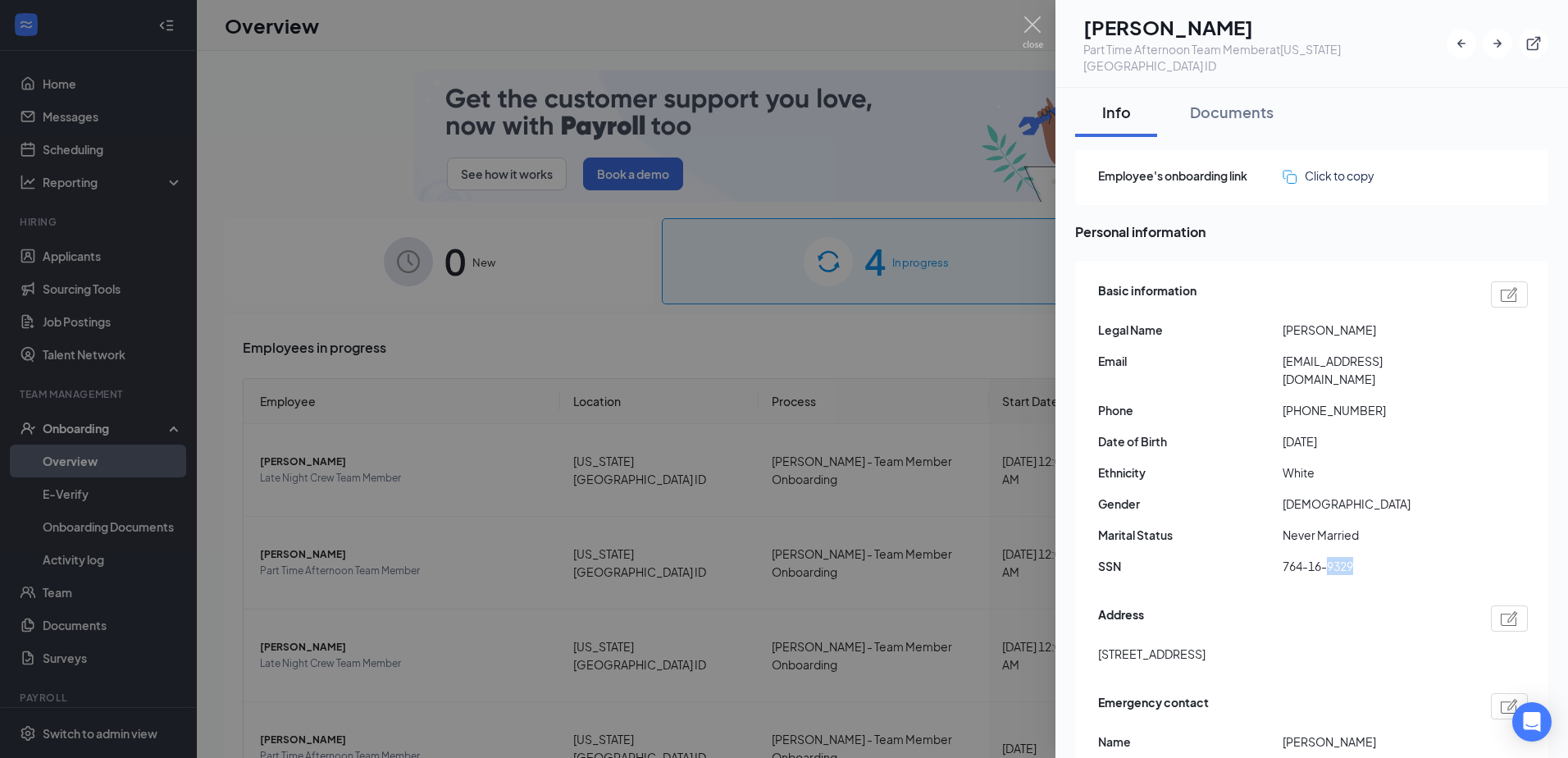
drag, startPoint x: 1329, startPoint y: 533, endPoint x: 1368, endPoint y: 531, distance: 39.1
click at [1368, 556] on span "764-16-9329" at bounding box center [1375, 565] width 185 height 18
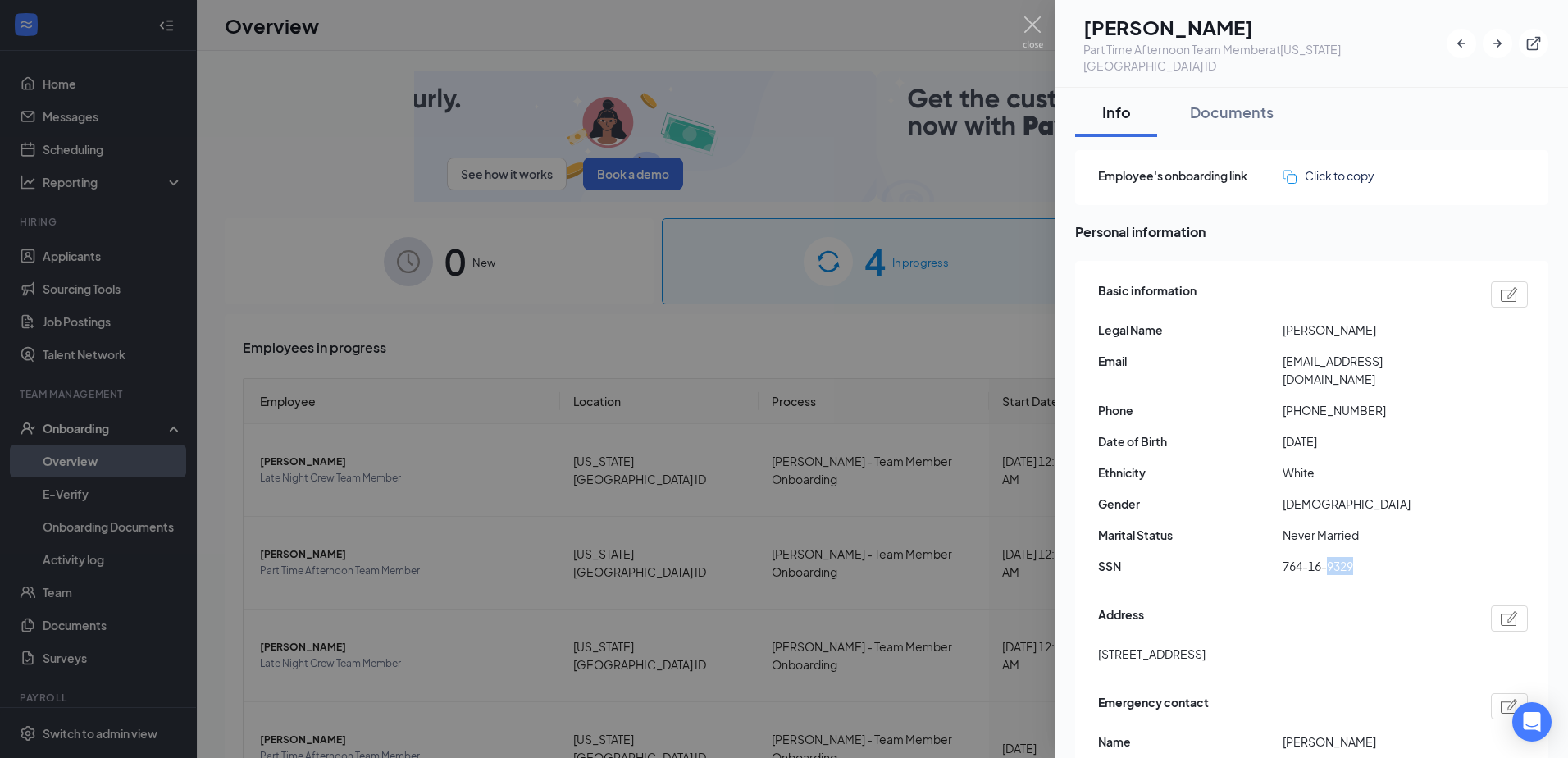
drag, startPoint x: 1368, startPoint y: 531, endPoint x: 1353, endPoint y: 532, distance: 15.0
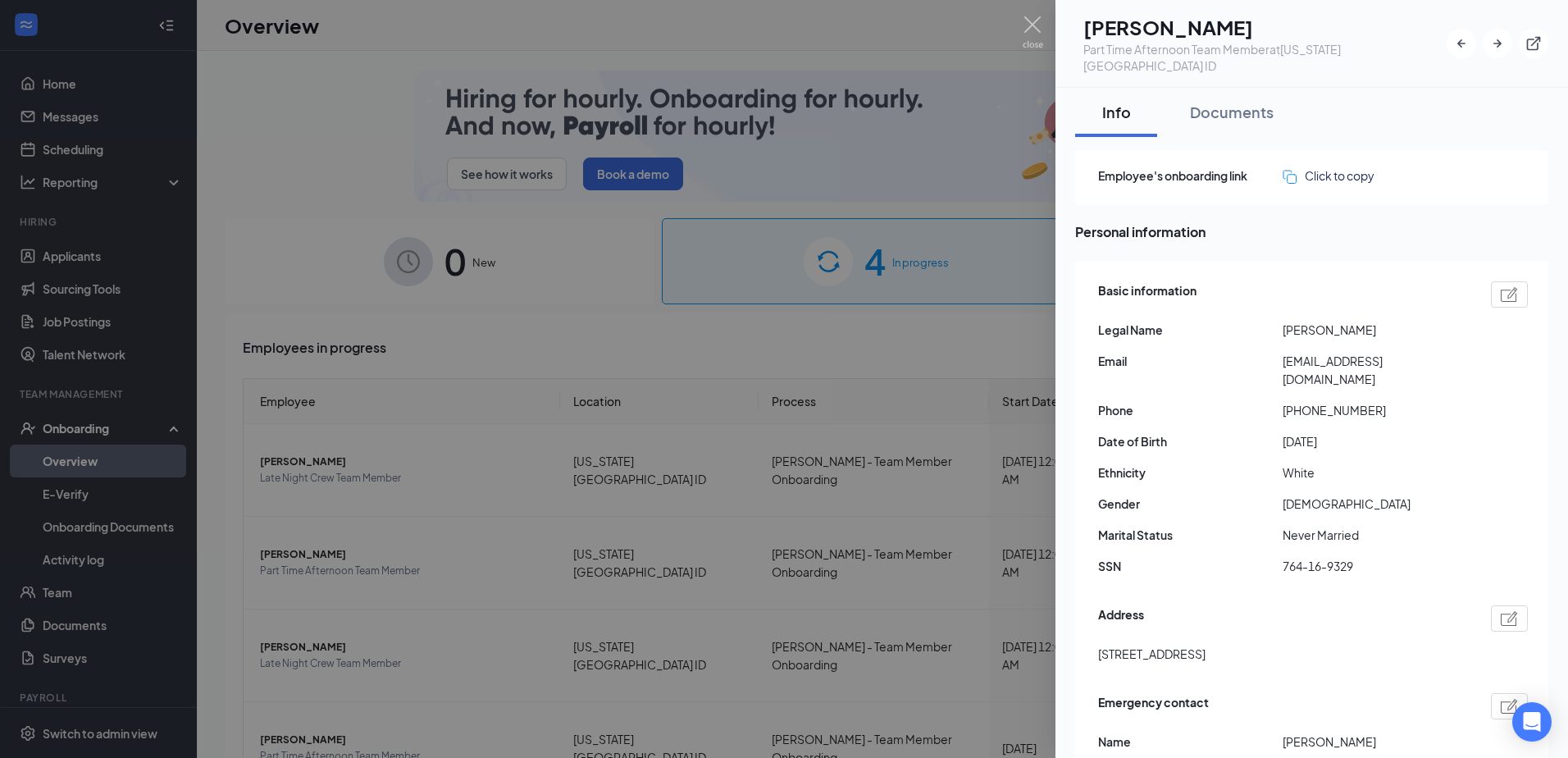
drag, startPoint x: 1353, startPoint y: 532, endPoint x: 1237, endPoint y: 420, distance: 161.2
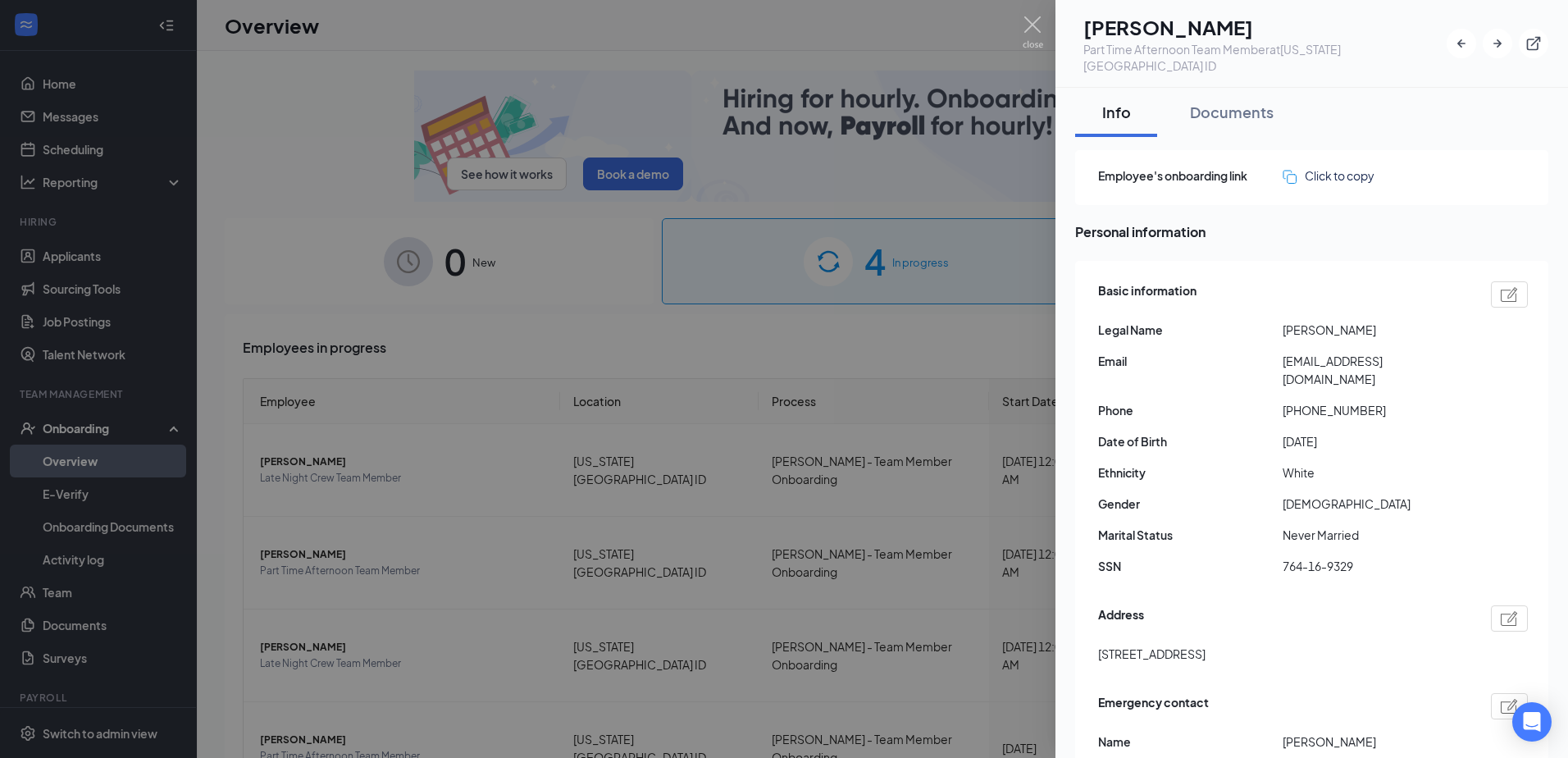
click at [1237, 420] on div "Basic information Legal Name [PERSON_NAME] Email [EMAIL_ADDRESS][DOMAIN_NAME] P…" at bounding box center [1313, 432] width 430 height 311
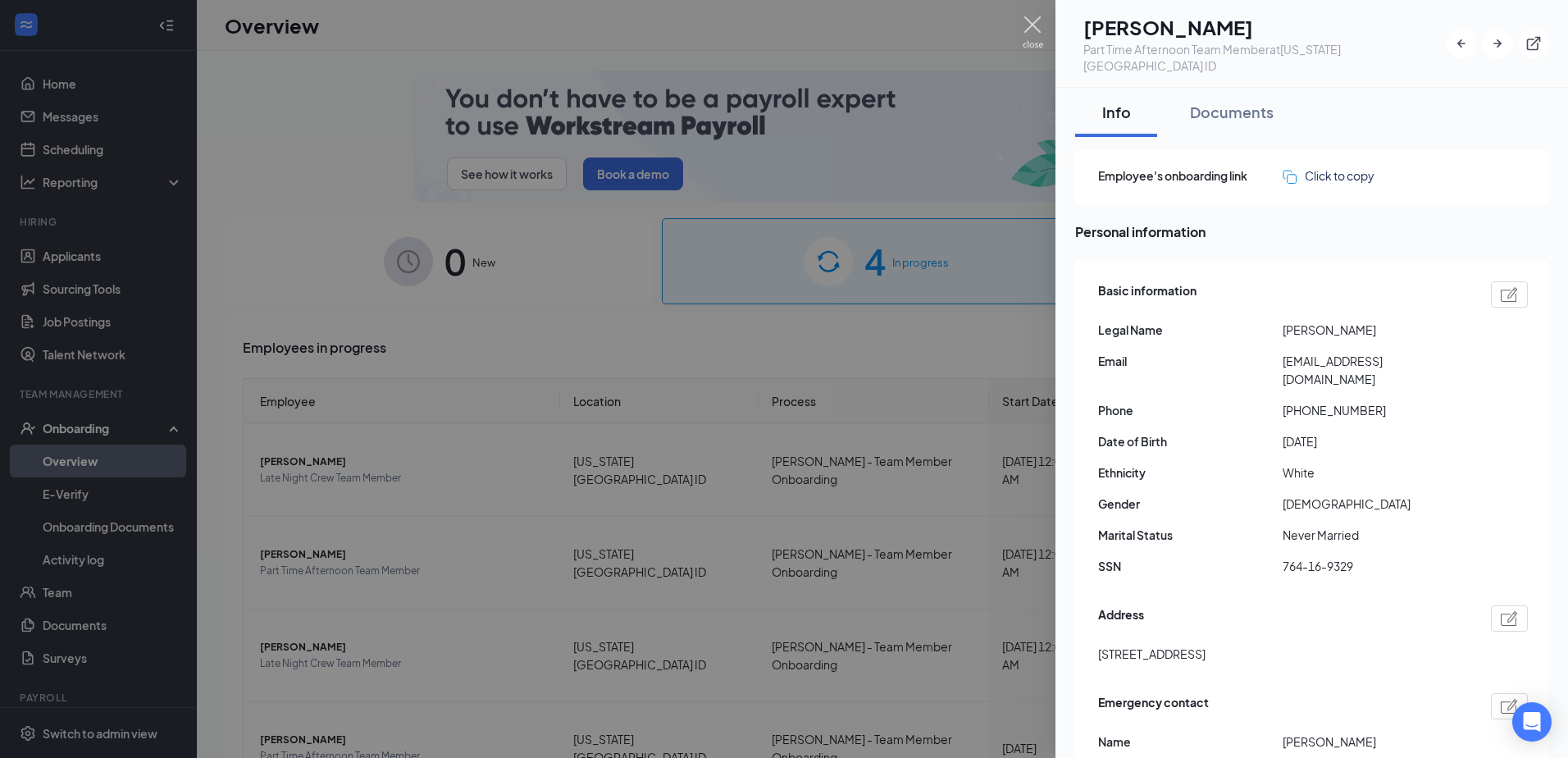
click at [1030, 21] on img at bounding box center [1032, 32] width 21 height 32
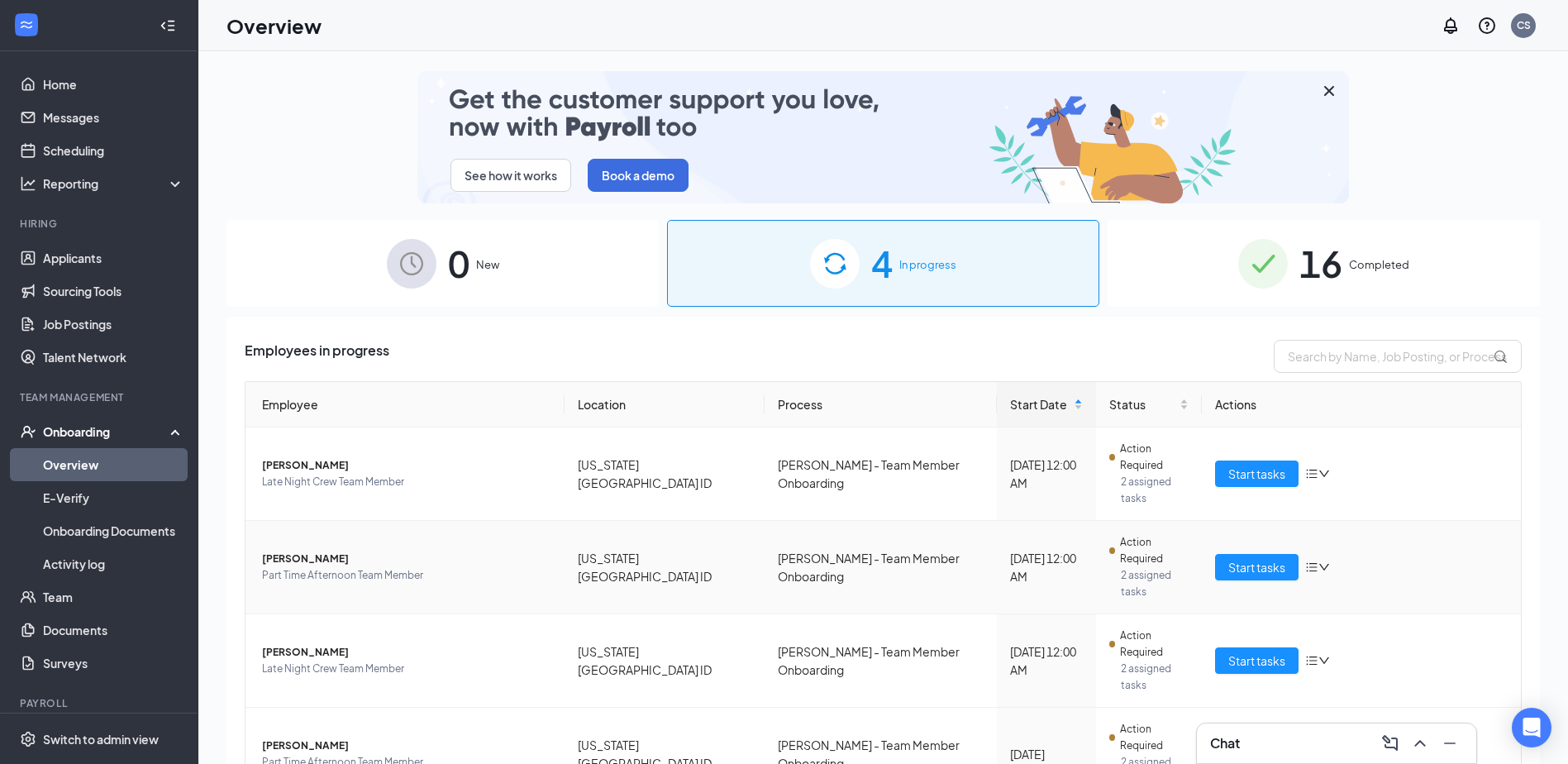
click at [306, 551] on span "[PERSON_NAME]" at bounding box center [406, 559] width 289 height 16
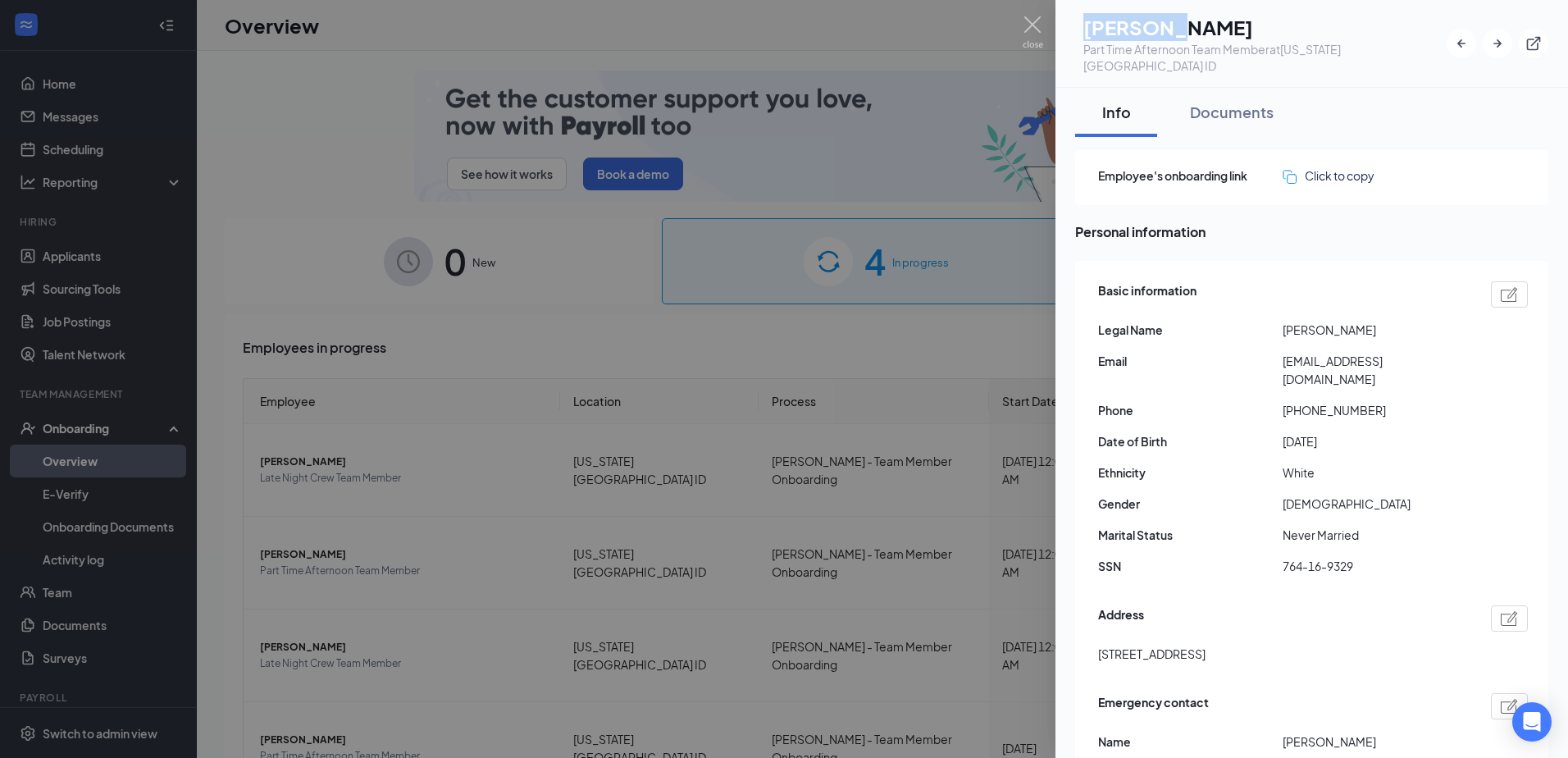
drag, startPoint x: 1117, startPoint y: 34, endPoint x: 1201, endPoint y: 40, distance: 84.2
click at [1201, 40] on h1 "[PERSON_NAME]" at bounding box center [1265, 27] width 364 height 28
drag, startPoint x: 1201, startPoint y: 40, endPoint x: 1179, endPoint y: 24, distance: 27.2
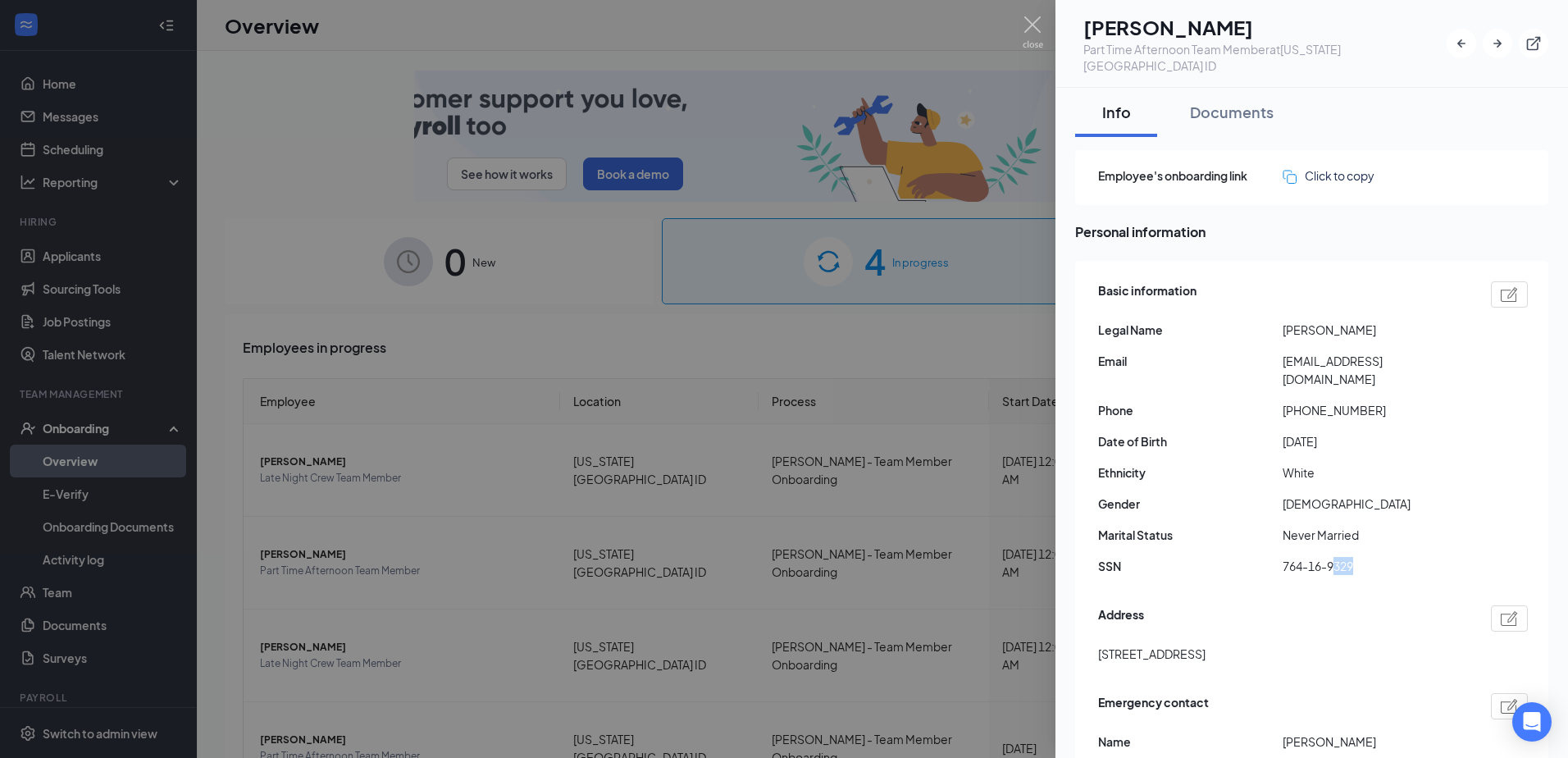
drag, startPoint x: 1363, startPoint y: 531, endPoint x: 1395, endPoint y: 524, distance: 32.8
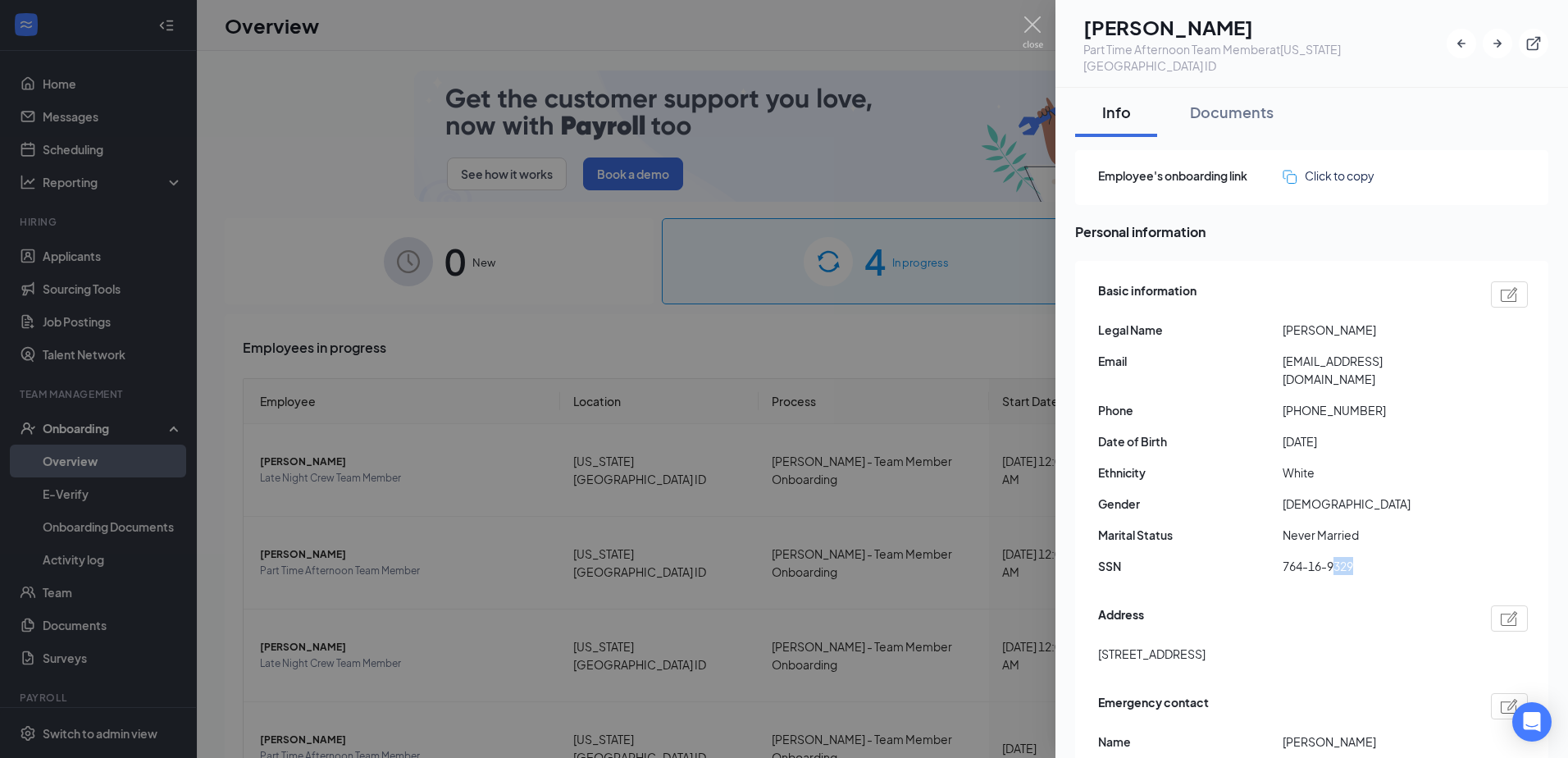
click at [1395, 556] on span "764-16-9329" at bounding box center [1375, 565] width 185 height 18
drag, startPoint x: 1120, startPoint y: 28, endPoint x: 1201, endPoint y: 33, distance: 81.2
click at [1201, 33] on h1 "[PERSON_NAME]" at bounding box center [1265, 27] width 364 height 28
drag, startPoint x: 1032, startPoint y: 23, endPoint x: 973, endPoint y: 104, distance: 100.2
click at [1033, 23] on img at bounding box center [1032, 32] width 21 height 32
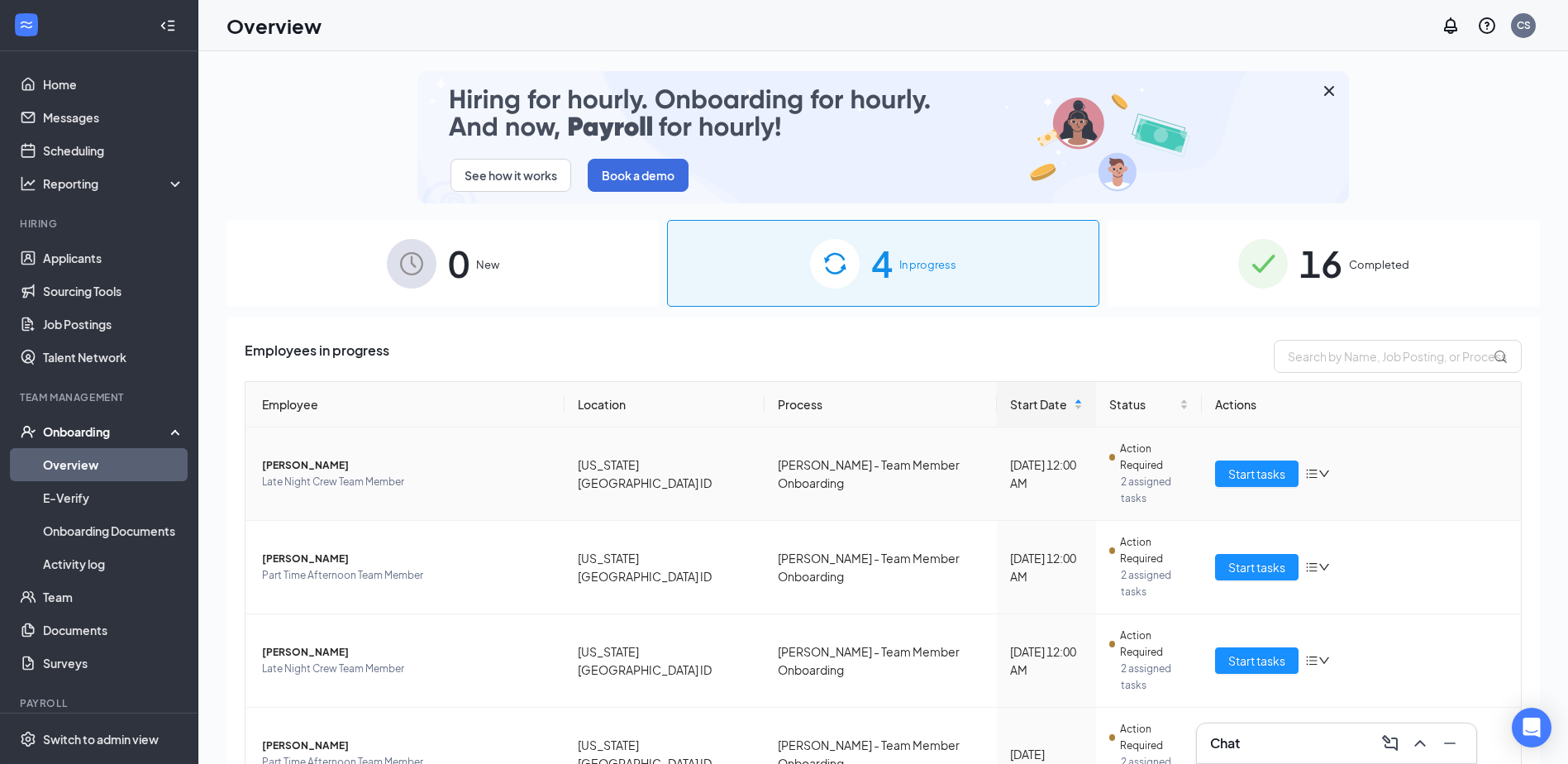
click at [354, 457] on span "[PERSON_NAME]" at bounding box center [406, 465] width 289 height 16
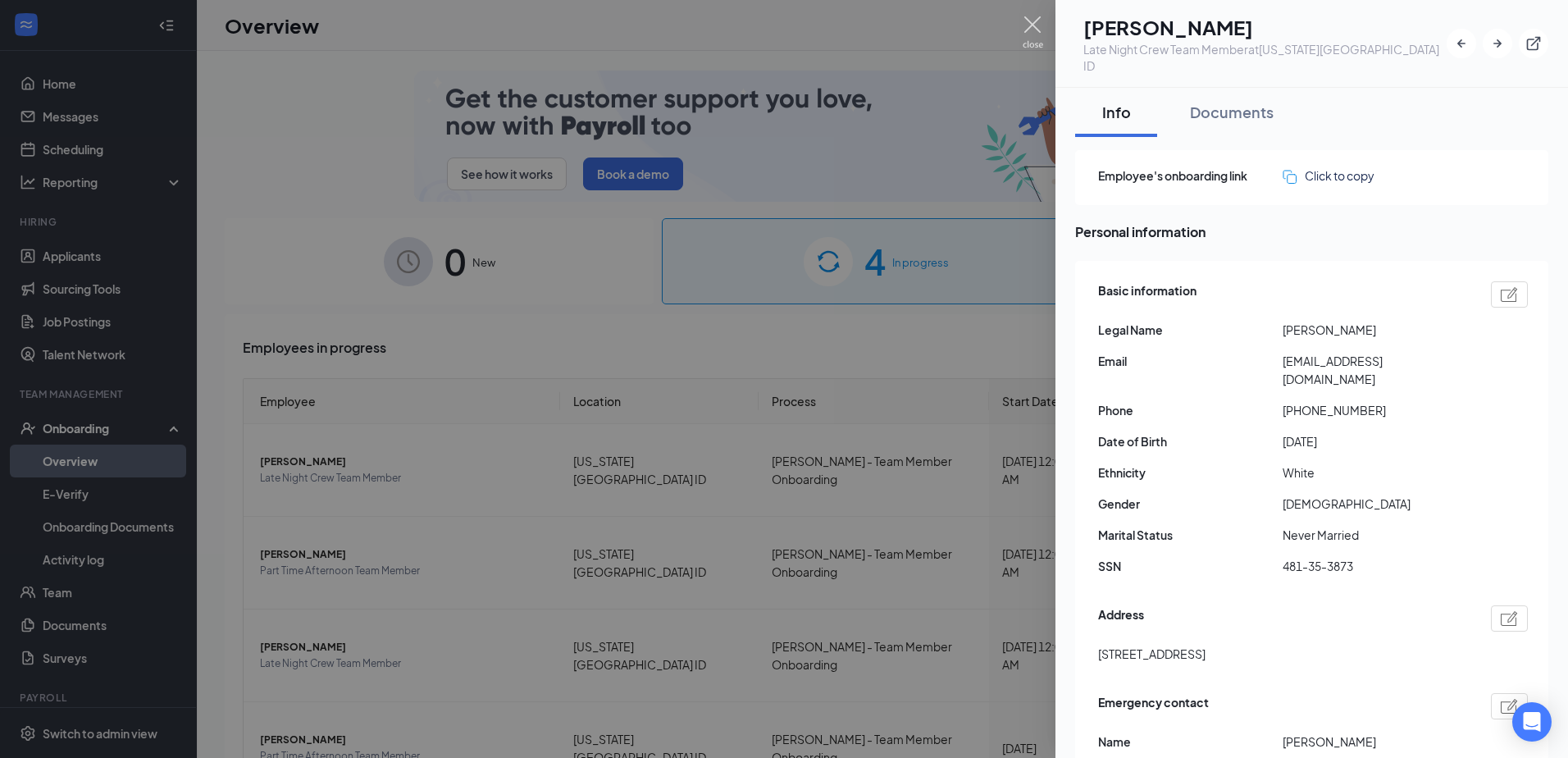
click at [1024, 31] on img at bounding box center [1032, 32] width 21 height 32
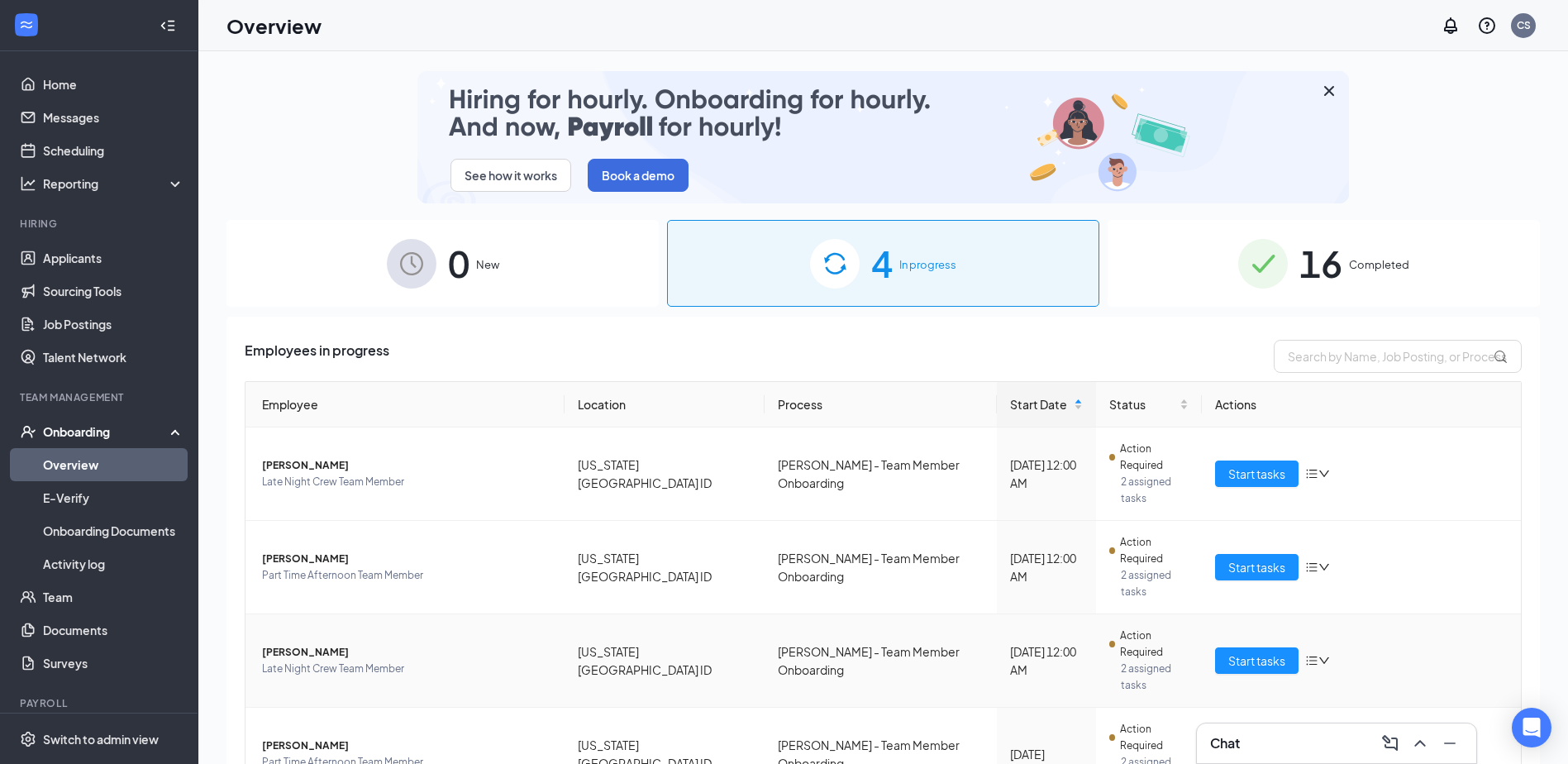
click at [314, 644] on span "[PERSON_NAME]" at bounding box center [406, 652] width 289 height 16
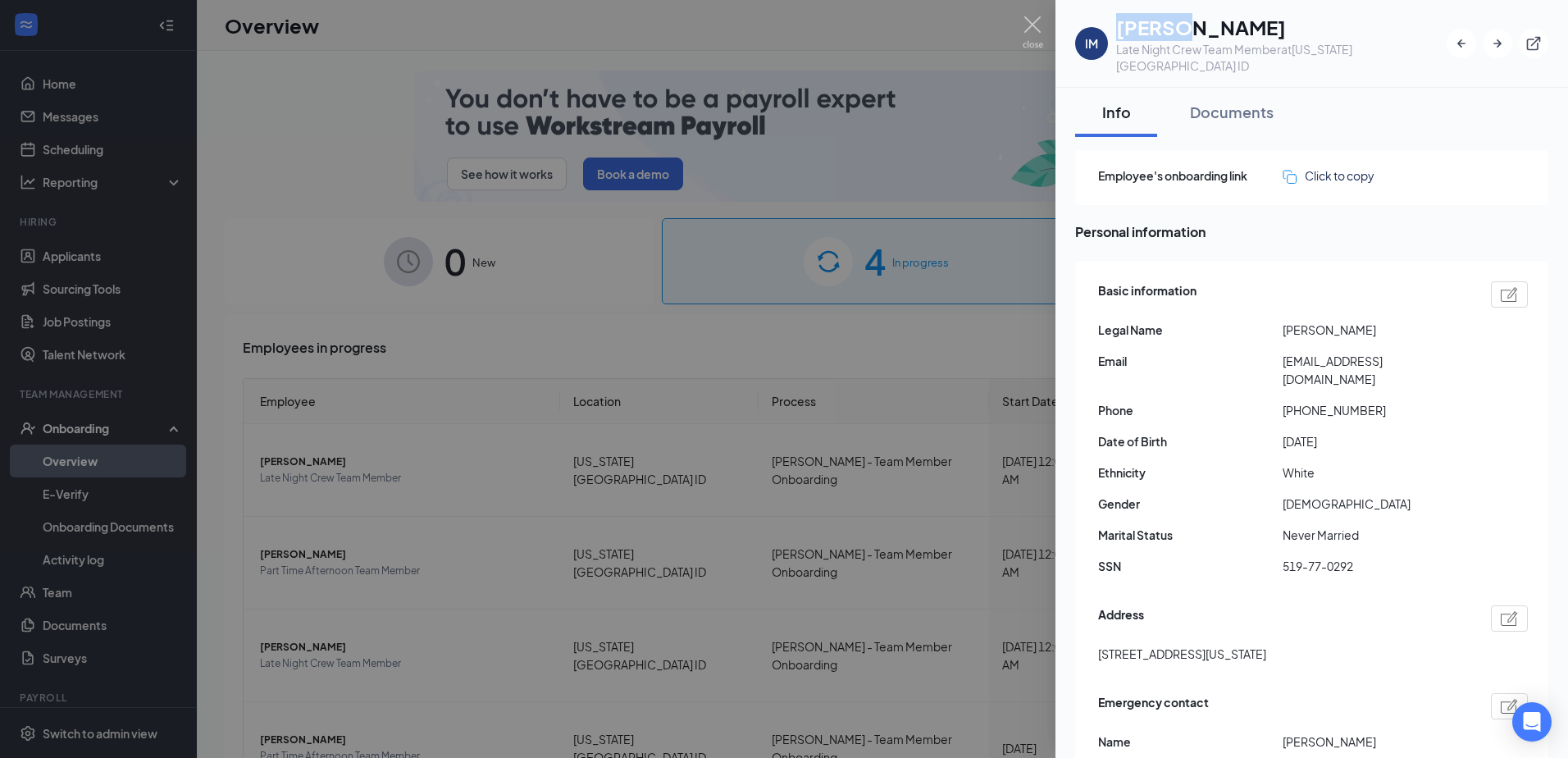
drag, startPoint x: 1117, startPoint y: 35, endPoint x: 1169, endPoint y: 33, distance: 52.0
click at [1169, 33] on h1 "[PERSON_NAME]" at bounding box center [1281, 27] width 330 height 28
drag, startPoint x: 1169, startPoint y: 33, endPoint x: 1149, endPoint y: 35, distance: 20.1
click at [1149, 35] on h1 "[PERSON_NAME]" at bounding box center [1281, 27] width 330 height 28
drag, startPoint x: 1116, startPoint y: 32, endPoint x: 1163, endPoint y: 35, distance: 47.1
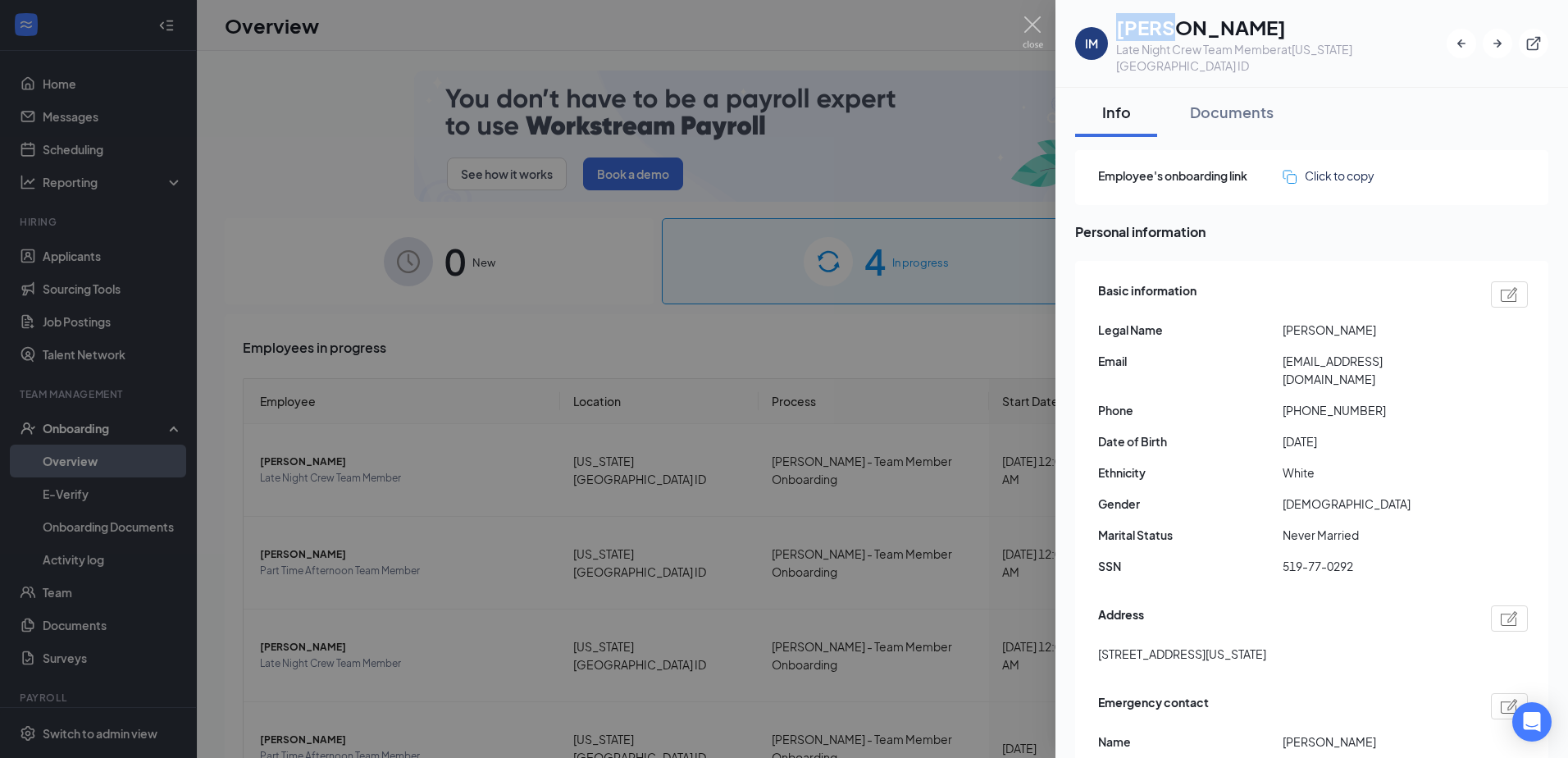
click at [1163, 35] on div "IM [PERSON_NAME] Late Night Crew Team Member at [US_STATE][GEOGRAPHIC_DATA] ID" at bounding box center [1260, 43] width 372 height 61
drag, startPoint x: 1281, startPoint y: 346, endPoint x: 1423, endPoint y: 342, distance: 142.1
click at [1423, 352] on div "Email [EMAIL_ADDRESS][DOMAIN_NAME]" at bounding box center [1313, 370] width 430 height 36
drag, startPoint x: 1423, startPoint y: 342, endPoint x: 1399, endPoint y: 341, distance: 24.0
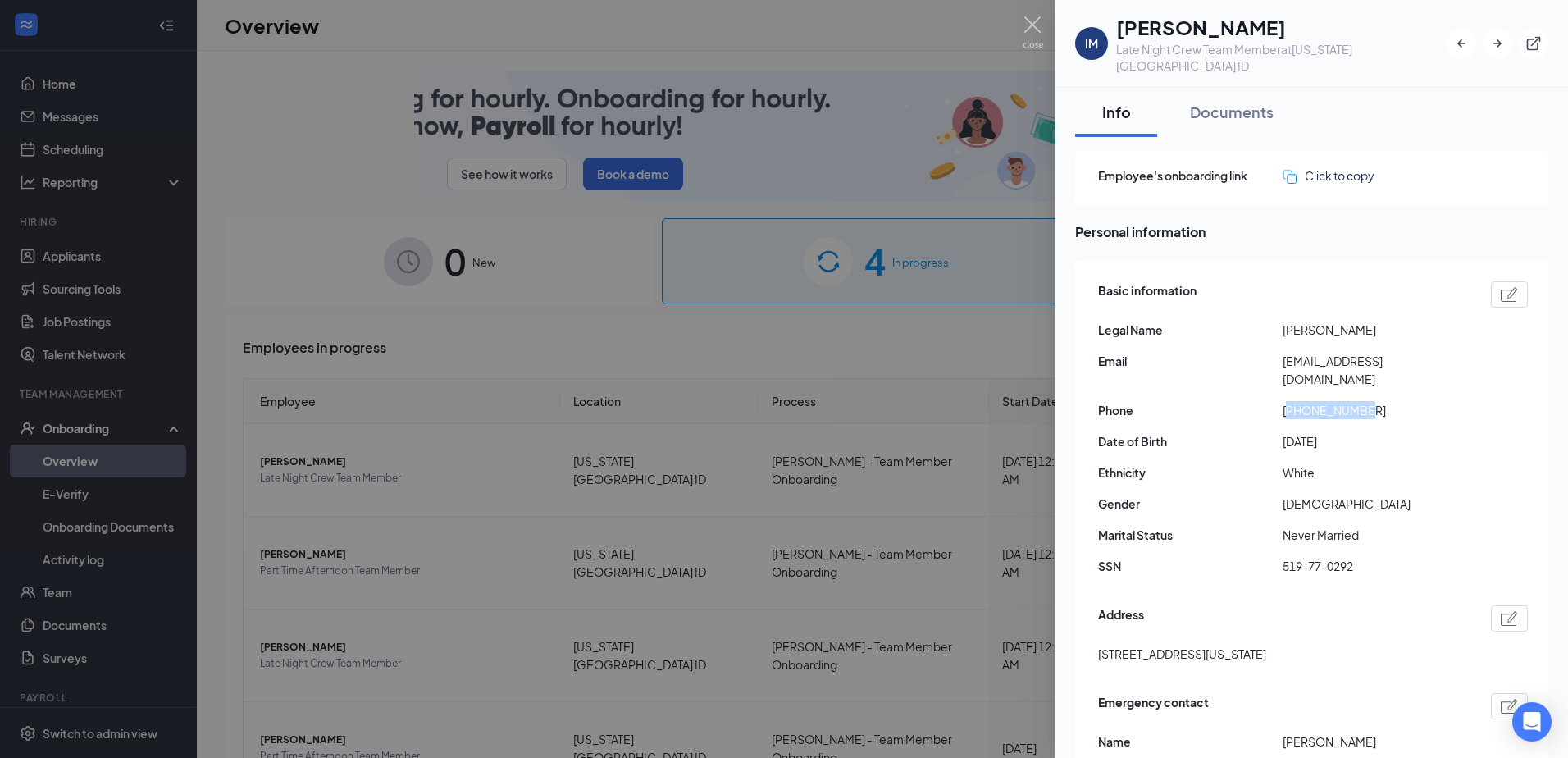
drag, startPoint x: 1290, startPoint y: 374, endPoint x: 1435, endPoint y: 376, distance: 145.0
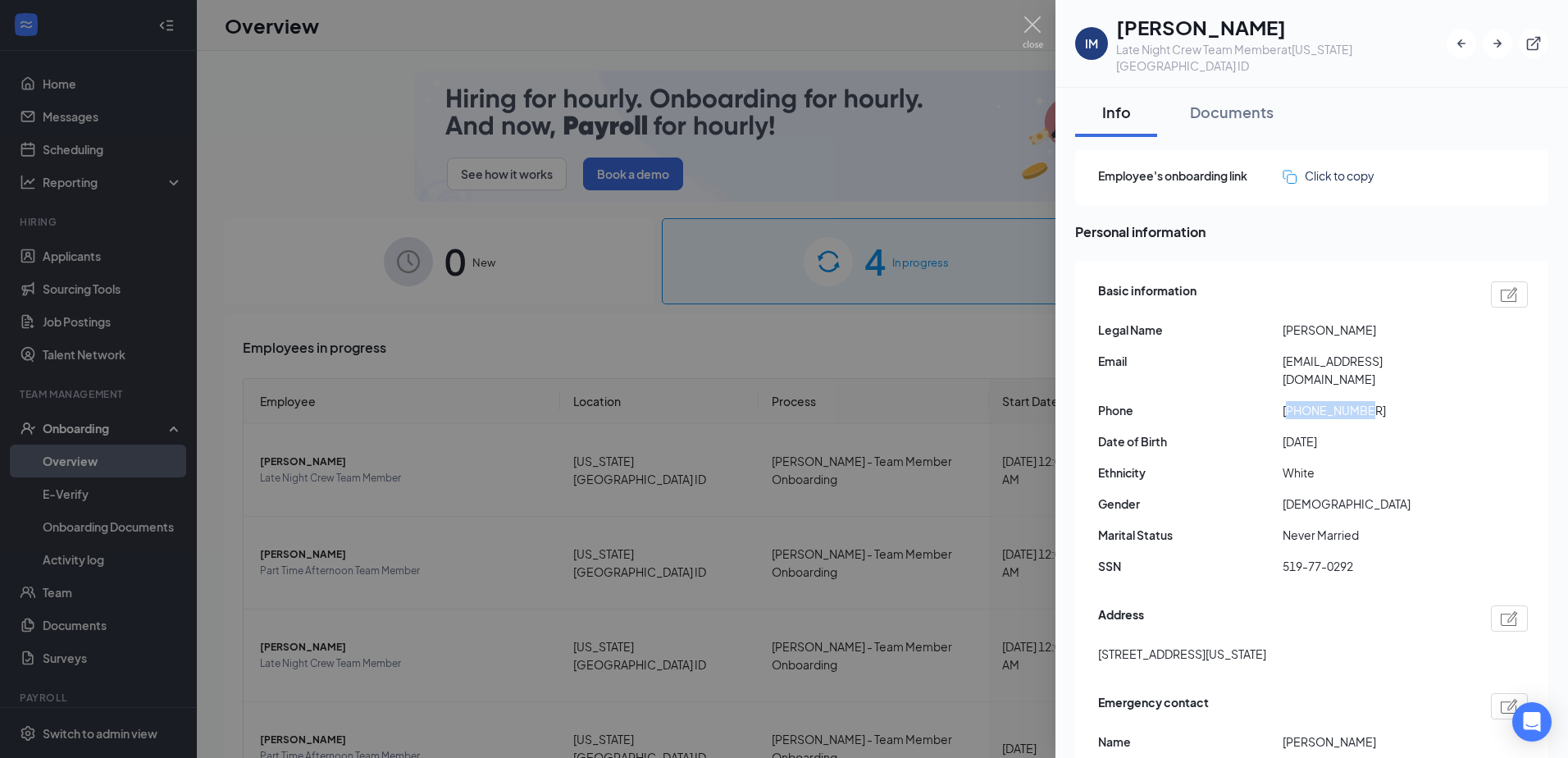
click at [1435, 401] on span "[PHONE_NUMBER]" at bounding box center [1375, 410] width 185 height 18
drag, startPoint x: 1435, startPoint y: 376, endPoint x: 1330, endPoint y: 373, distance: 105.0
click at [1033, 23] on img at bounding box center [1032, 32] width 21 height 32
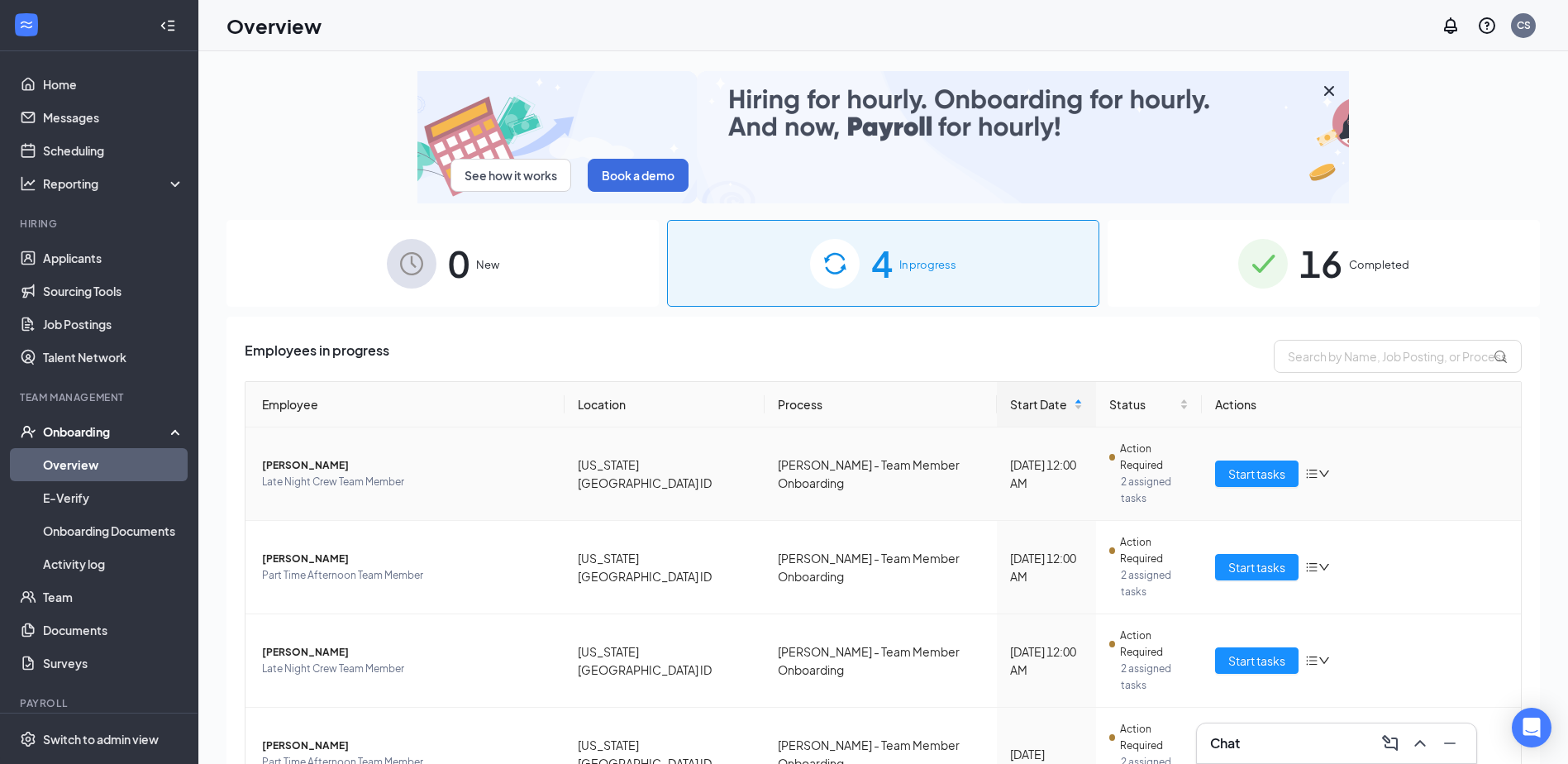
click at [317, 457] on span "[PERSON_NAME]" at bounding box center [406, 465] width 289 height 16
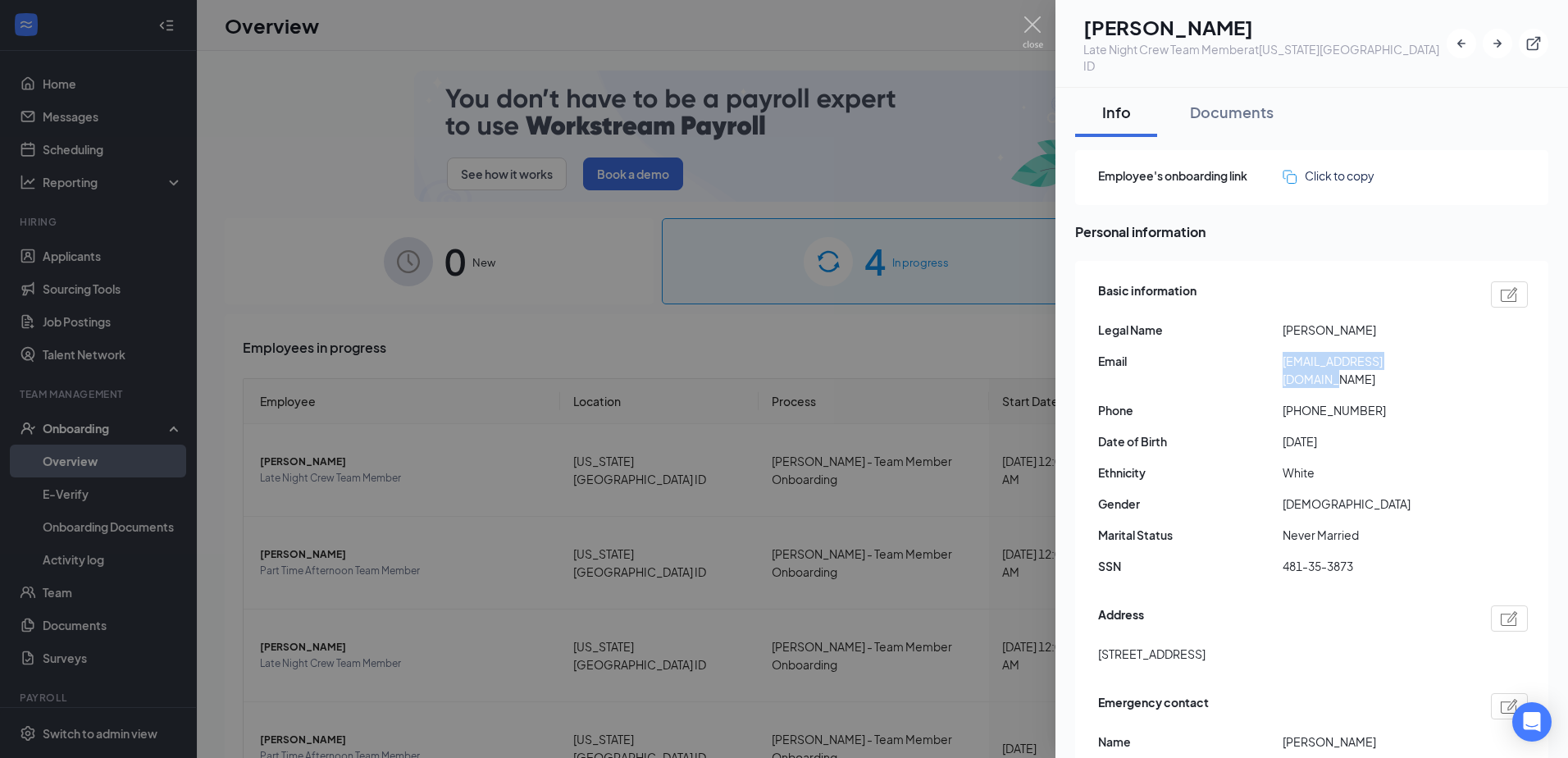
drag, startPoint x: 1284, startPoint y: 347, endPoint x: 1435, endPoint y: 346, distance: 151.0
click at [1435, 352] on span "[EMAIL_ADDRESS][DOMAIN_NAME]" at bounding box center [1375, 370] width 185 height 36
drag, startPoint x: 1435, startPoint y: 346, endPoint x: 1406, endPoint y: 346, distance: 29.0
drag, startPoint x: 1292, startPoint y: 381, endPoint x: 1328, endPoint y: 384, distance: 36.1
click at [1328, 401] on span "[PHONE_NUMBER]" at bounding box center [1375, 410] width 185 height 18
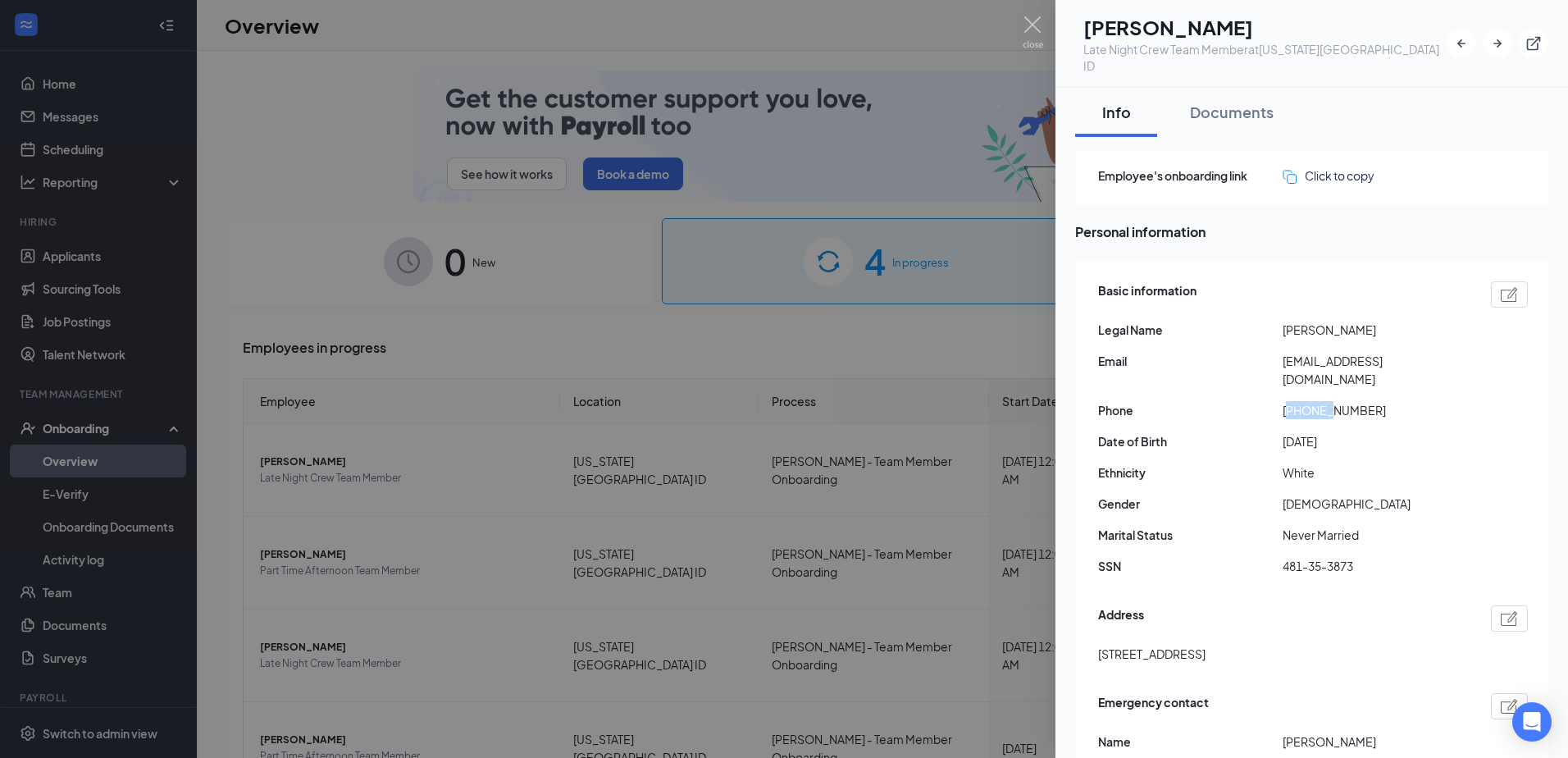
drag, startPoint x: 1328, startPoint y: 384, endPoint x: 1307, endPoint y: 383, distance: 21.0
click at [1307, 401] on span "[PHONE_NUMBER]" at bounding box center [1375, 410] width 185 height 18
drag, startPoint x: 1296, startPoint y: 378, endPoint x: 1369, endPoint y: 381, distance: 73.1
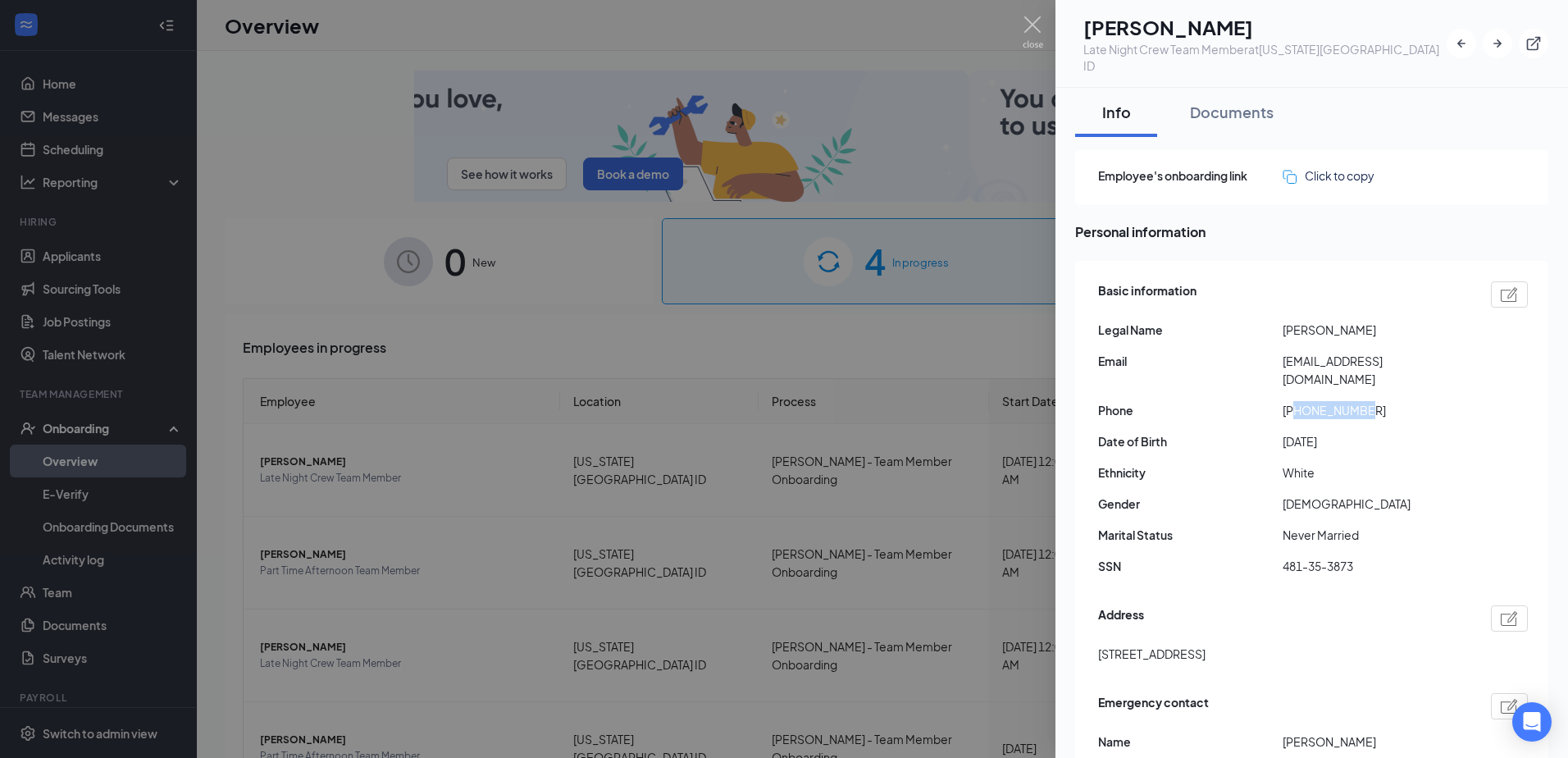
click at [1369, 401] on span "[PHONE_NUMBER]" at bounding box center [1375, 410] width 185 height 18
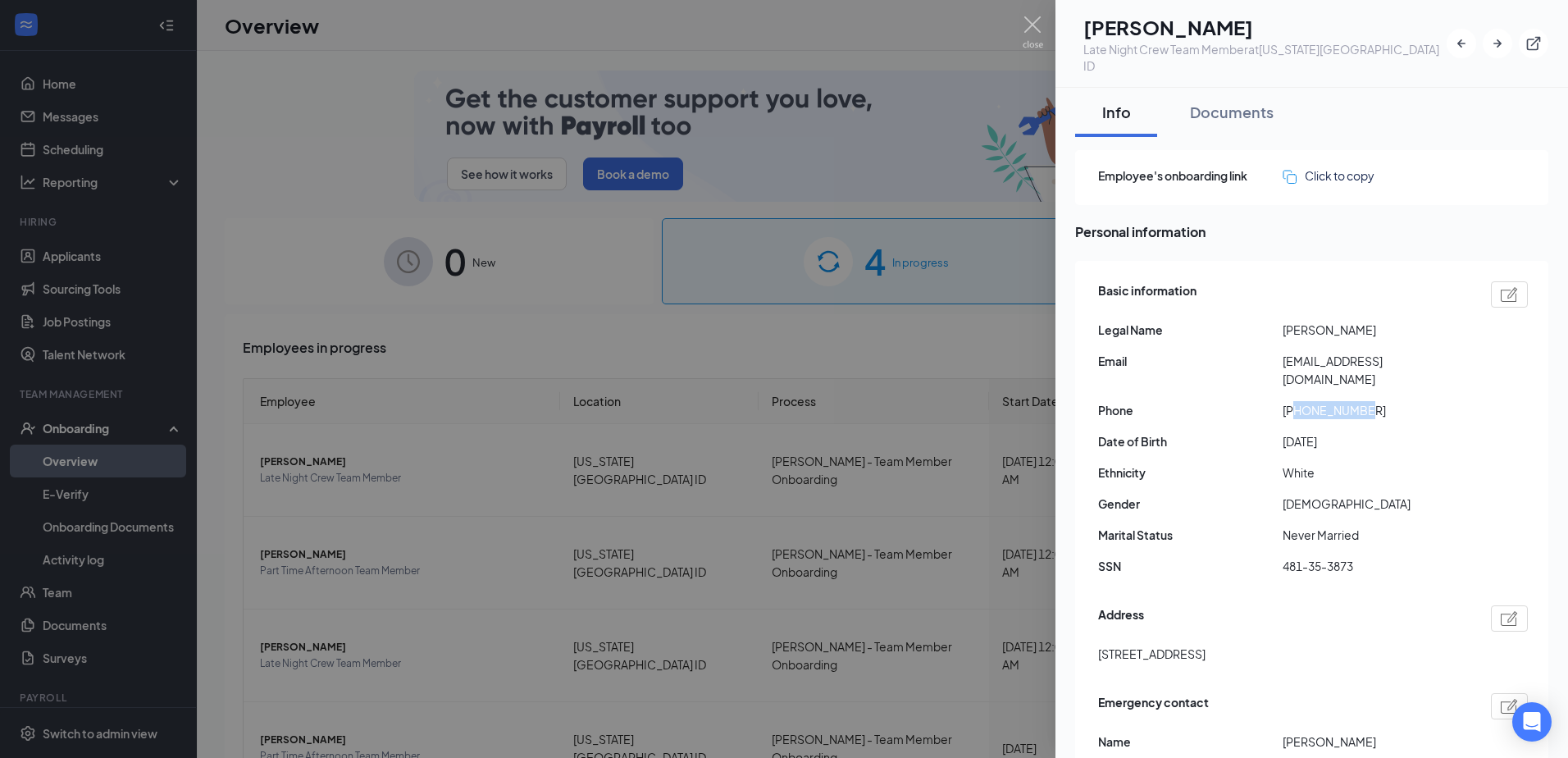
drag, startPoint x: 1369, startPoint y: 381, endPoint x: 1355, endPoint y: 375, distance: 15.2
click at [1043, 23] on div at bounding box center [784, 379] width 1568 height 758
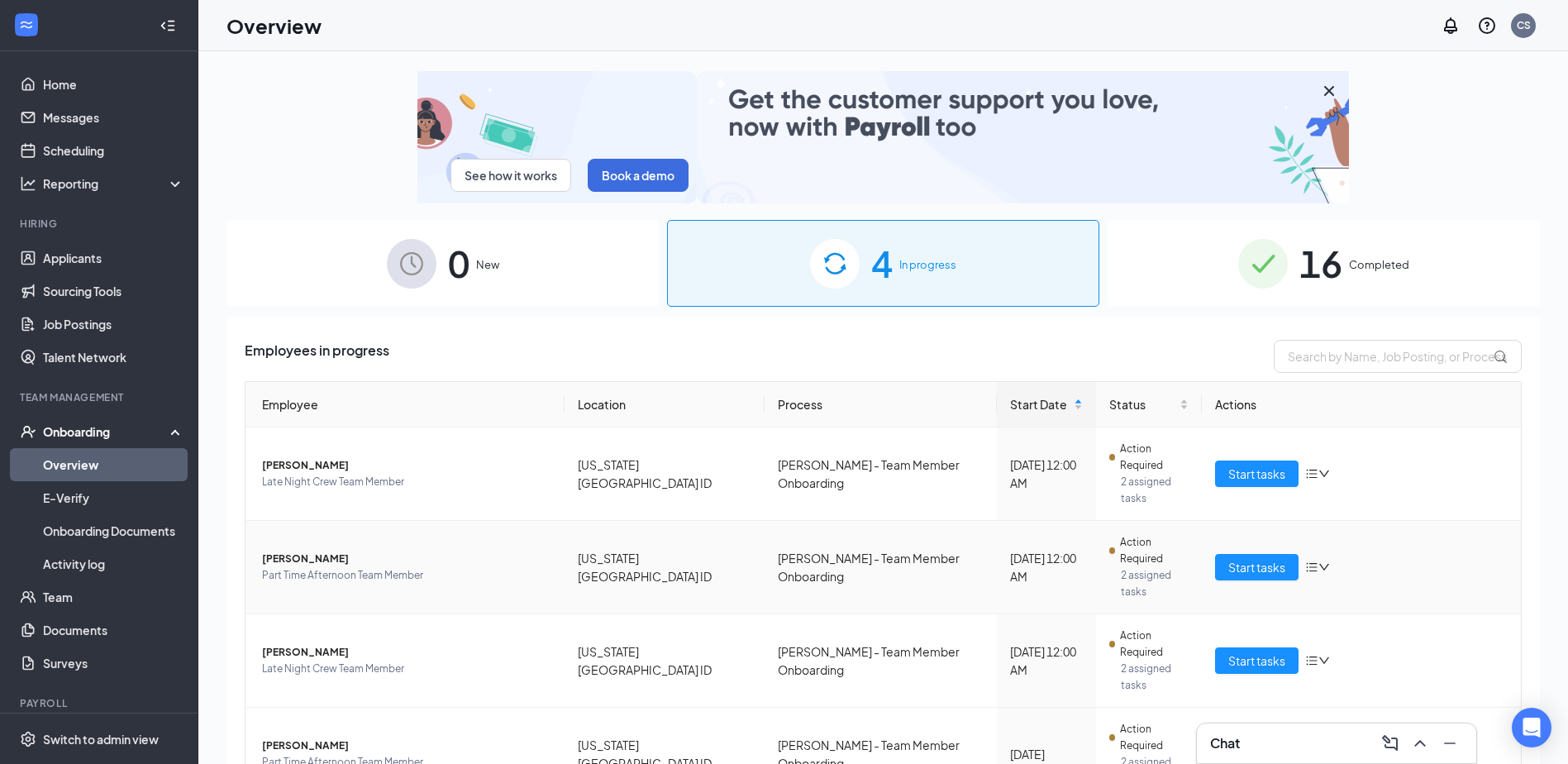
click at [312, 521] on td "[PERSON_NAME] Part Time Afternoon Team Member" at bounding box center [405, 567] width 319 height 93
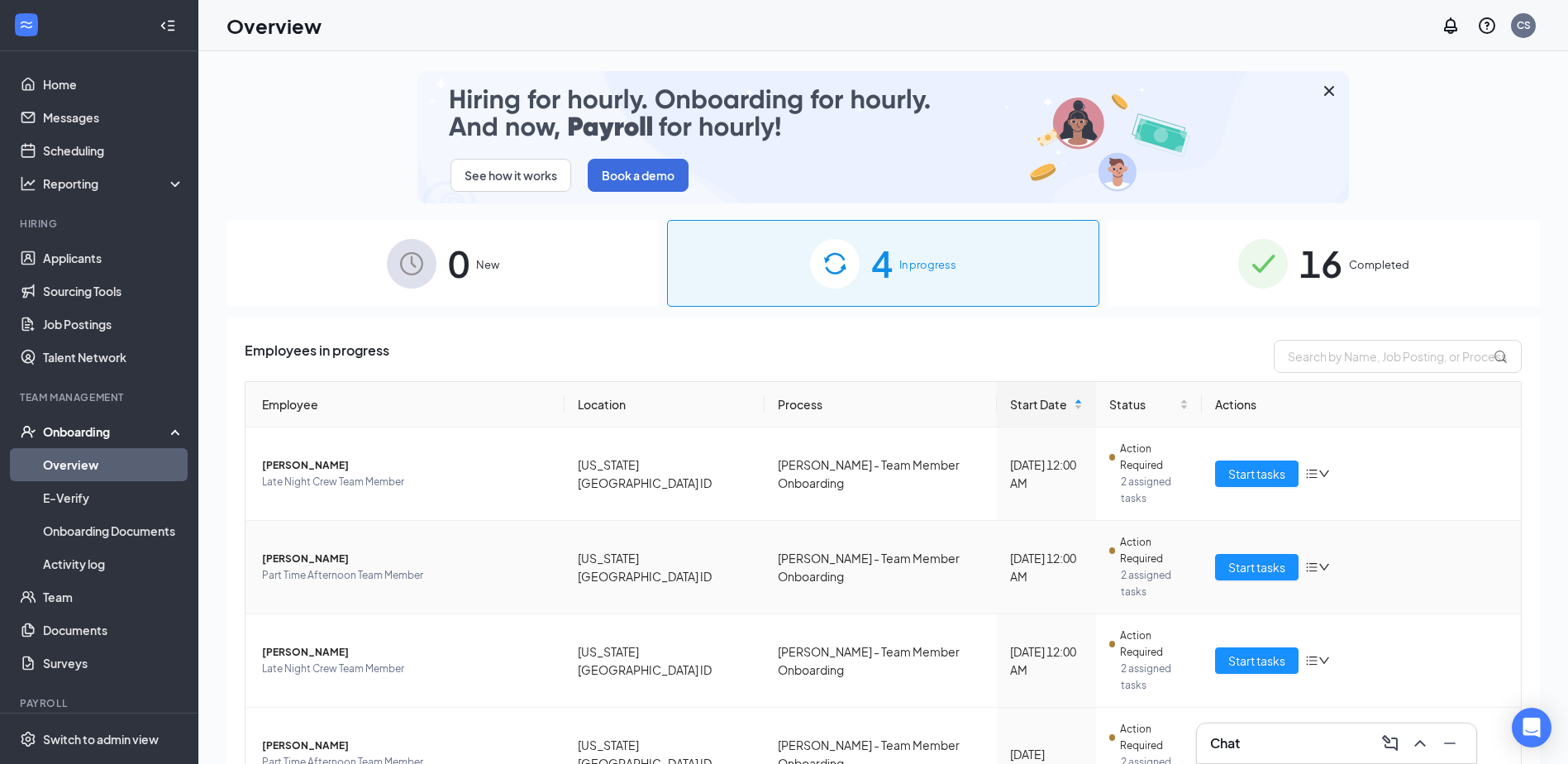
click at [328, 551] on span "[PERSON_NAME]" at bounding box center [406, 559] width 289 height 16
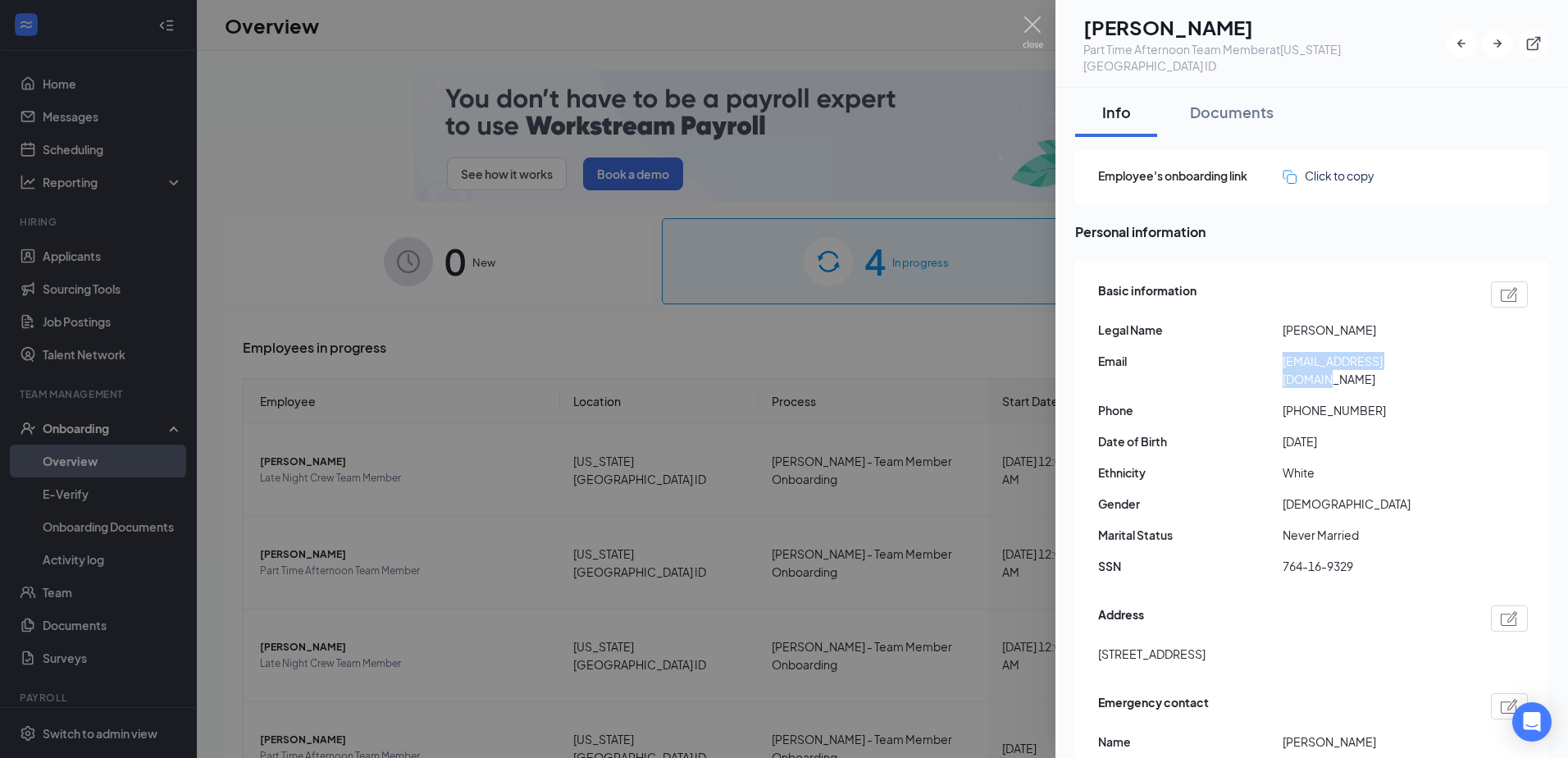
drag, startPoint x: 1288, startPoint y: 348, endPoint x: 1476, endPoint y: 349, distance: 188.0
click at [1476, 352] on div "Email [EMAIL_ADDRESS][DOMAIN_NAME]" at bounding box center [1313, 370] width 430 height 36
drag, startPoint x: 1476, startPoint y: 349, endPoint x: 1378, endPoint y: 346, distance: 98.0
drag, startPoint x: 1297, startPoint y: 374, endPoint x: 1367, endPoint y: 382, distance: 70.5
click at [1367, 401] on span "[PHONE_NUMBER]" at bounding box center [1375, 410] width 185 height 18
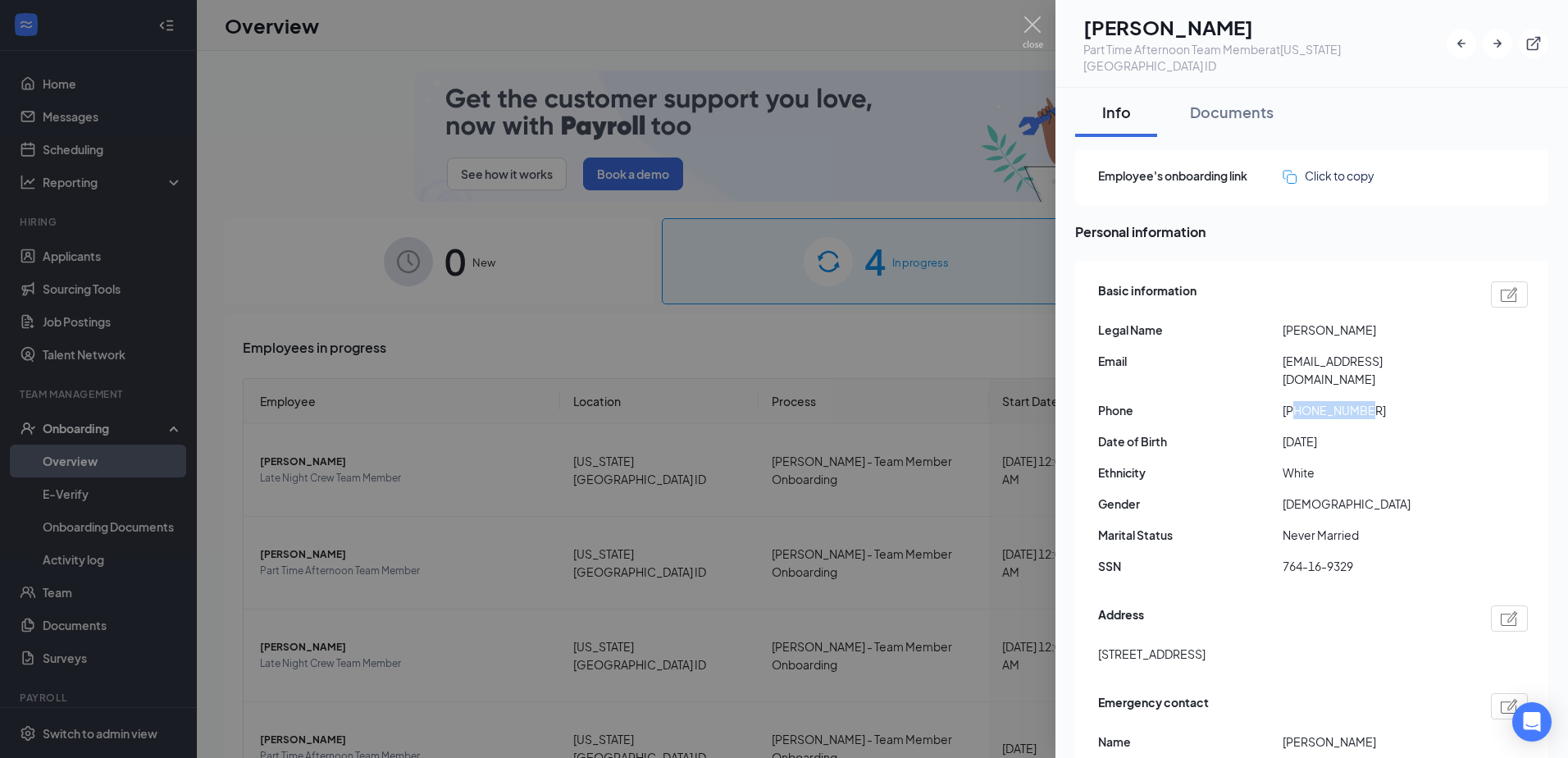
drag, startPoint x: 1367, startPoint y: 382, endPoint x: 1343, endPoint y: 378, distance: 24.3
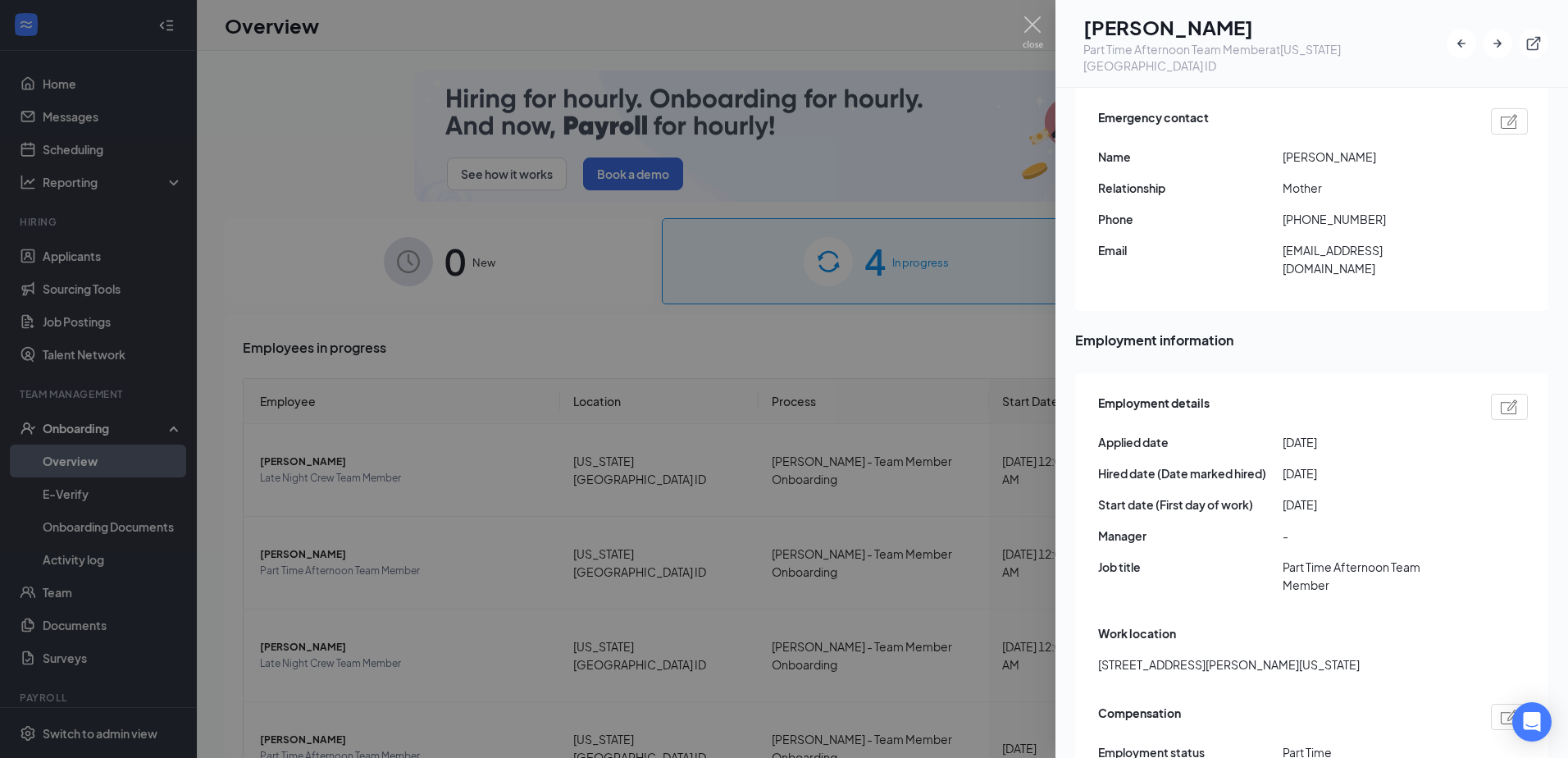
scroll to position [573, 0]
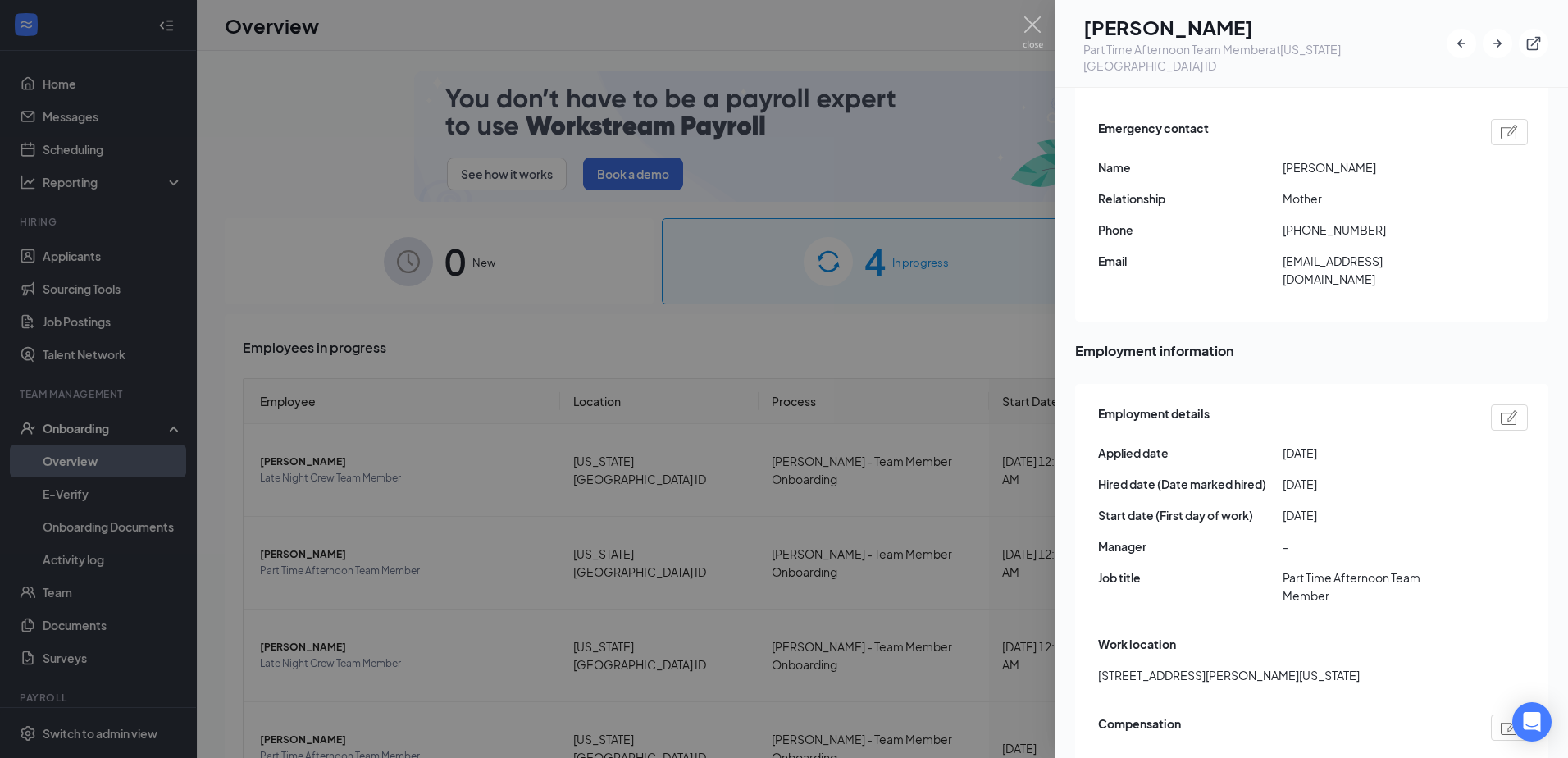
click at [1030, 19] on img at bounding box center [1032, 32] width 21 height 32
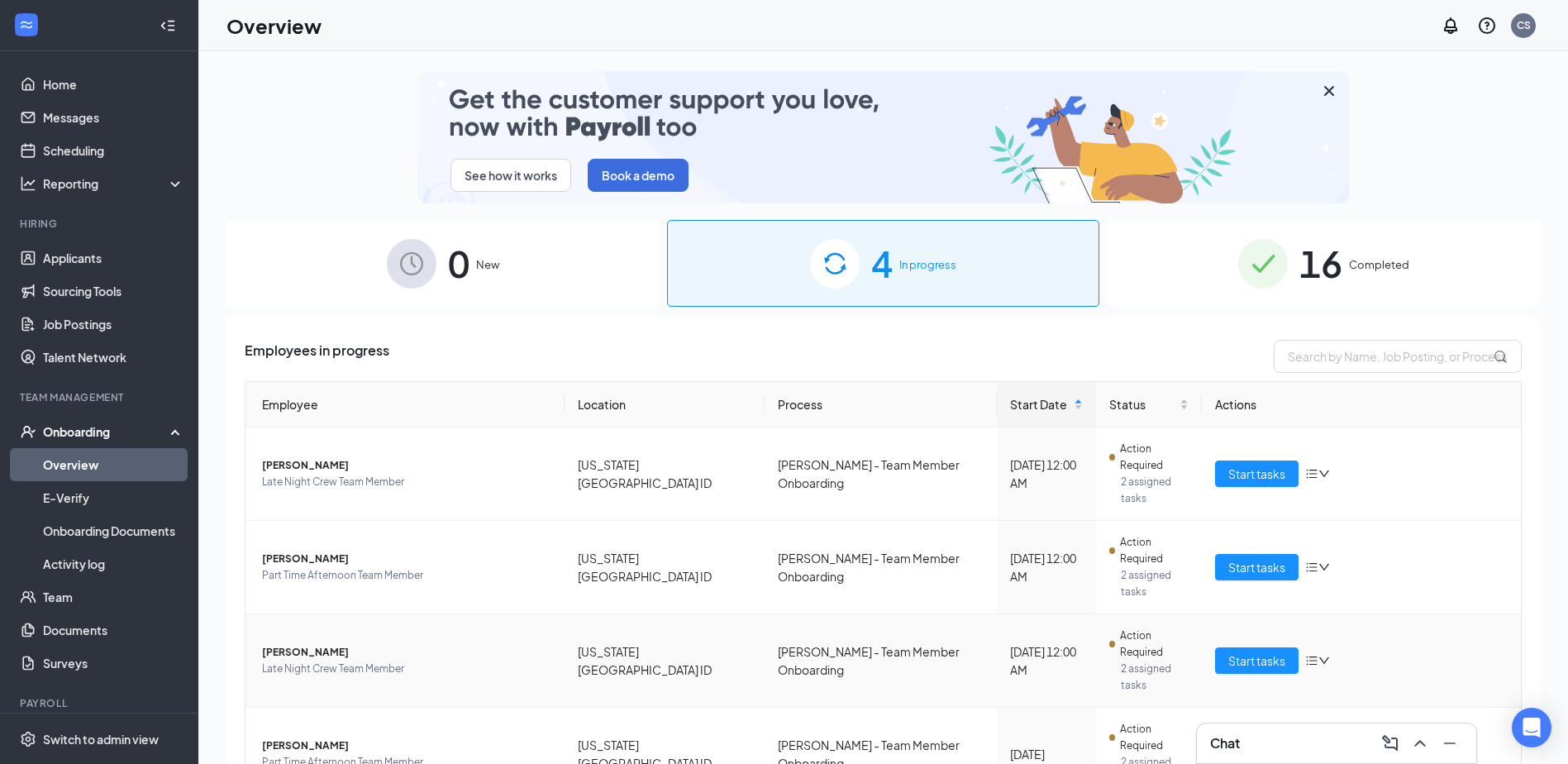
click at [297, 644] on span "[PERSON_NAME]" at bounding box center [406, 652] width 289 height 16
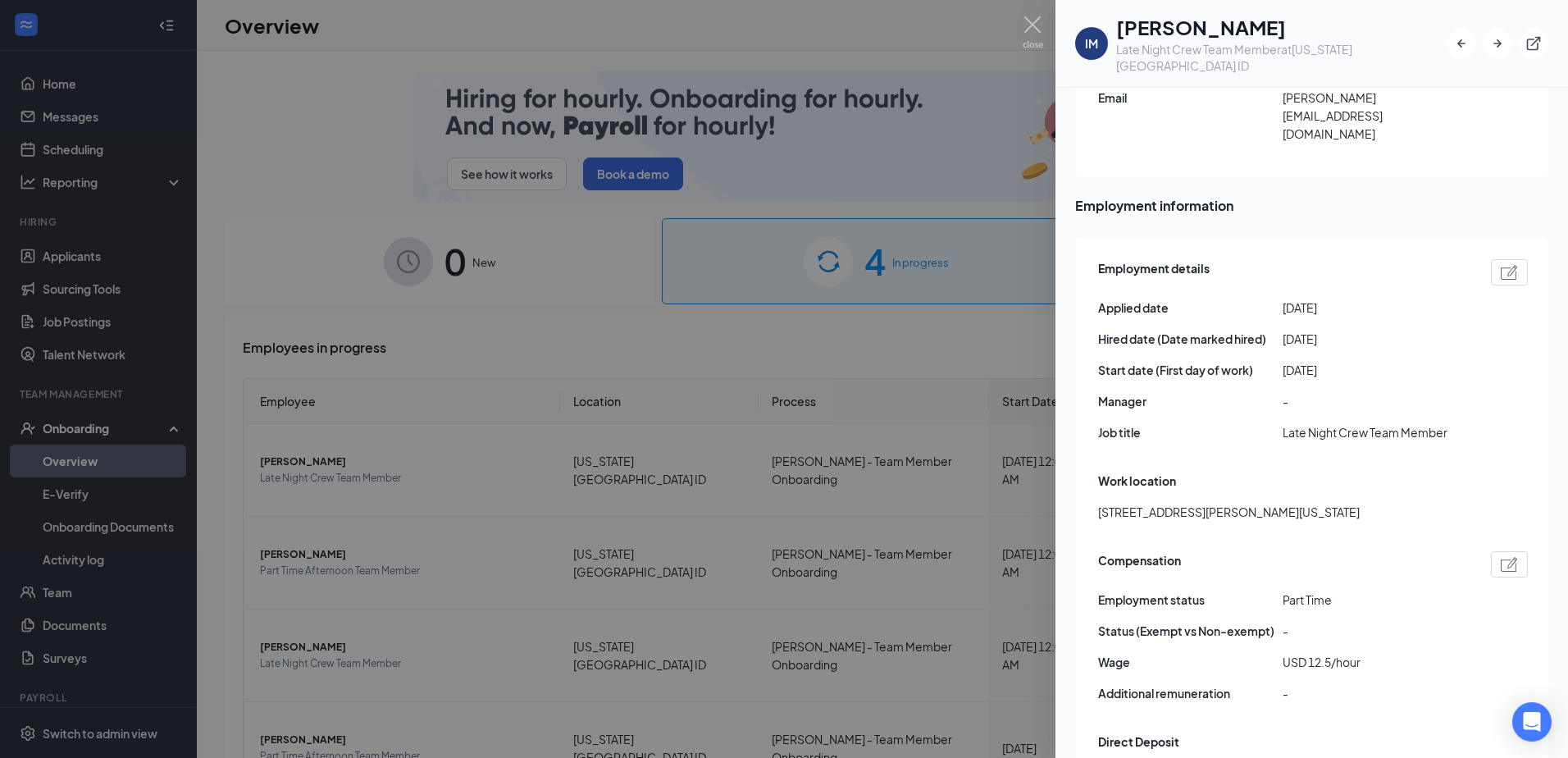
scroll to position [738, 0]
click at [1022, 33] on div at bounding box center [784, 379] width 1568 height 758
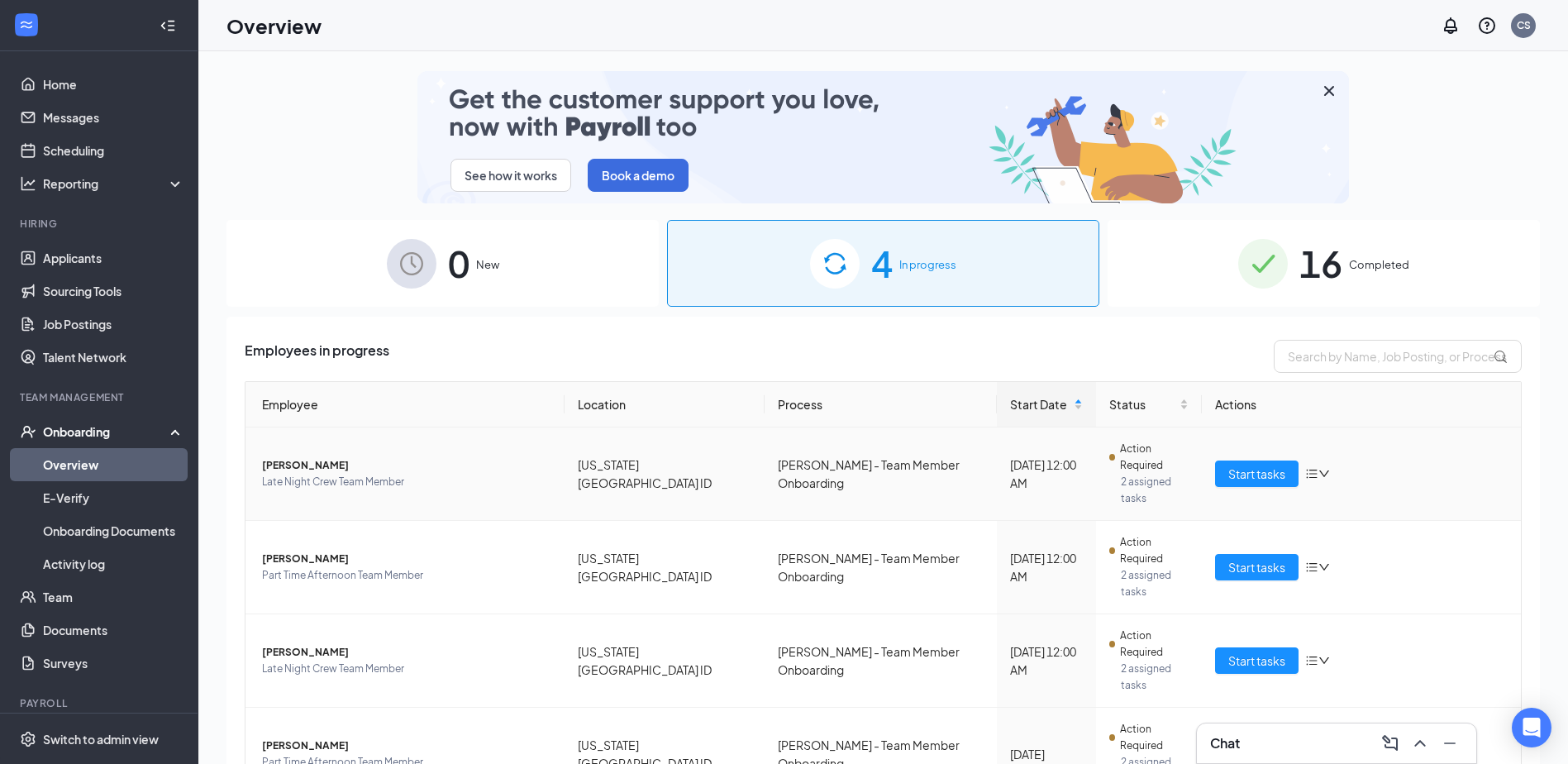
click at [295, 457] on span "[PERSON_NAME]" at bounding box center [406, 465] width 289 height 16
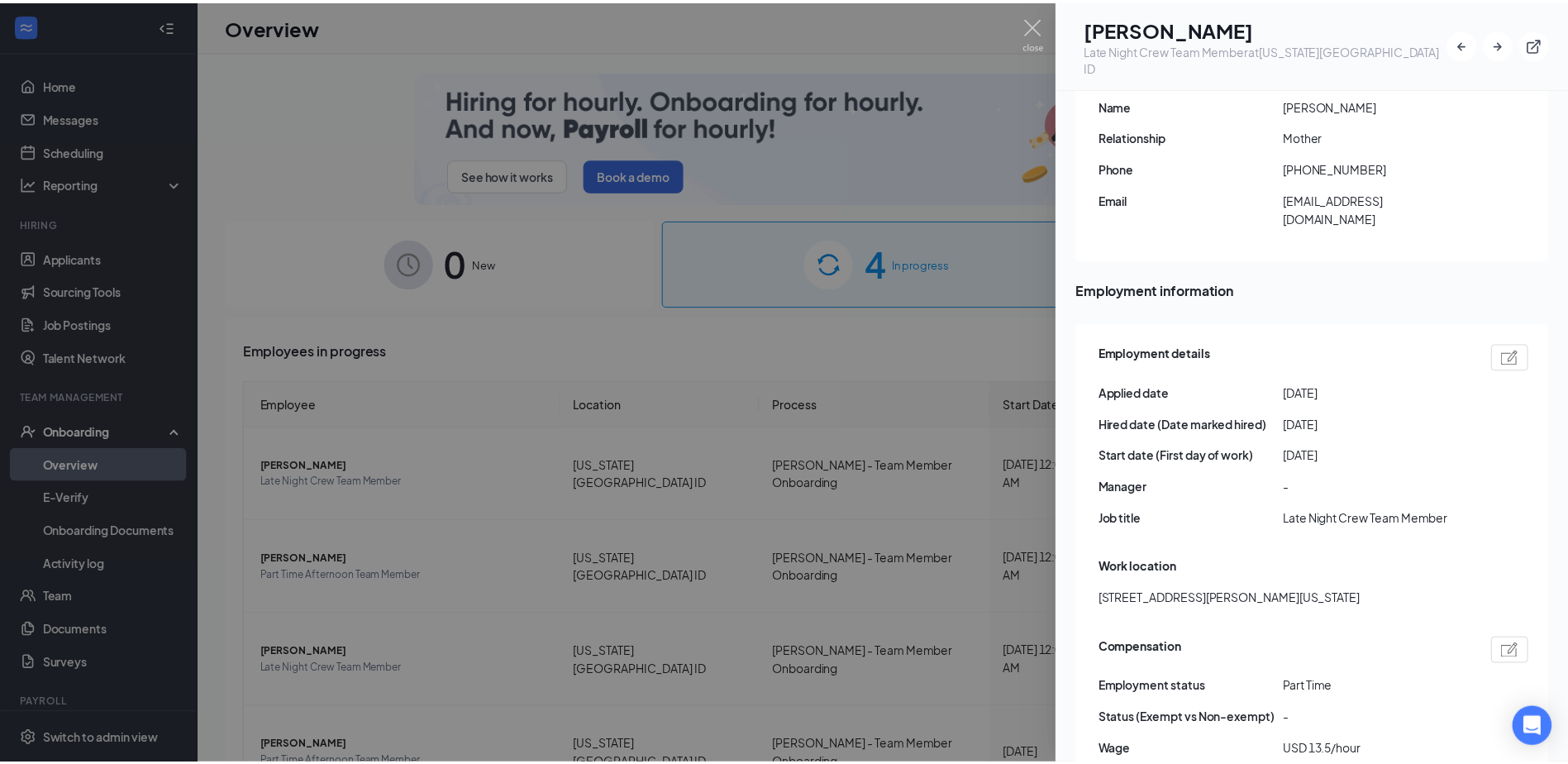
scroll to position [661, 0]
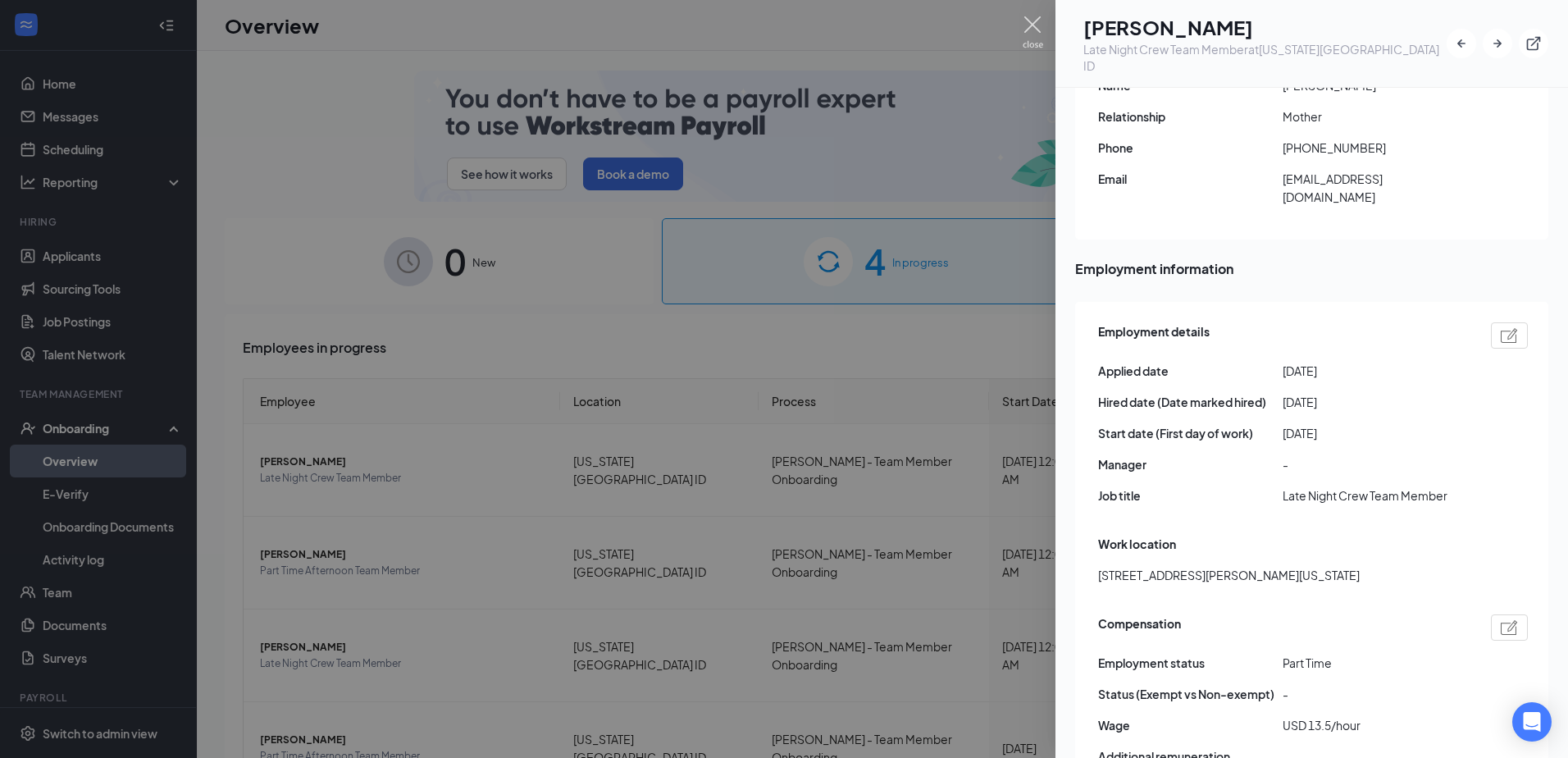
click at [1037, 26] on img at bounding box center [1032, 32] width 21 height 32
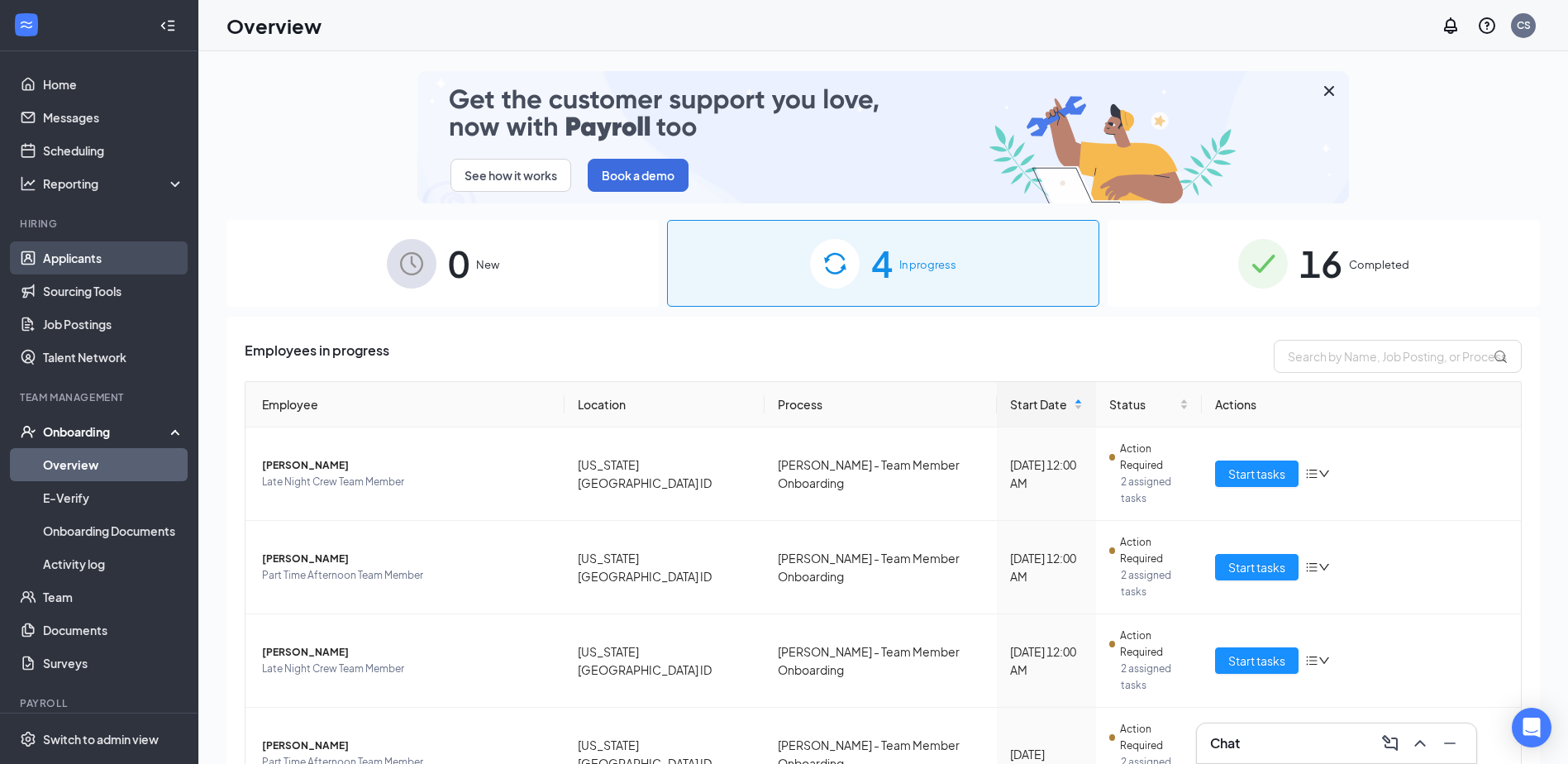
click at [84, 265] on link "Applicants" at bounding box center [113, 258] width 141 height 33
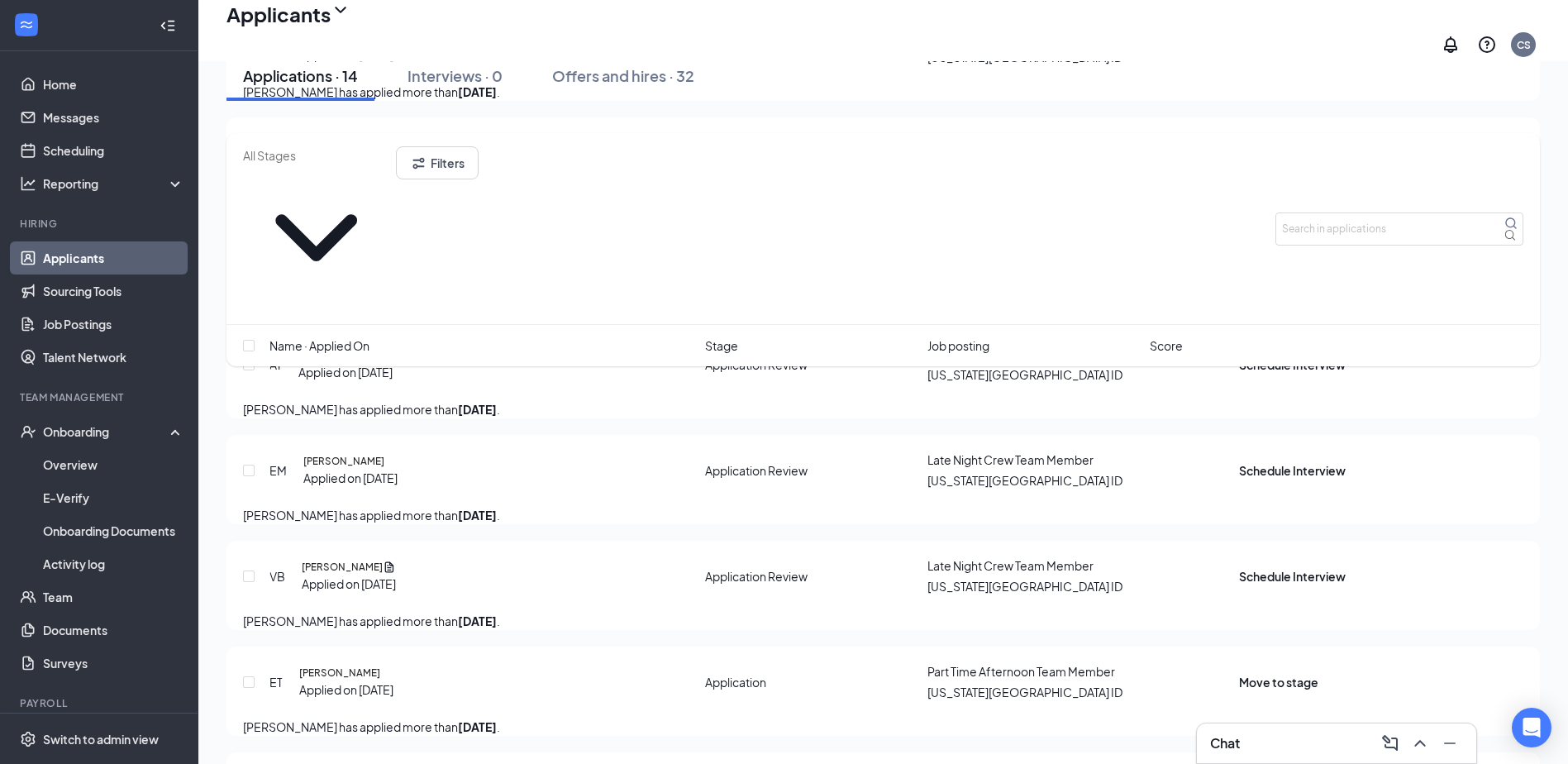
scroll to position [1292, 0]
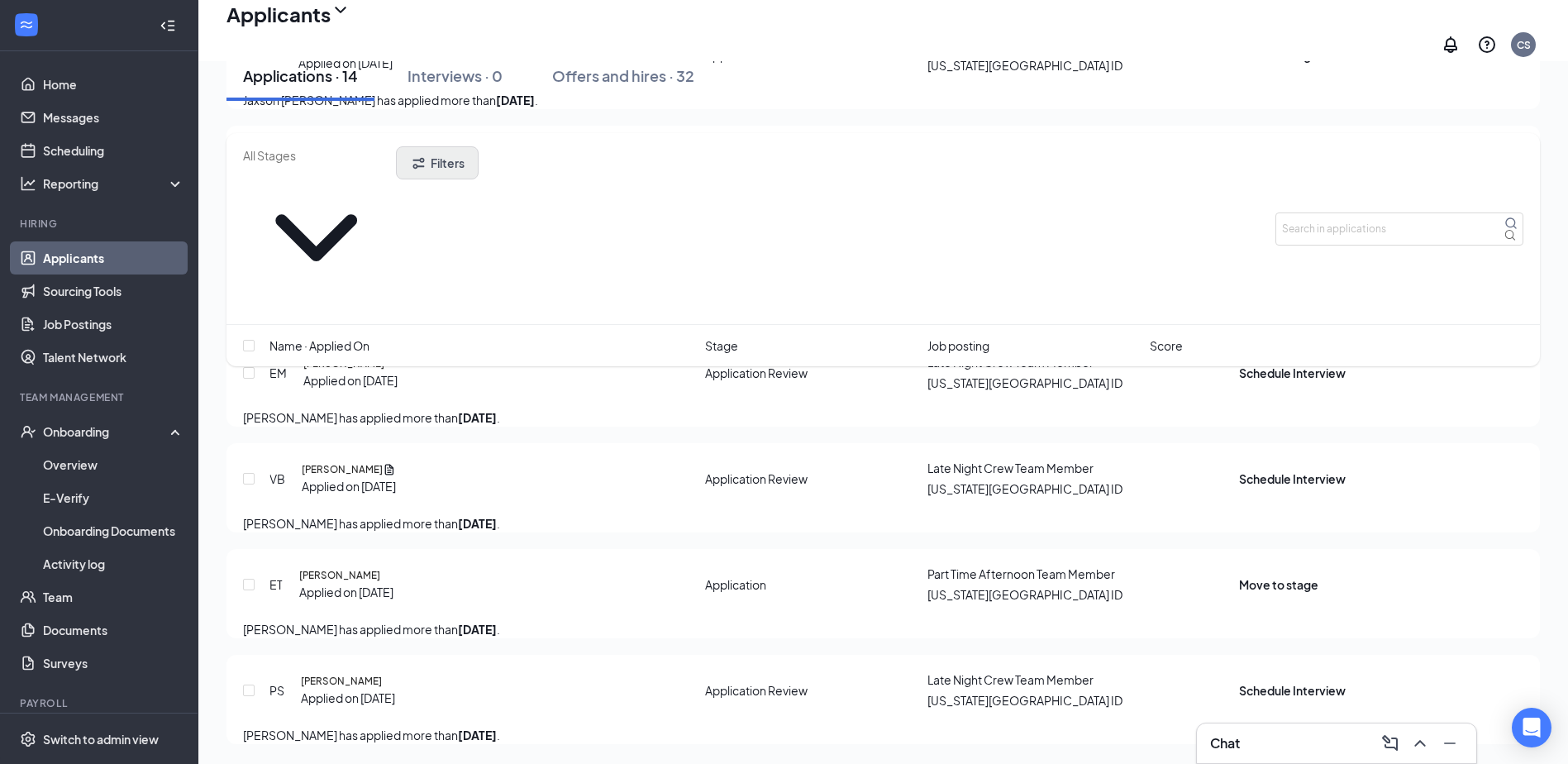
click at [479, 158] on button "Filters" at bounding box center [437, 162] width 83 height 33
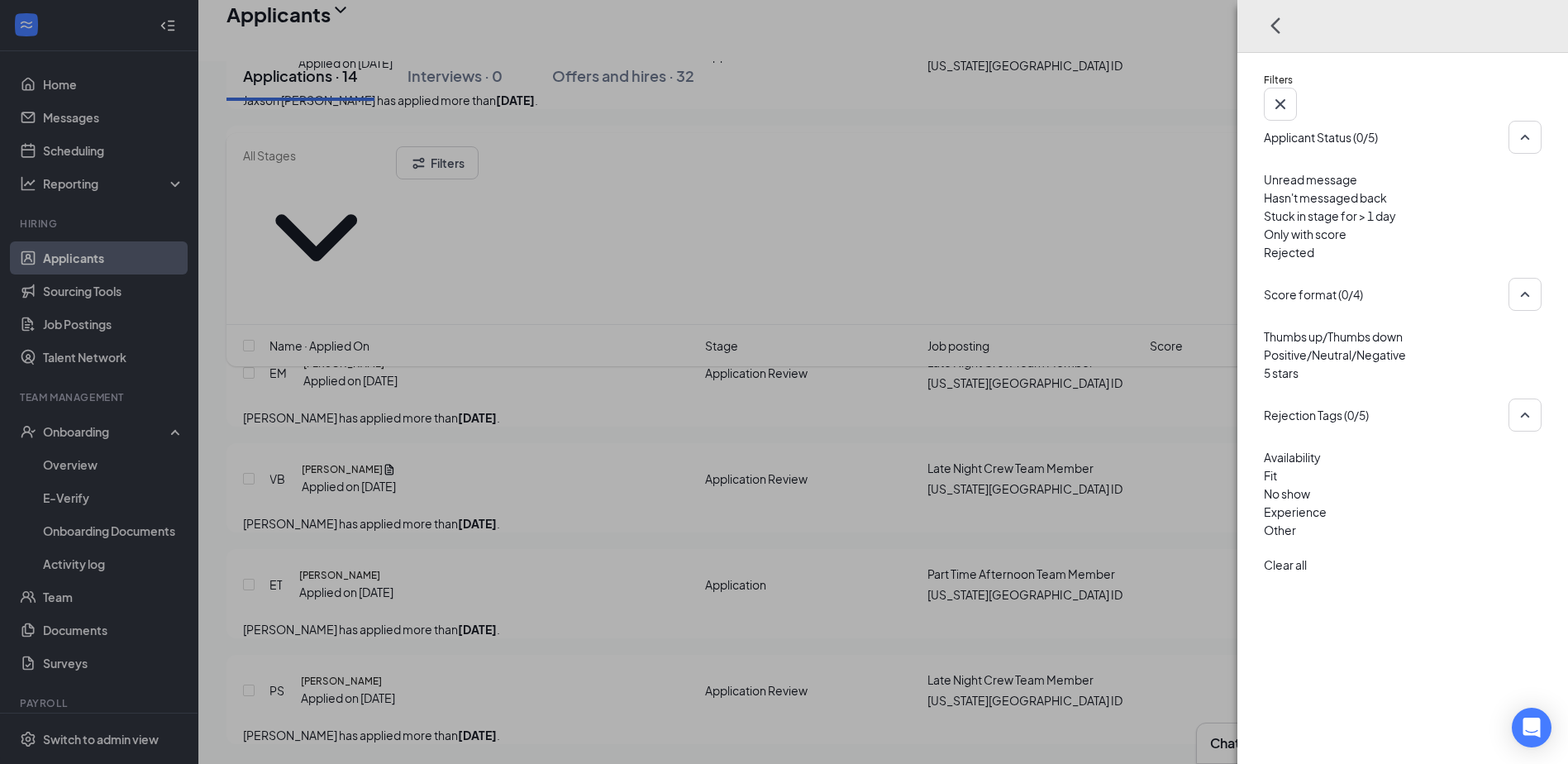
click at [1270, 243] on div at bounding box center [1403, 243] width 278 height 0
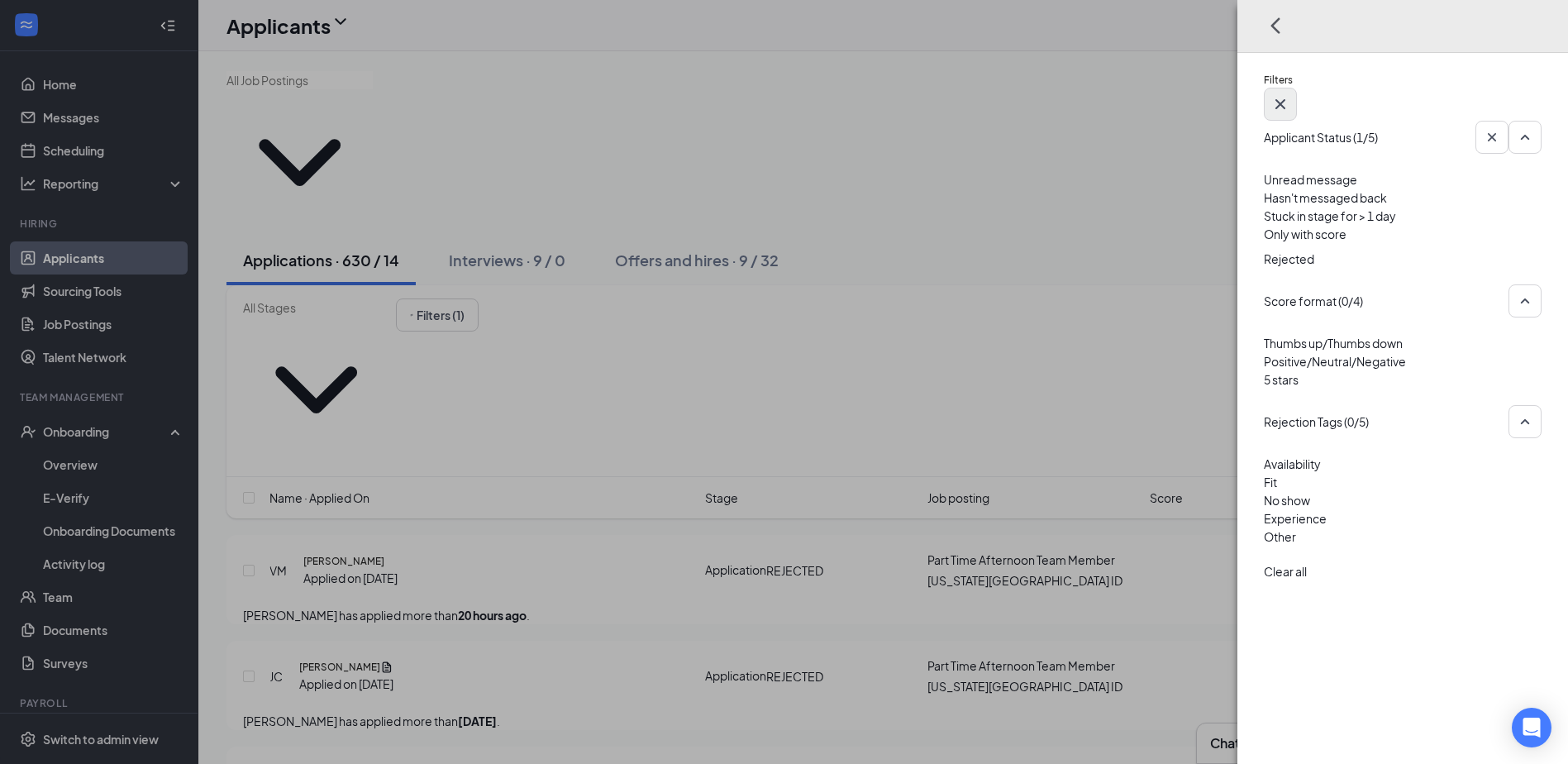
click at [1297, 88] on button "button" at bounding box center [1281, 104] width 33 height 33
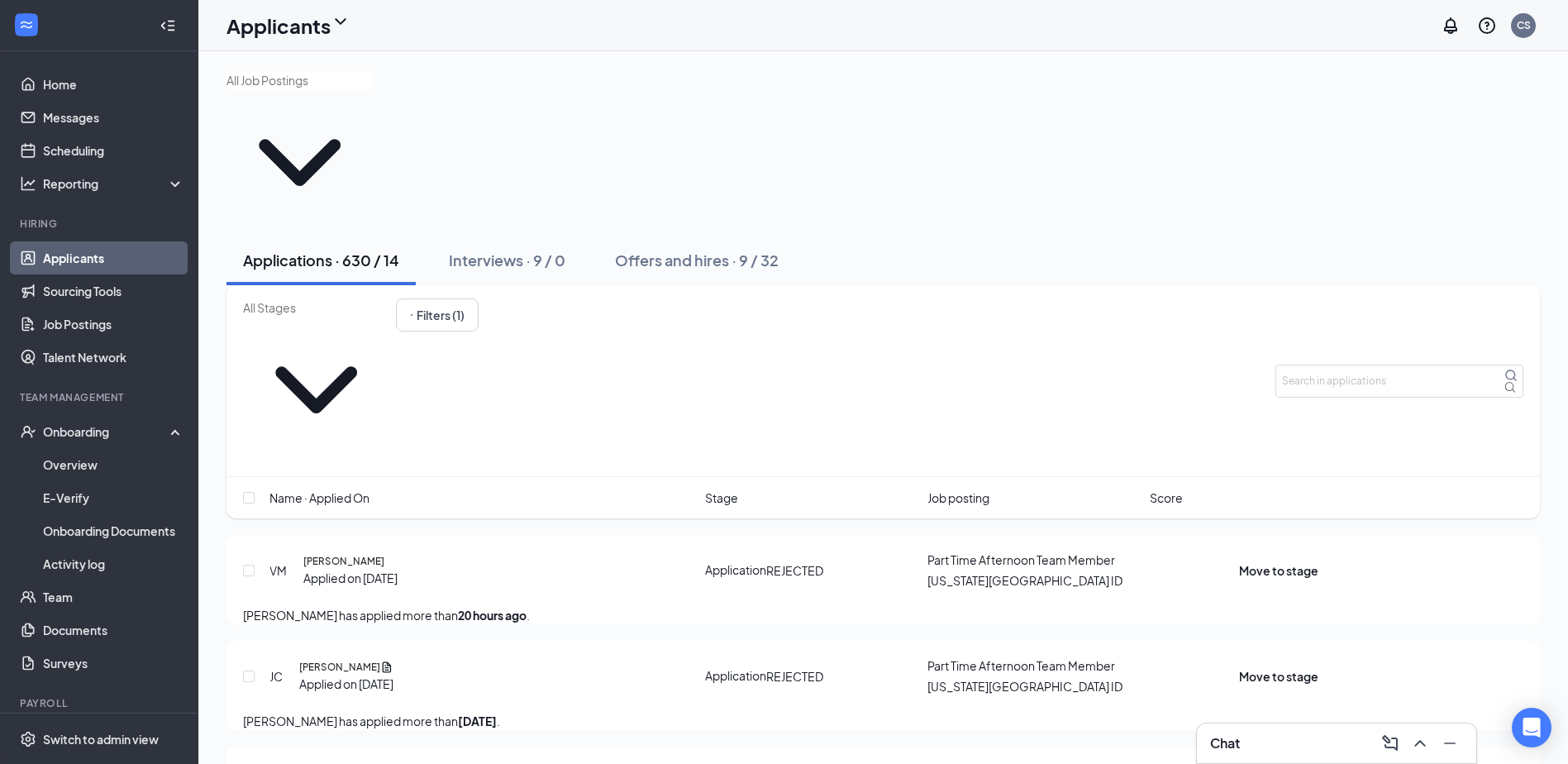
click at [361, 298] on input "text" at bounding box center [316, 307] width 146 height 18
click at [689, 285] on div "Additional Information (1) Application (2) Application Review (10) Review Appli…" at bounding box center [883, 381] width 1314 height 191
click at [1386, 365] on input "text" at bounding box center [1400, 381] width 248 height 33
type input "s"
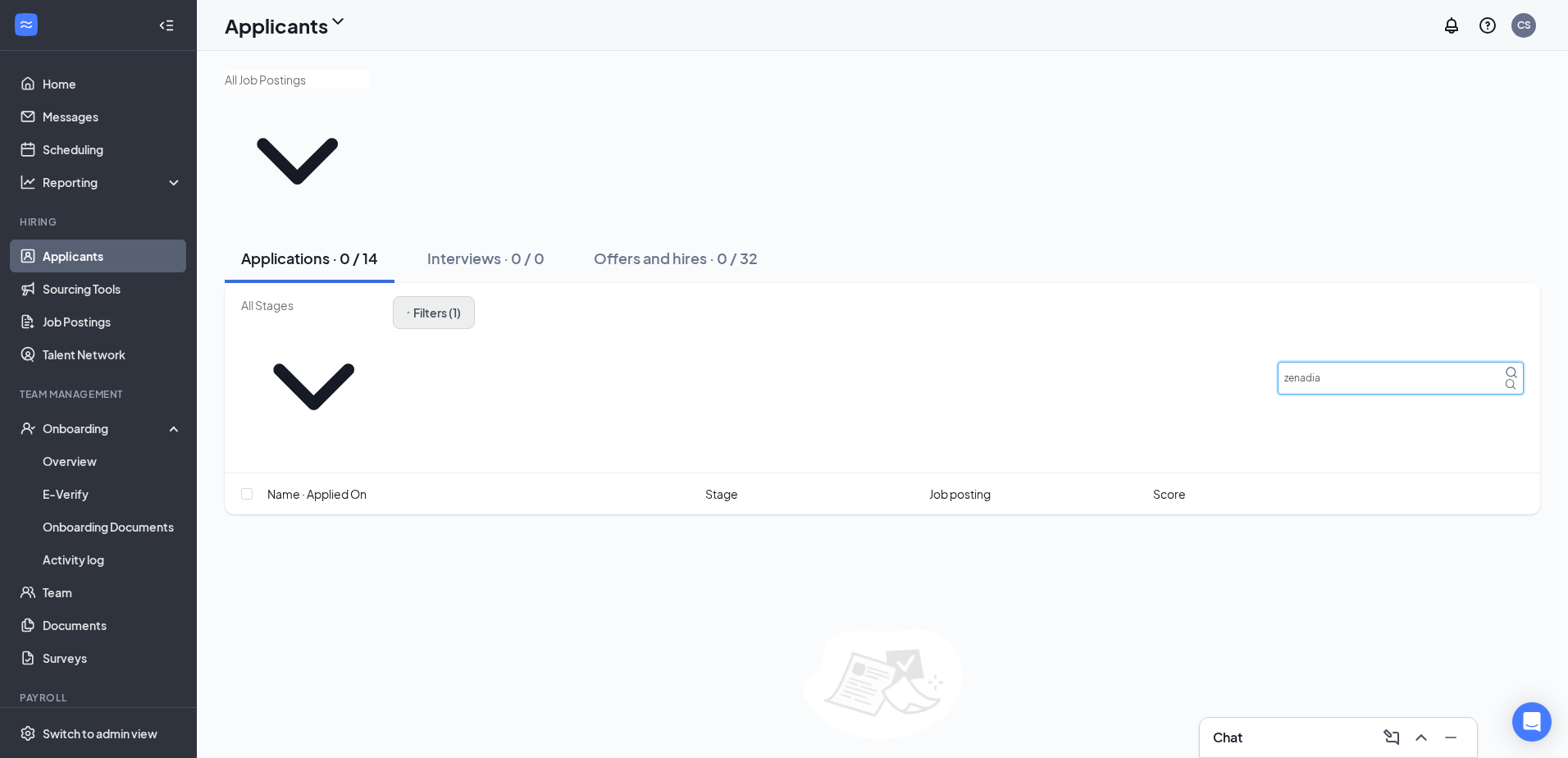
type input "zenadia"
click at [475, 296] on button "Filters (1)" at bounding box center [433, 312] width 82 height 33
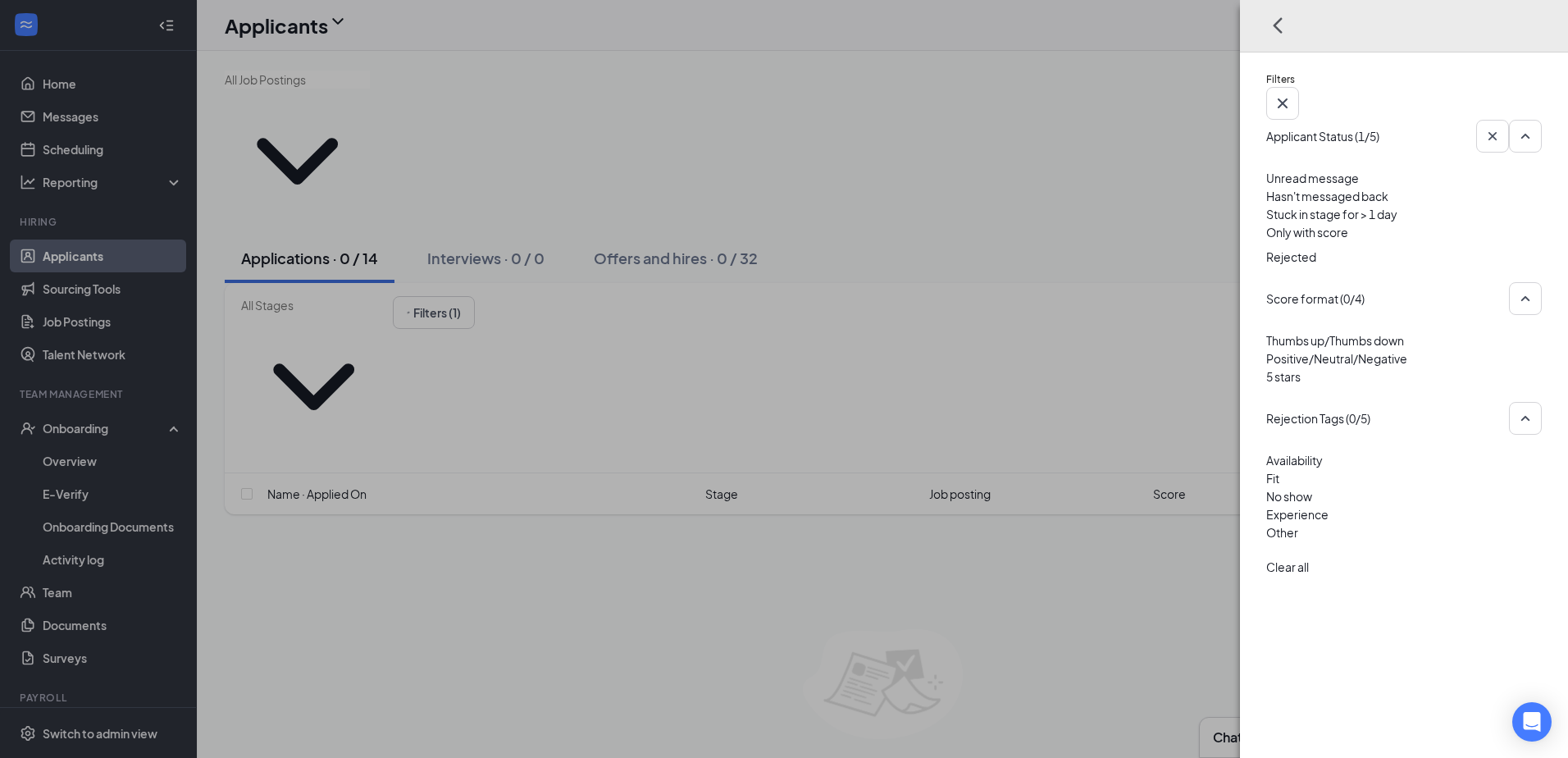
click at [1266, 243] on div at bounding box center [1403, 243] width 276 height 6
click at [907, 190] on div "Filters Applicant Status (0/5) Unread message Hasn't messaged back Stuck in sta…" at bounding box center [784, 379] width 1568 height 758
click at [1292, 93] on icon "Cross" at bounding box center [1283, 103] width 20 height 20
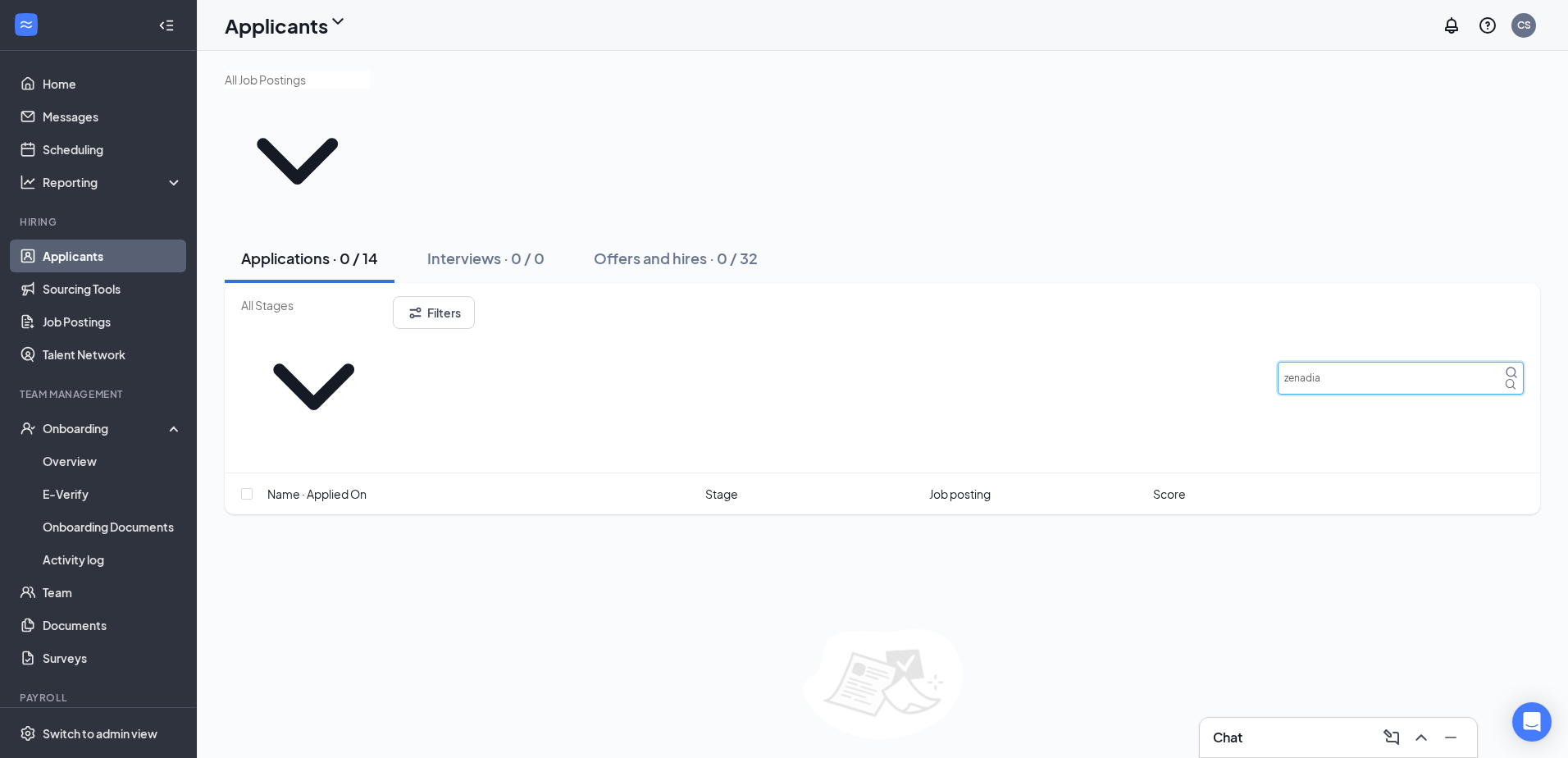
click at [1350, 362] on input "zenadia" at bounding box center [1401, 378] width 246 height 33
drag, startPoint x: 1412, startPoint y: 231, endPoint x: 760, endPoint y: 315, distance: 657.4
click at [773, 320] on div "Additional Information (1) Application (2) Application Review (10) Review Appli…" at bounding box center [882, 536] width 1316 height 507
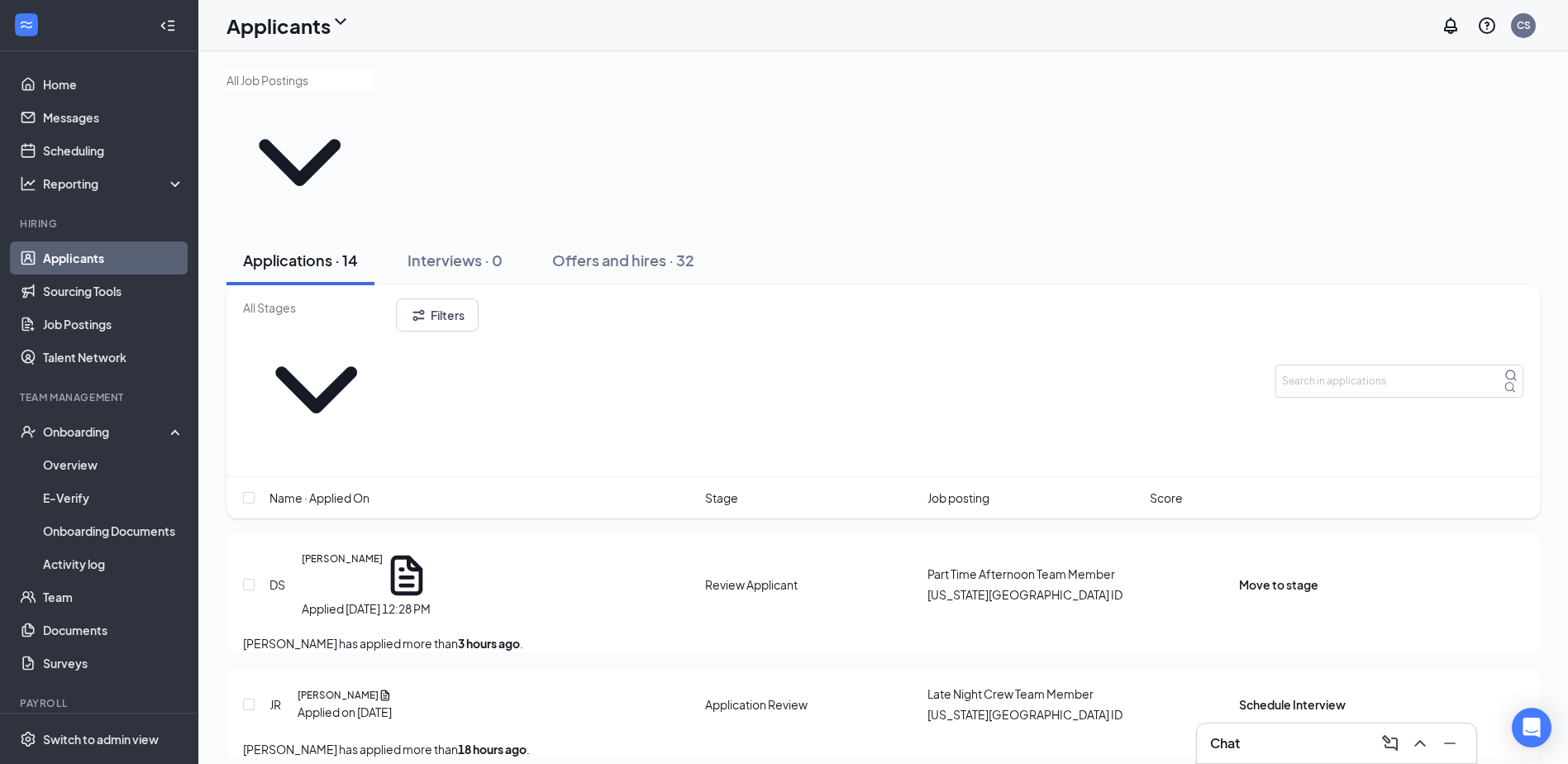
click at [977, 235] on div "Applications · 14 Interviews · 0 Offers and hires · 32" at bounding box center [883, 260] width 1314 height 49
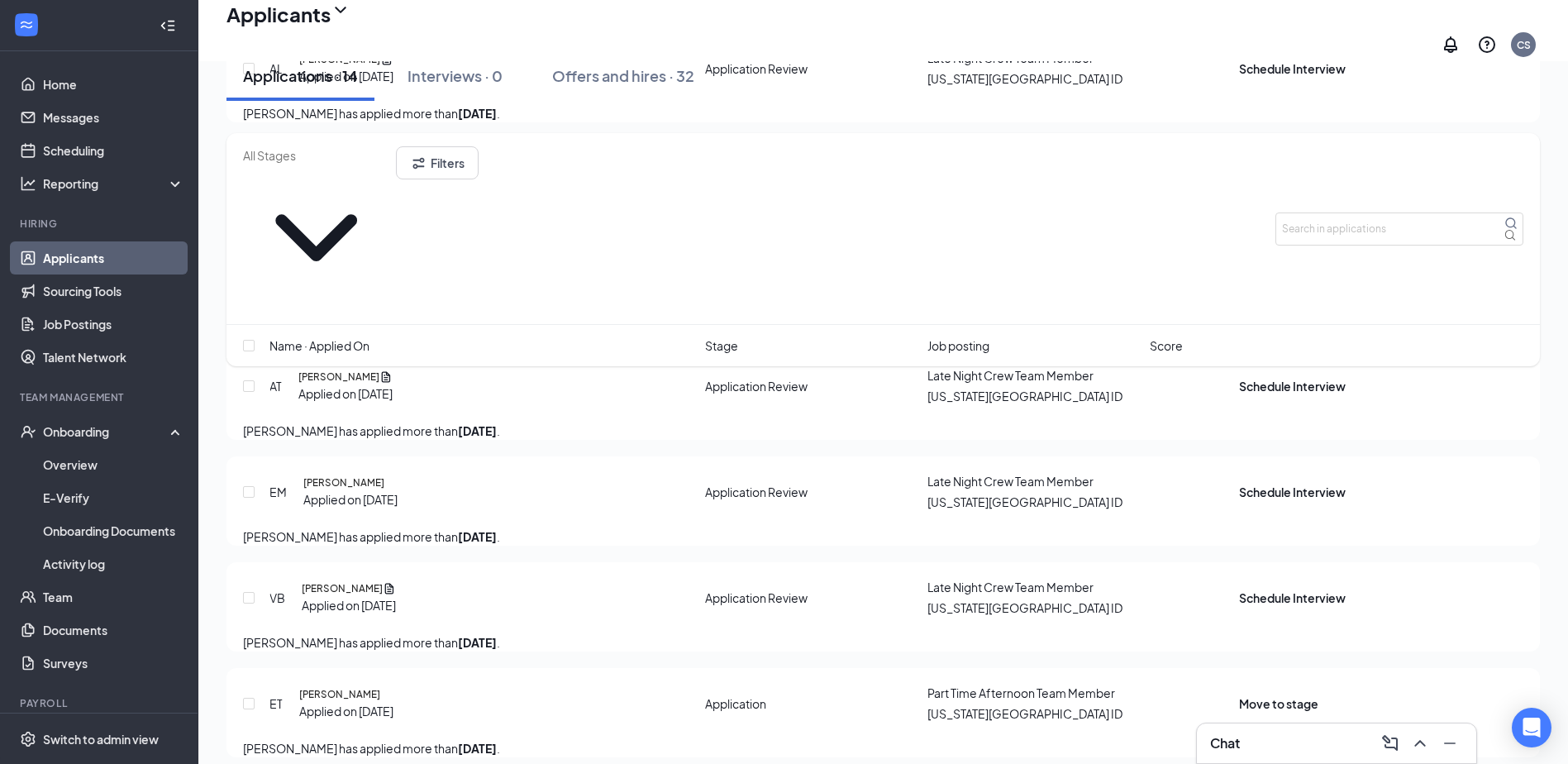
scroll to position [1364, 0]
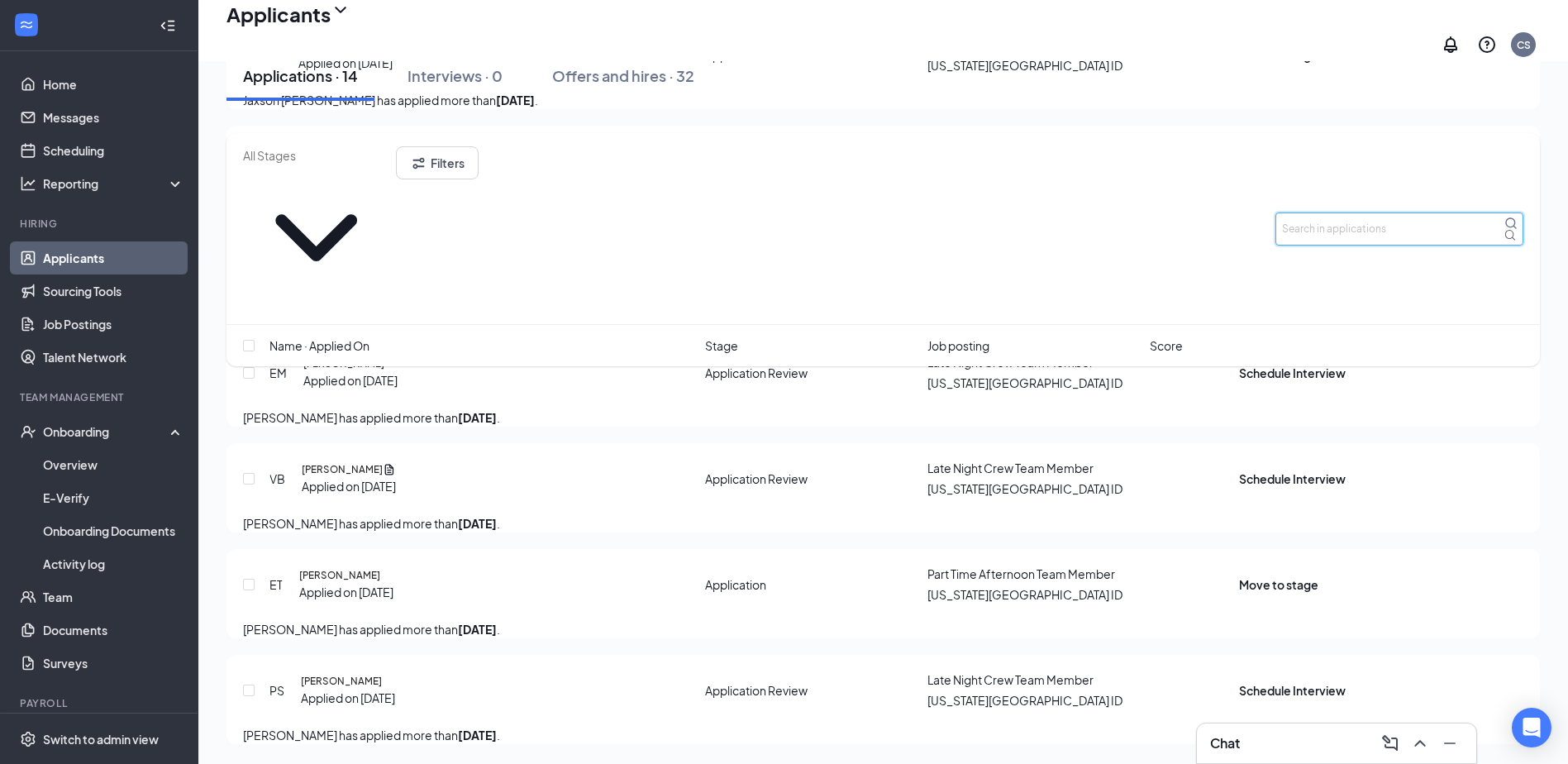
click at [1316, 212] on input "text" at bounding box center [1400, 229] width 248 height 33
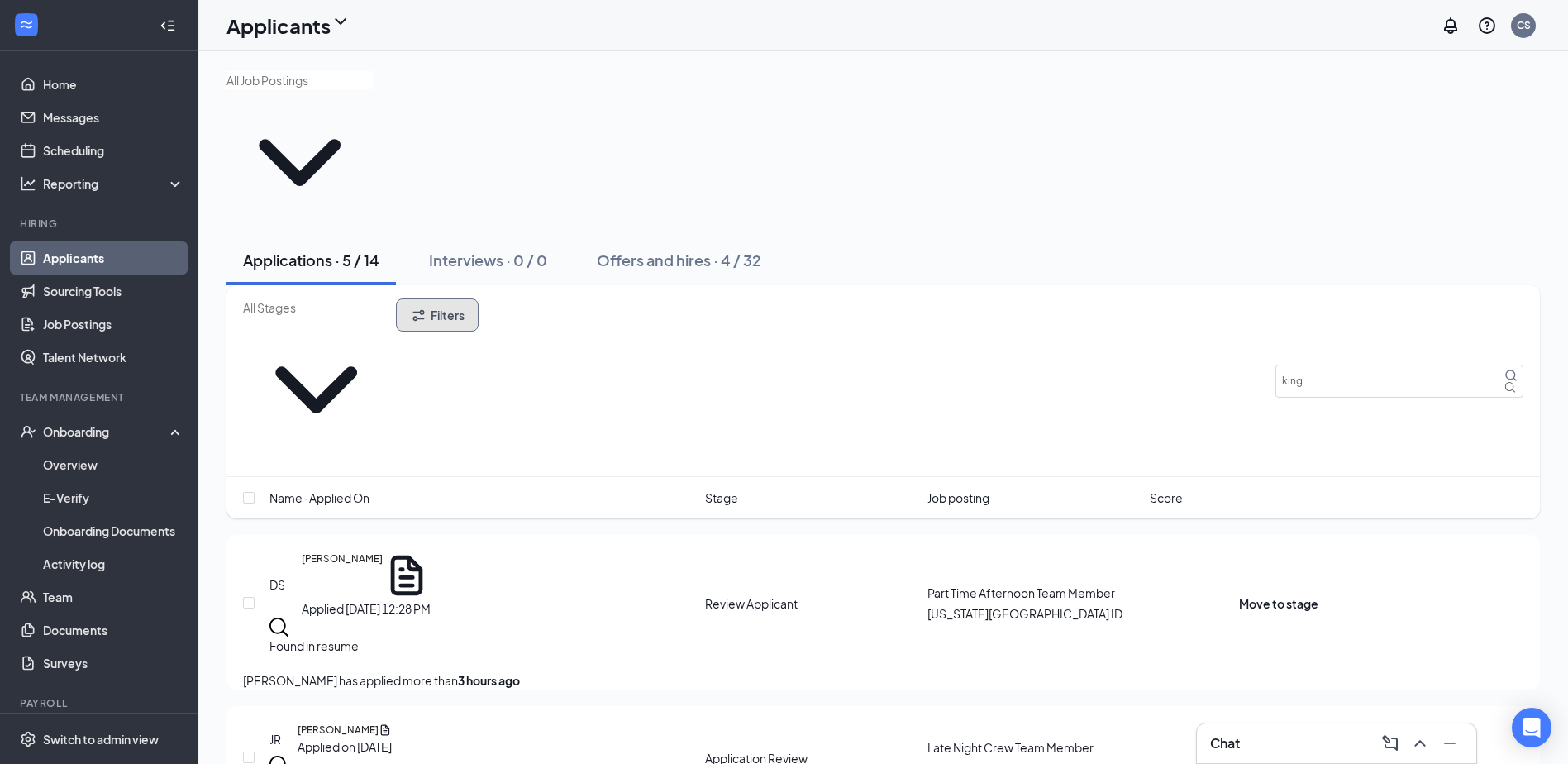
click at [479, 298] on button "Filters" at bounding box center [437, 315] width 83 height 33
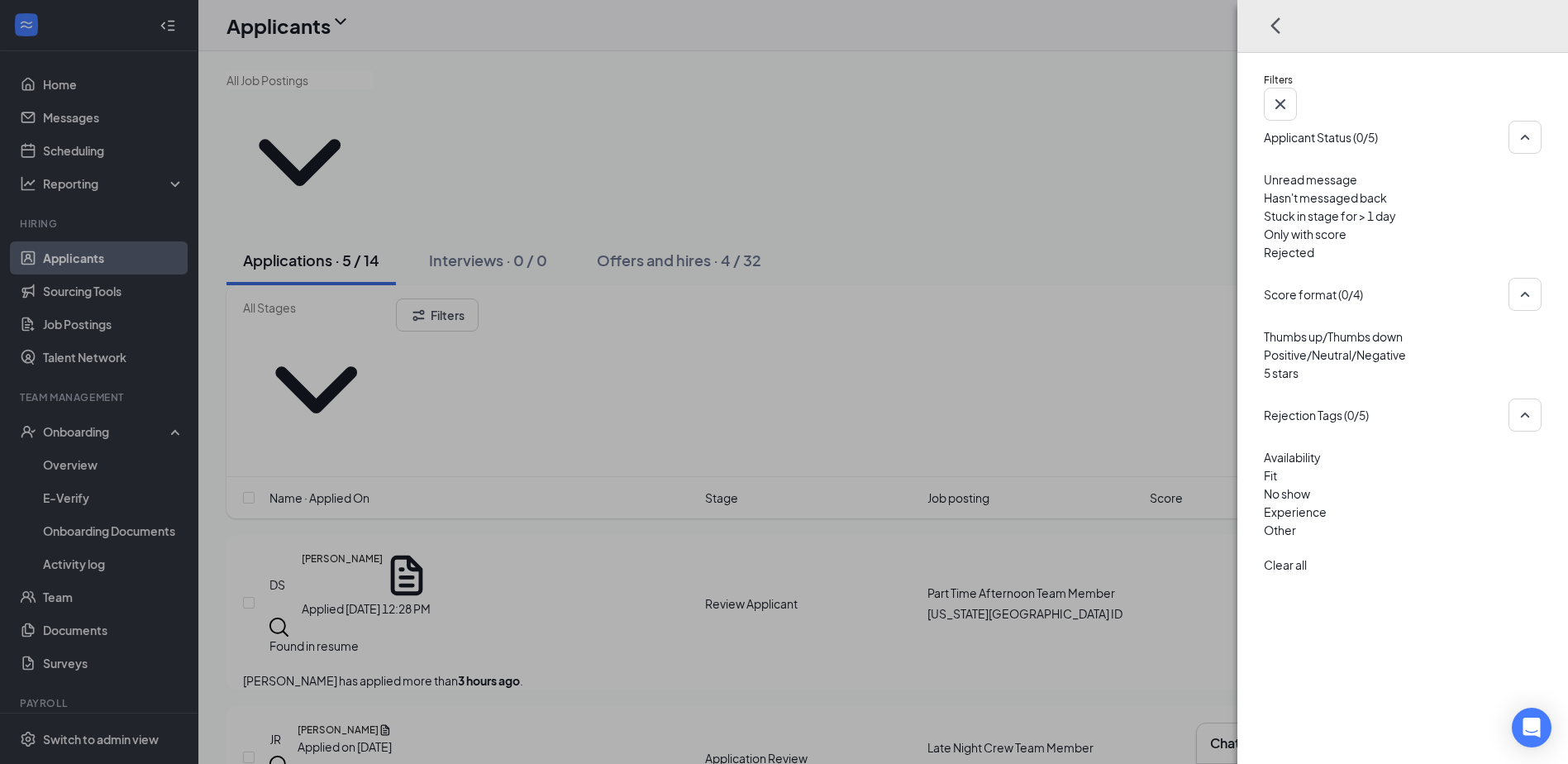
click at [1264, 243] on div at bounding box center [1403, 243] width 278 height 0
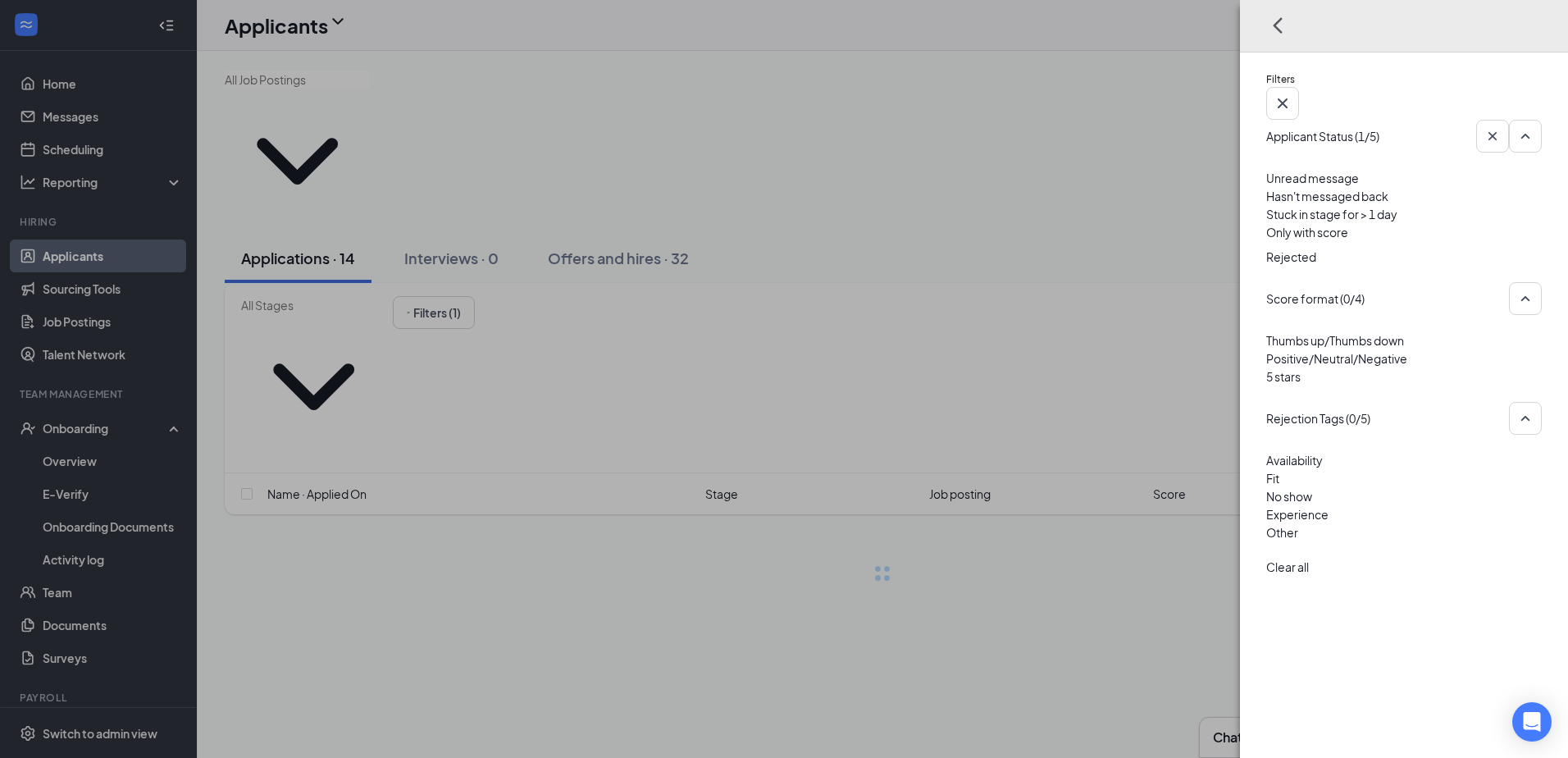
click at [1149, 171] on div "Filters Applicant Status (1/5) Unread message Hasn't messaged back Stuck in sta…" at bounding box center [784, 379] width 1568 height 758
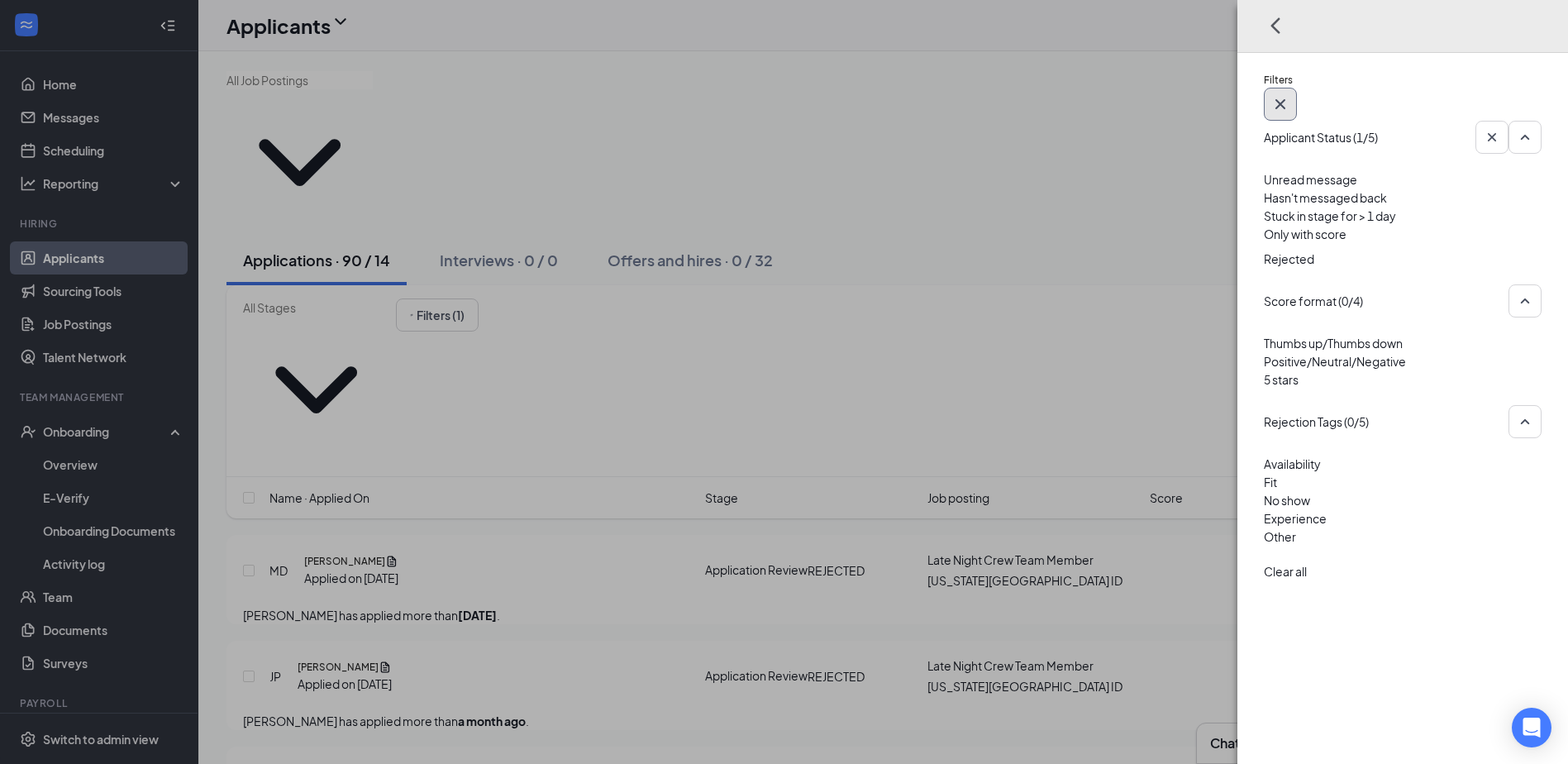
click at [1291, 94] on icon "Cross" at bounding box center [1281, 104] width 20 height 20
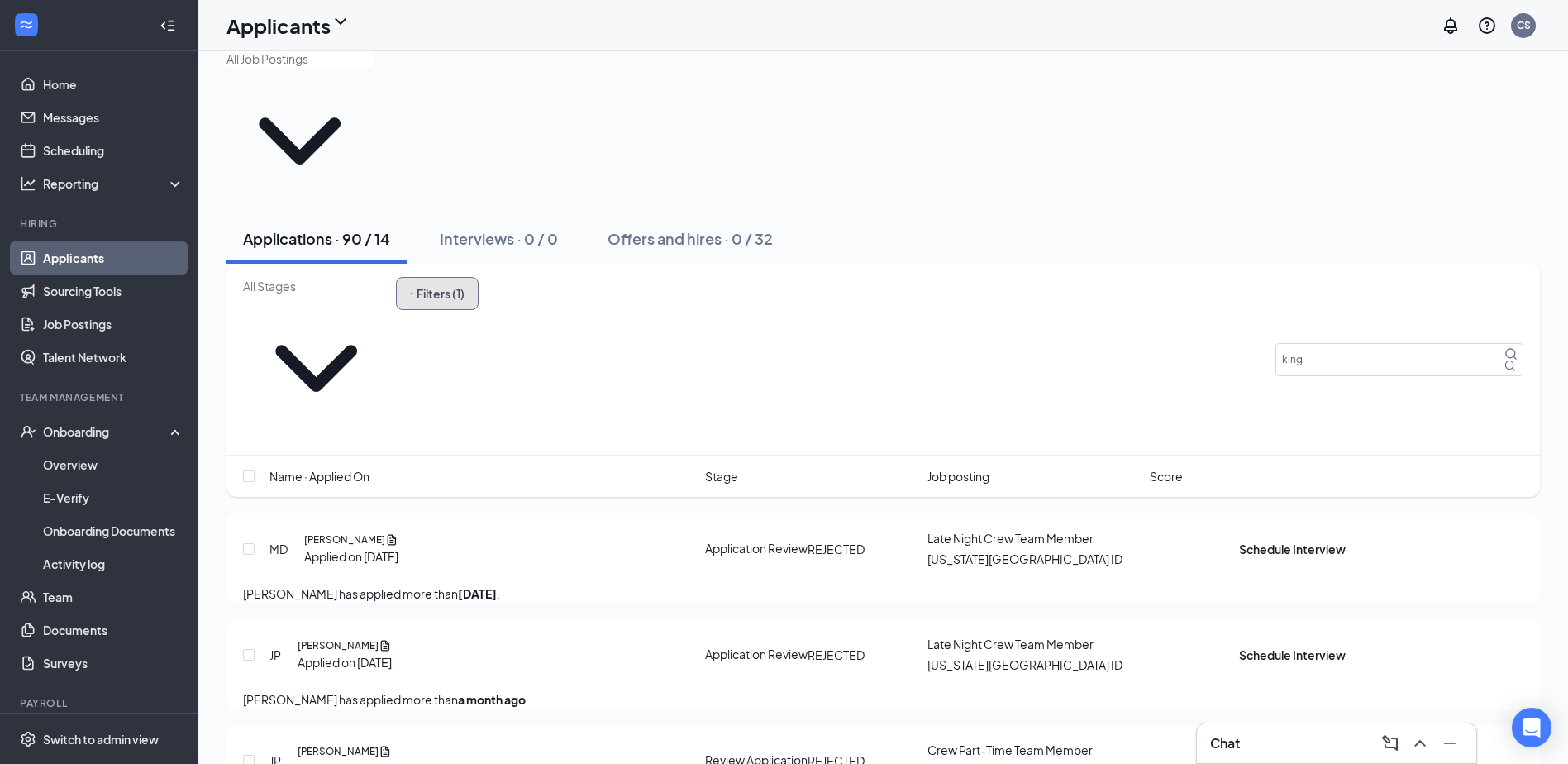
scroll to position [83, 0]
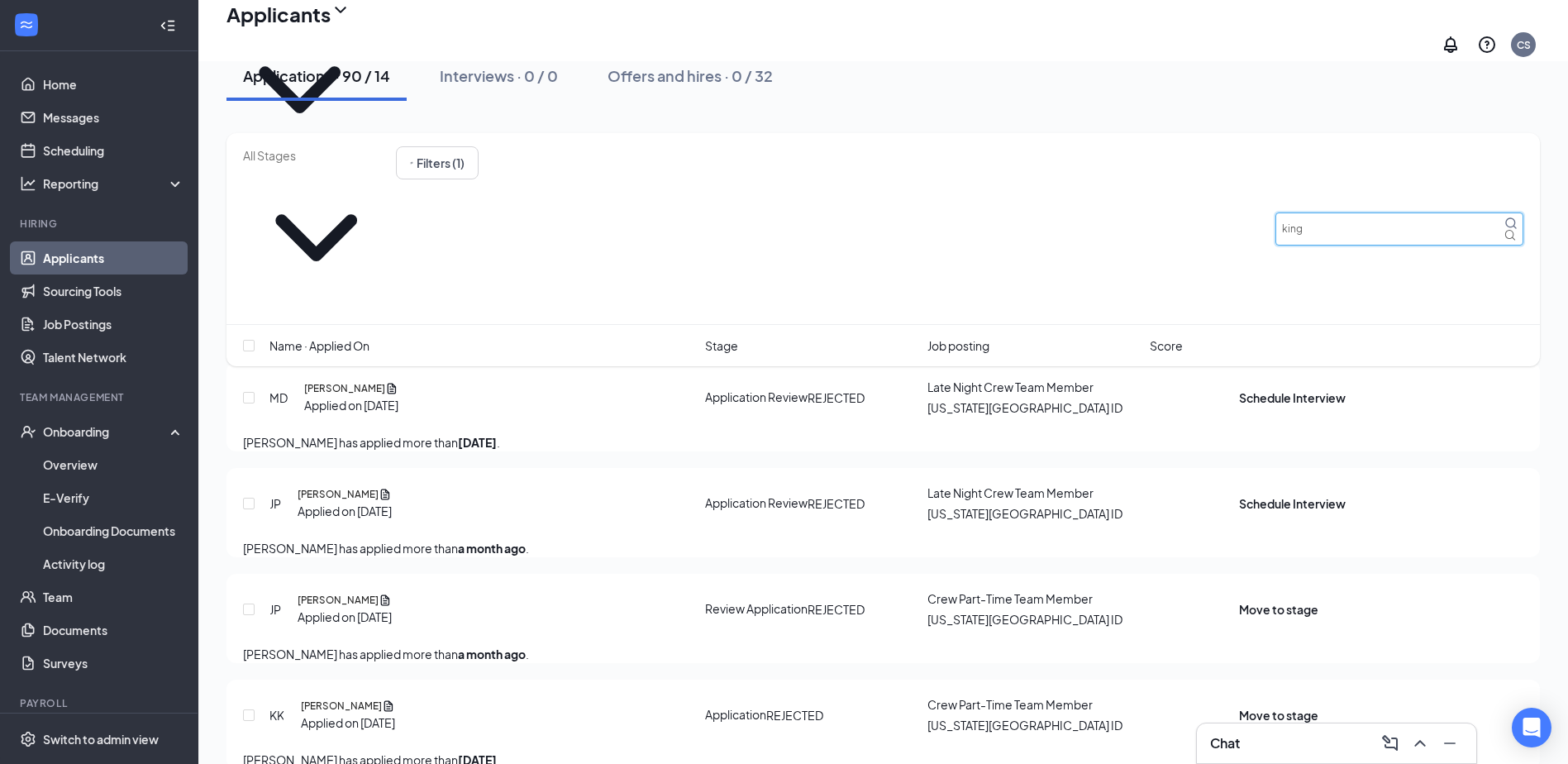
click at [1386, 212] on input "king" at bounding box center [1400, 229] width 248 height 33
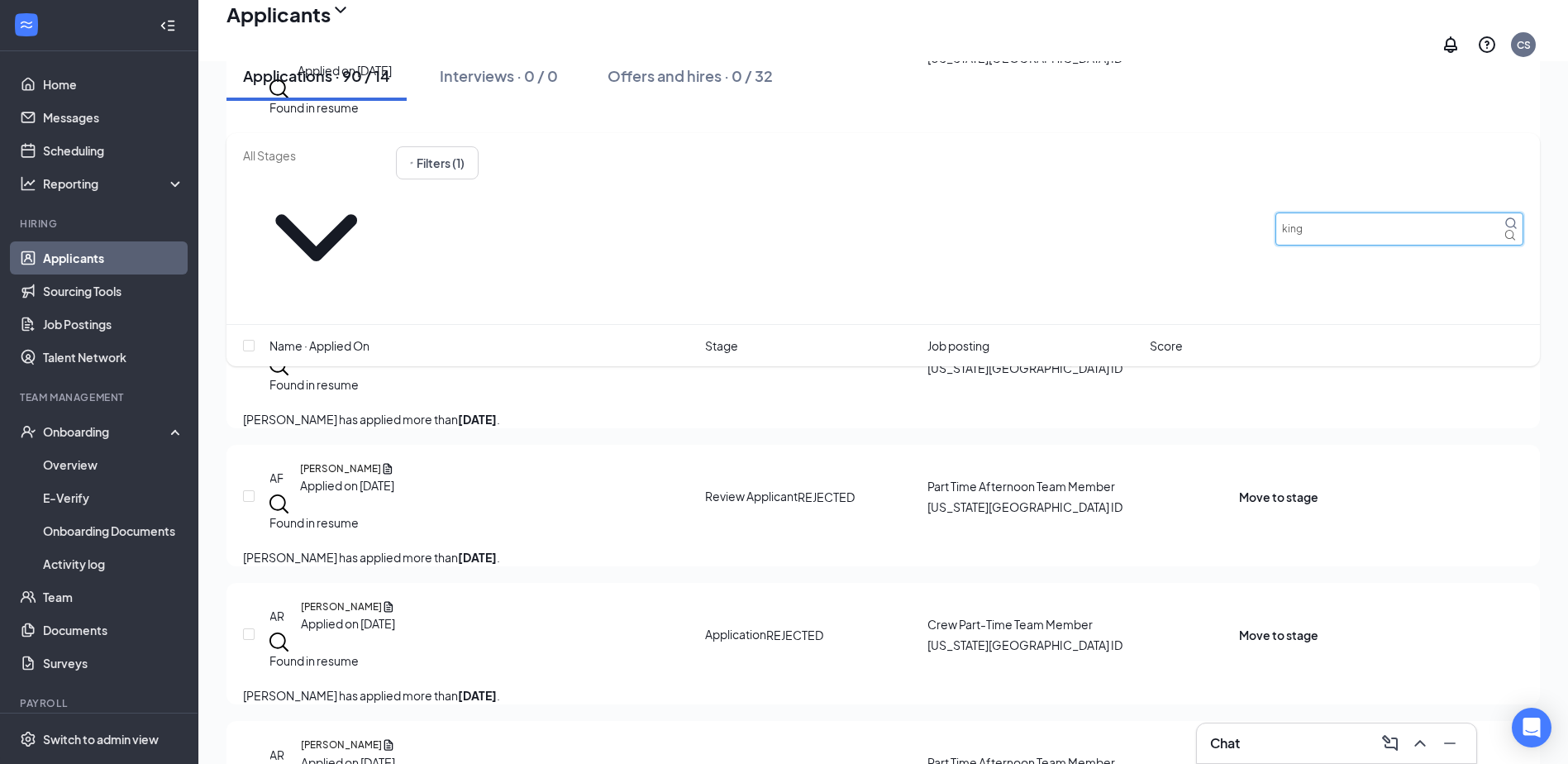
scroll to position [2314, 0]
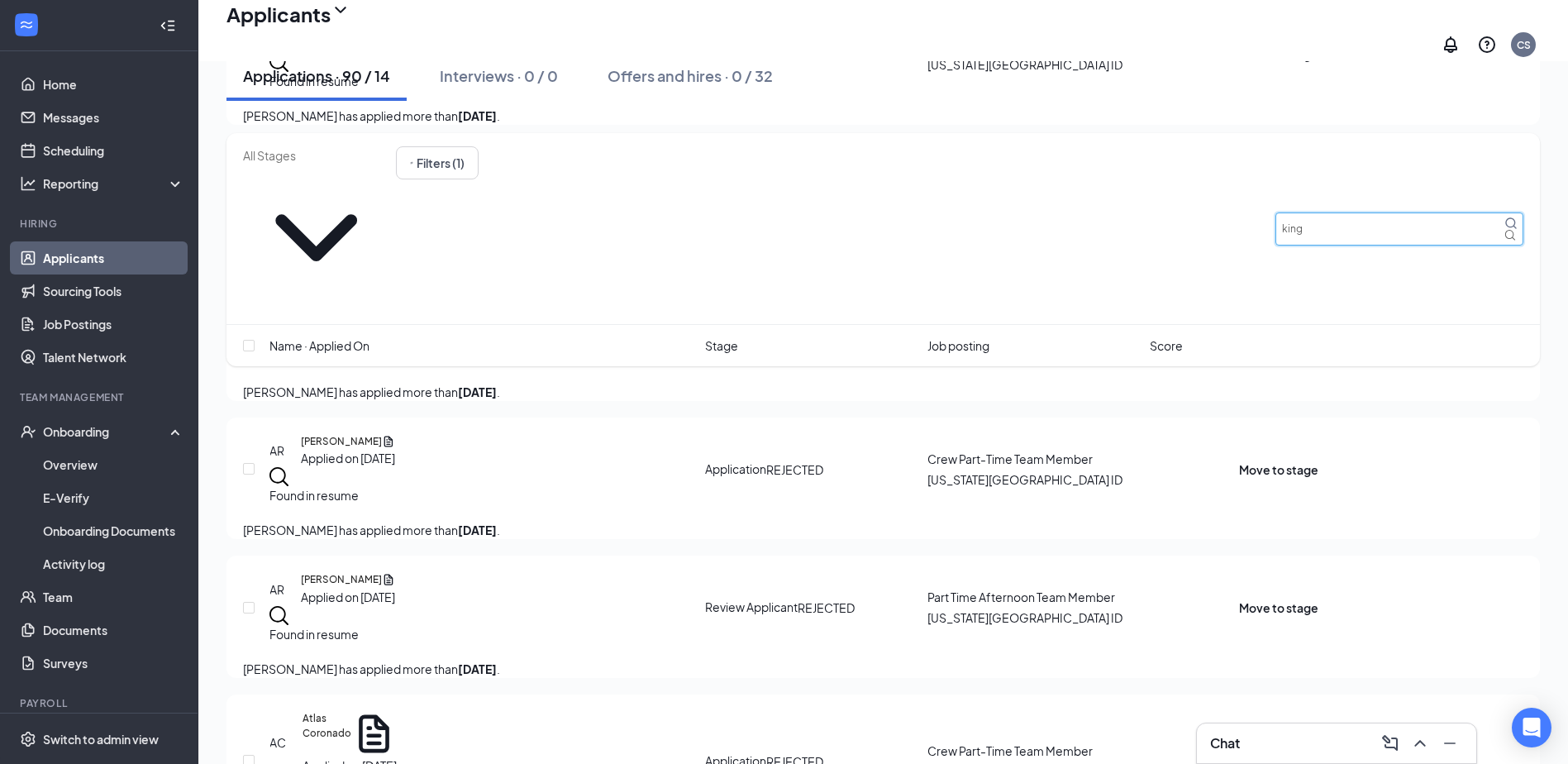
click at [1384, 212] on input "king" at bounding box center [1400, 229] width 248 height 33
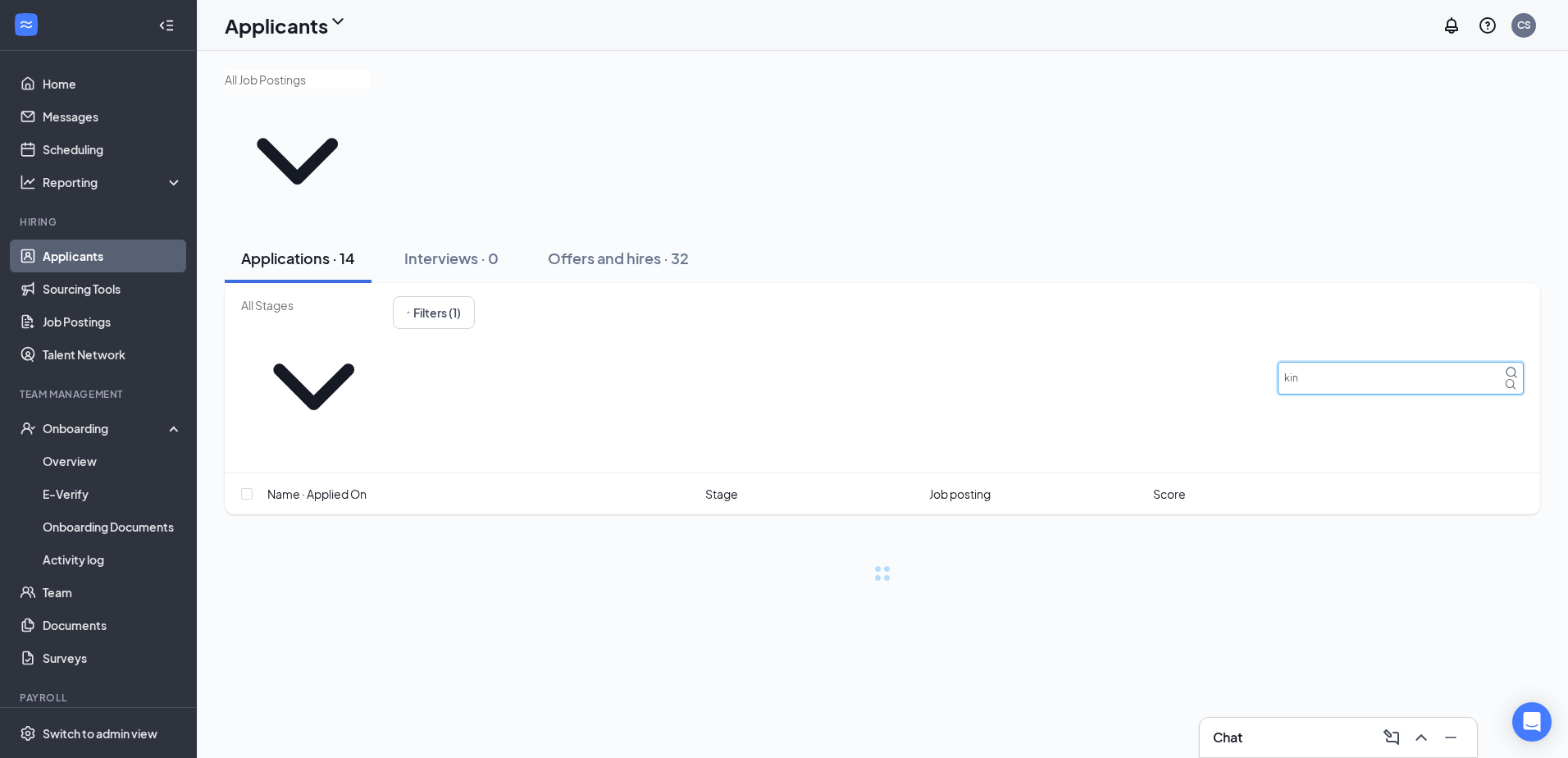
type input "king"
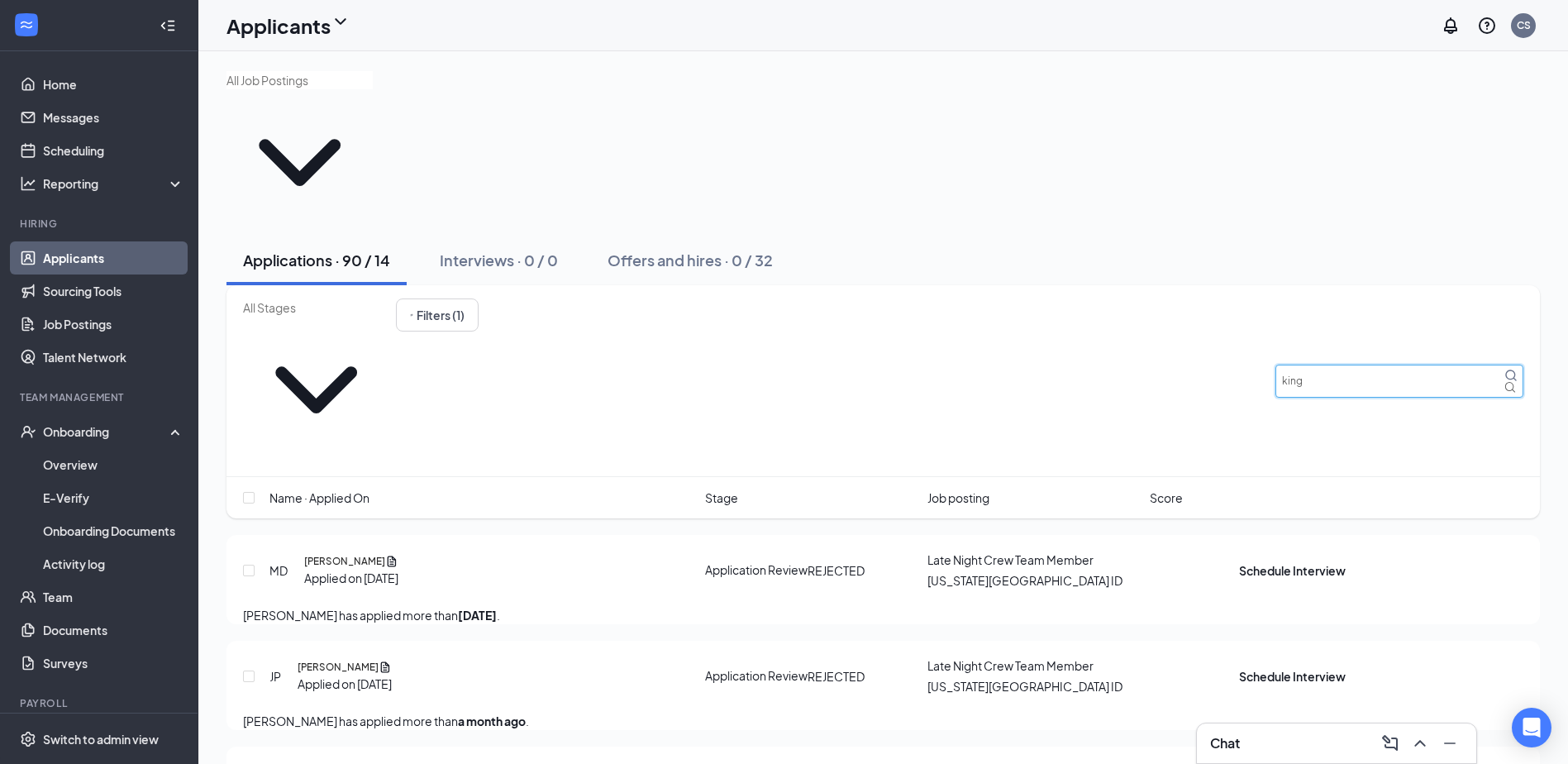
drag, startPoint x: 1360, startPoint y: 222, endPoint x: 868, endPoint y: 237, distance: 492.2
click at [877, 298] on div "Additional Information (1) Application (2) Application Review (10) Review Appli…" at bounding box center [883, 380] width 1281 height 164
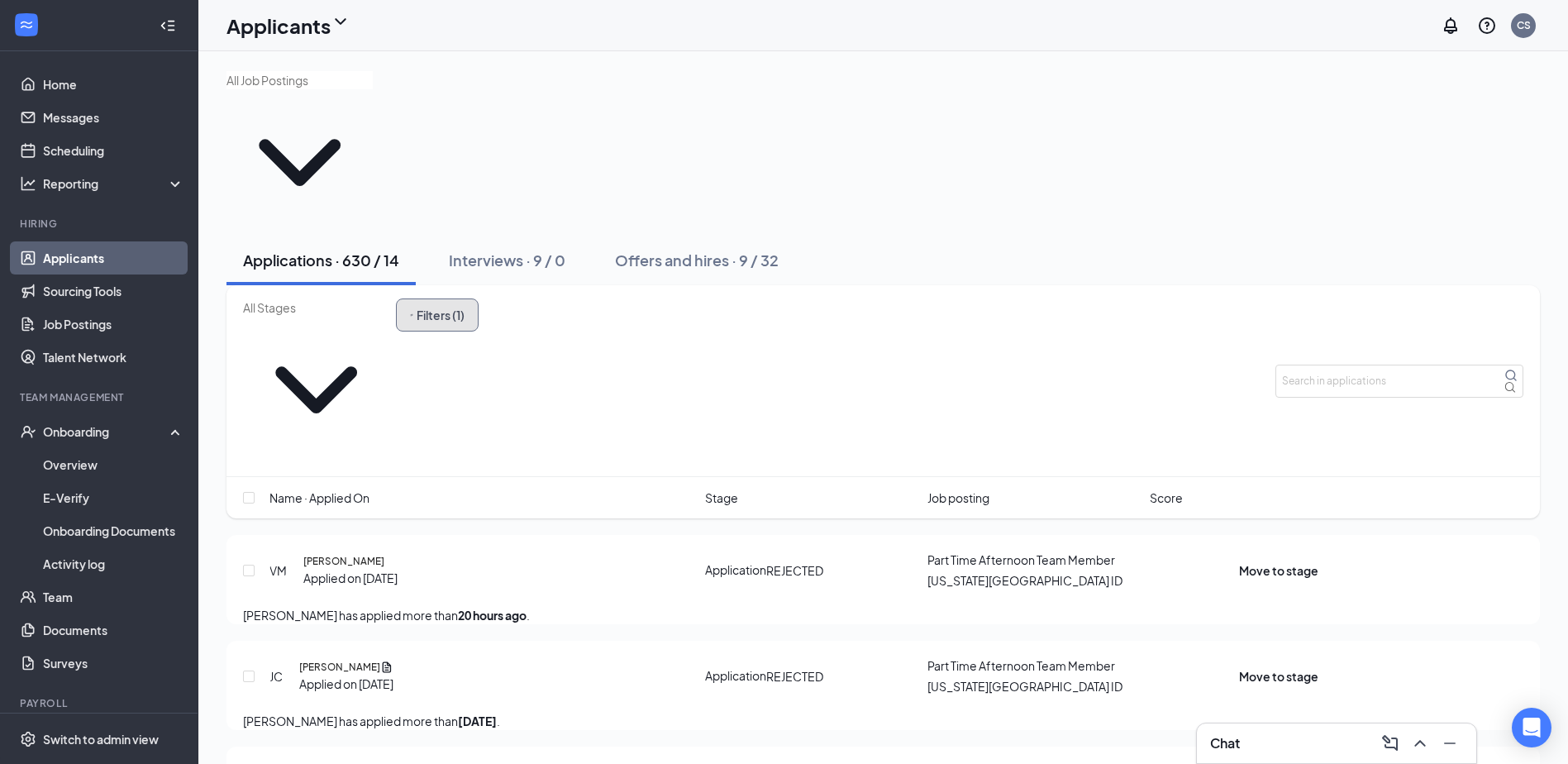
click at [413, 314] on icon "Filter" at bounding box center [412, 315] width 4 height 4
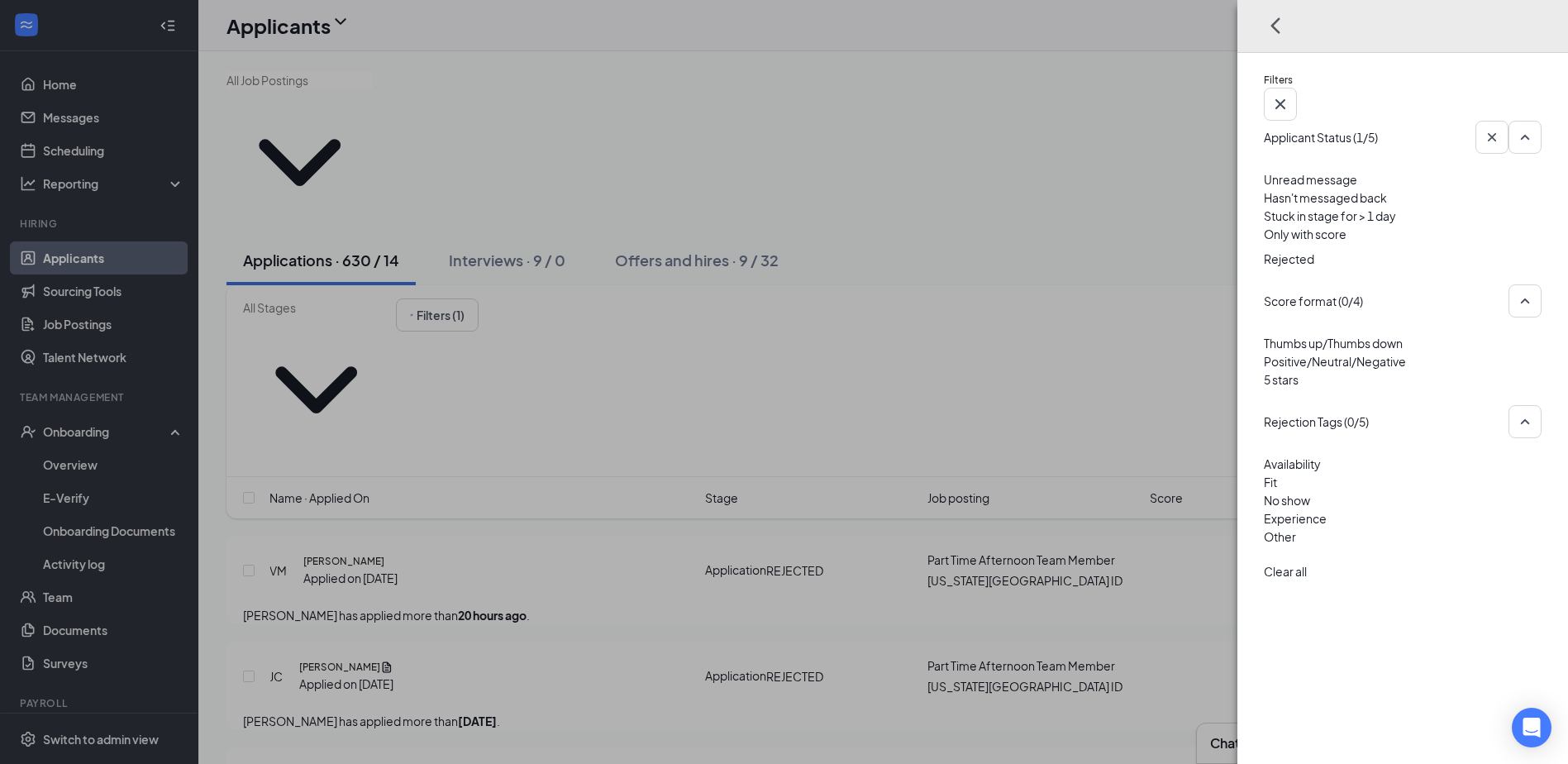
click at [1264, 244] on img at bounding box center [1268, 245] width 8 height 6
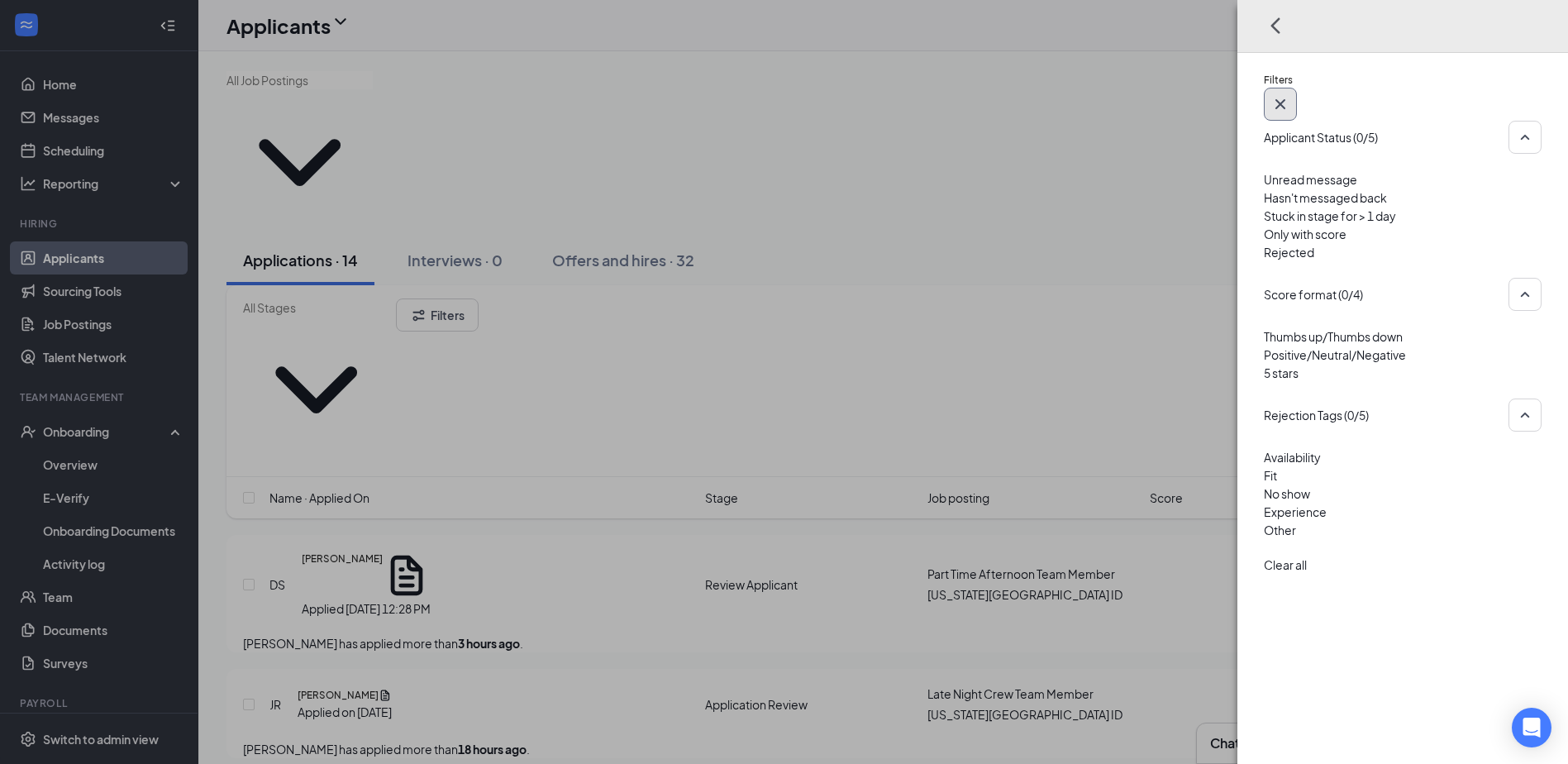
click at [1285, 99] on icon "Cross" at bounding box center [1281, 104] width 10 height 10
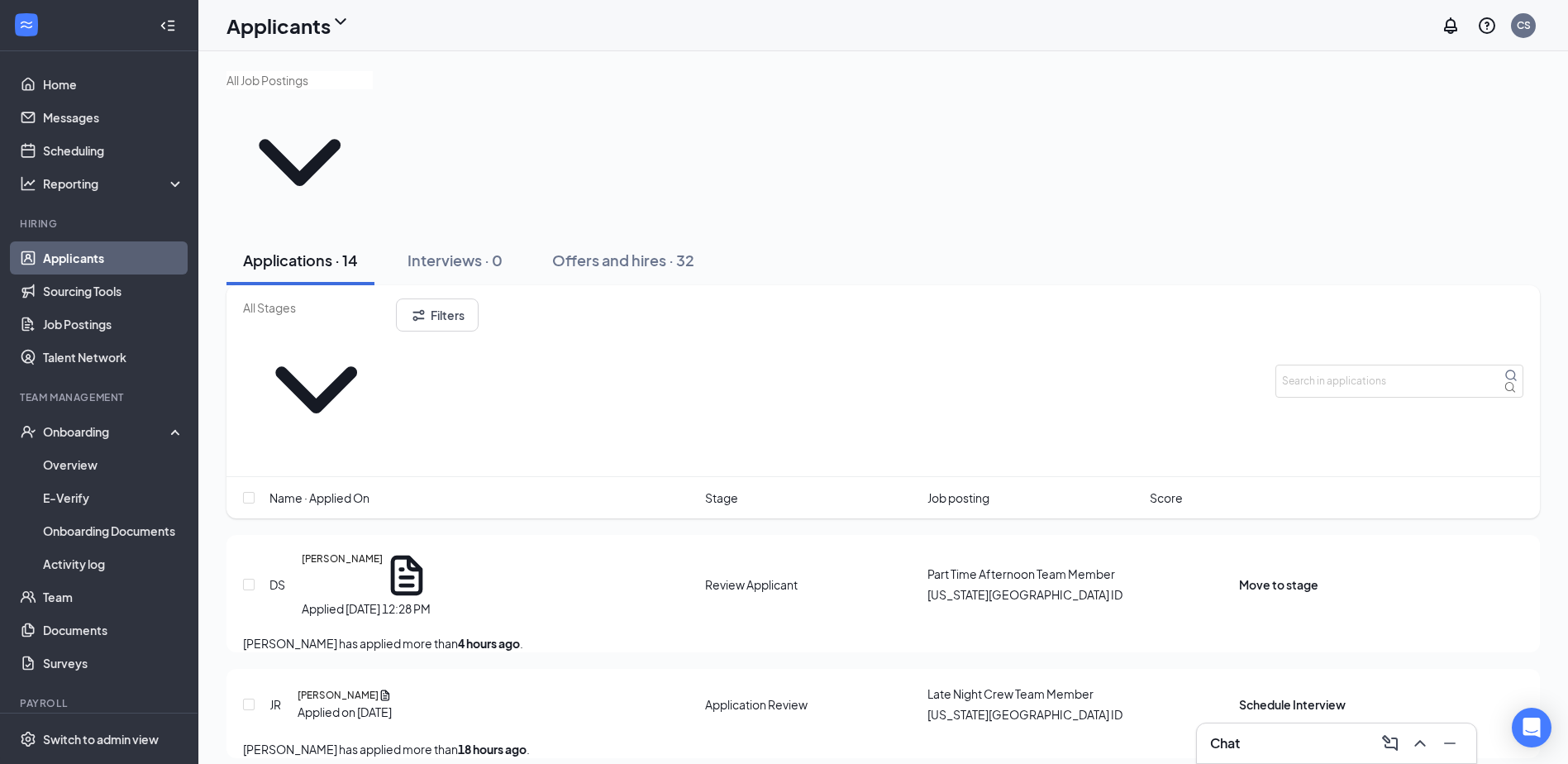
drag, startPoint x: 1212, startPoint y: 51, endPoint x: 929, endPoint y: 84, distance: 284.9
click at [929, 84] on div at bounding box center [883, 153] width 1314 height 164
drag, startPoint x: 1173, startPoint y: 166, endPoint x: 1063, endPoint y: 168, distance: 110.0
click at [1063, 235] on div "Applications · 14 Interviews · 0 Offers and hires · 32" at bounding box center [883, 260] width 1314 height 49
drag, startPoint x: 774, startPoint y: 146, endPoint x: 722, endPoint y: 129, distance: 54.7
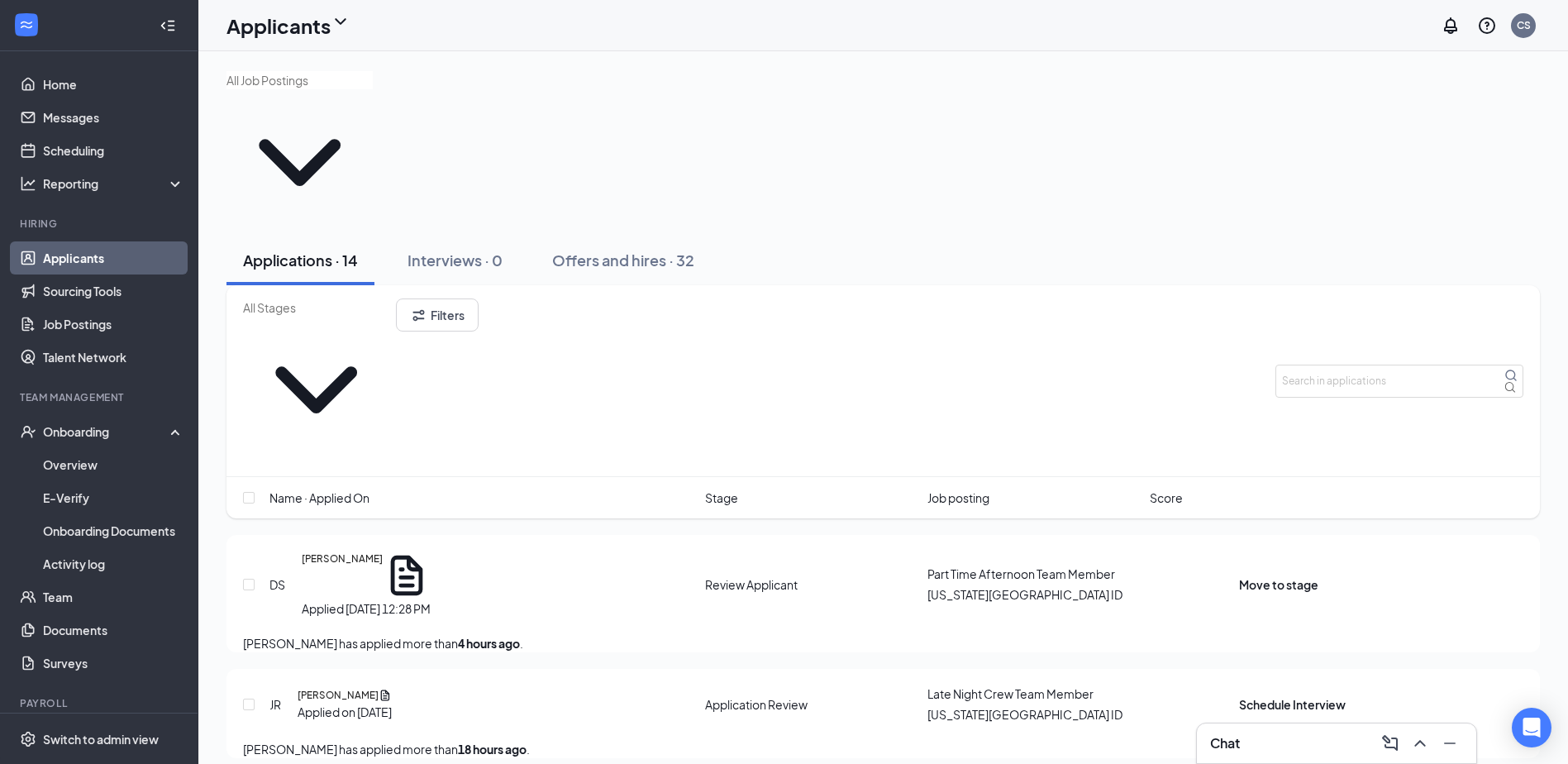
click at [706, 235] on div "Applications · 14 Interviews · 0 Offers and hires · 32" at bounding box center [883, 260] width 1314 height 49
drag, startPoint x: 876, startPoint y: 102, endPoint x: 786, endPoint y: 110, distance: 90.4
click at [786, 110] on div at bounding box center [883, 153] width 1314 height 164
